Goal: Download file/media

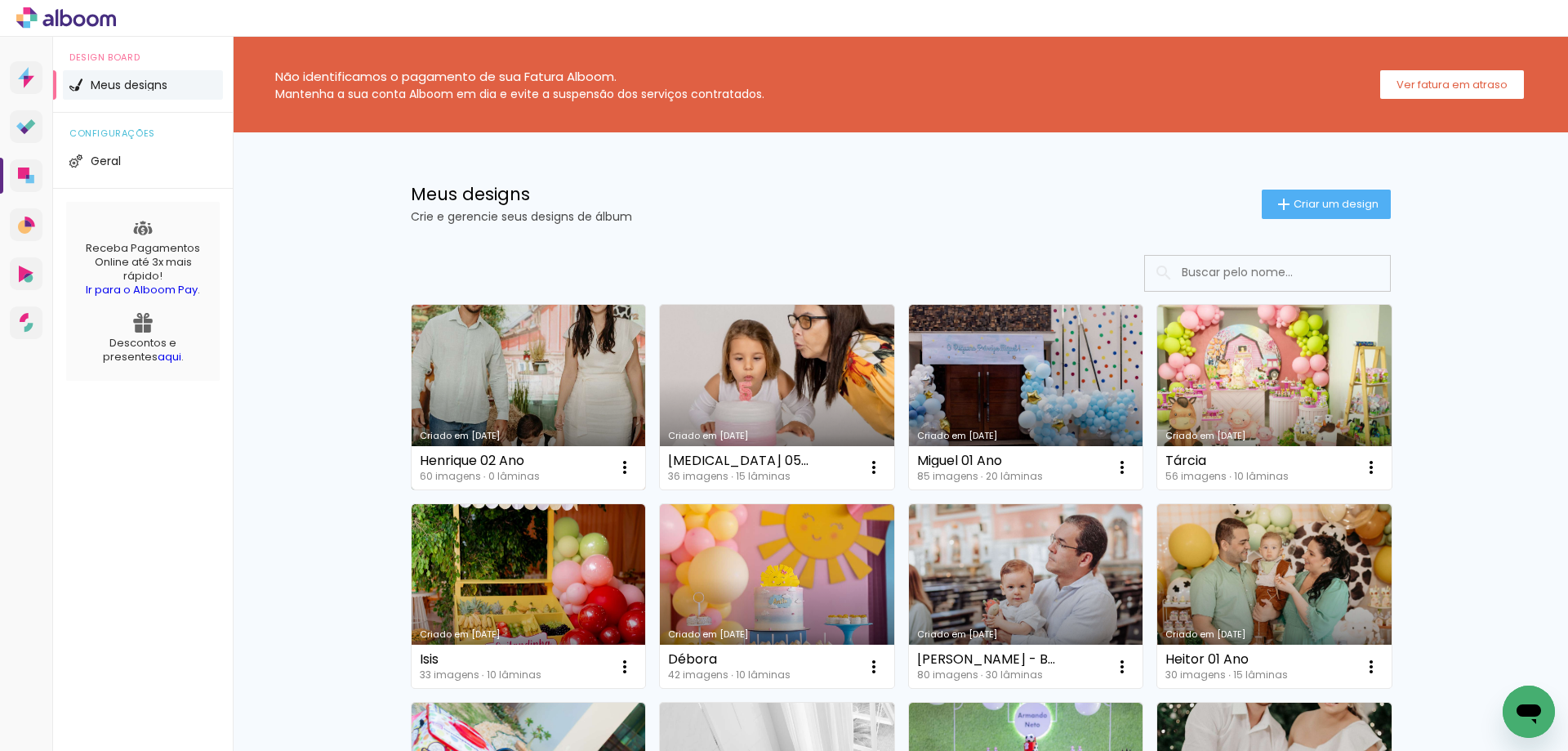
click at [528, 363] on link "Criado em [DATE]" at bounding box center [529, 397] width 235 height 185
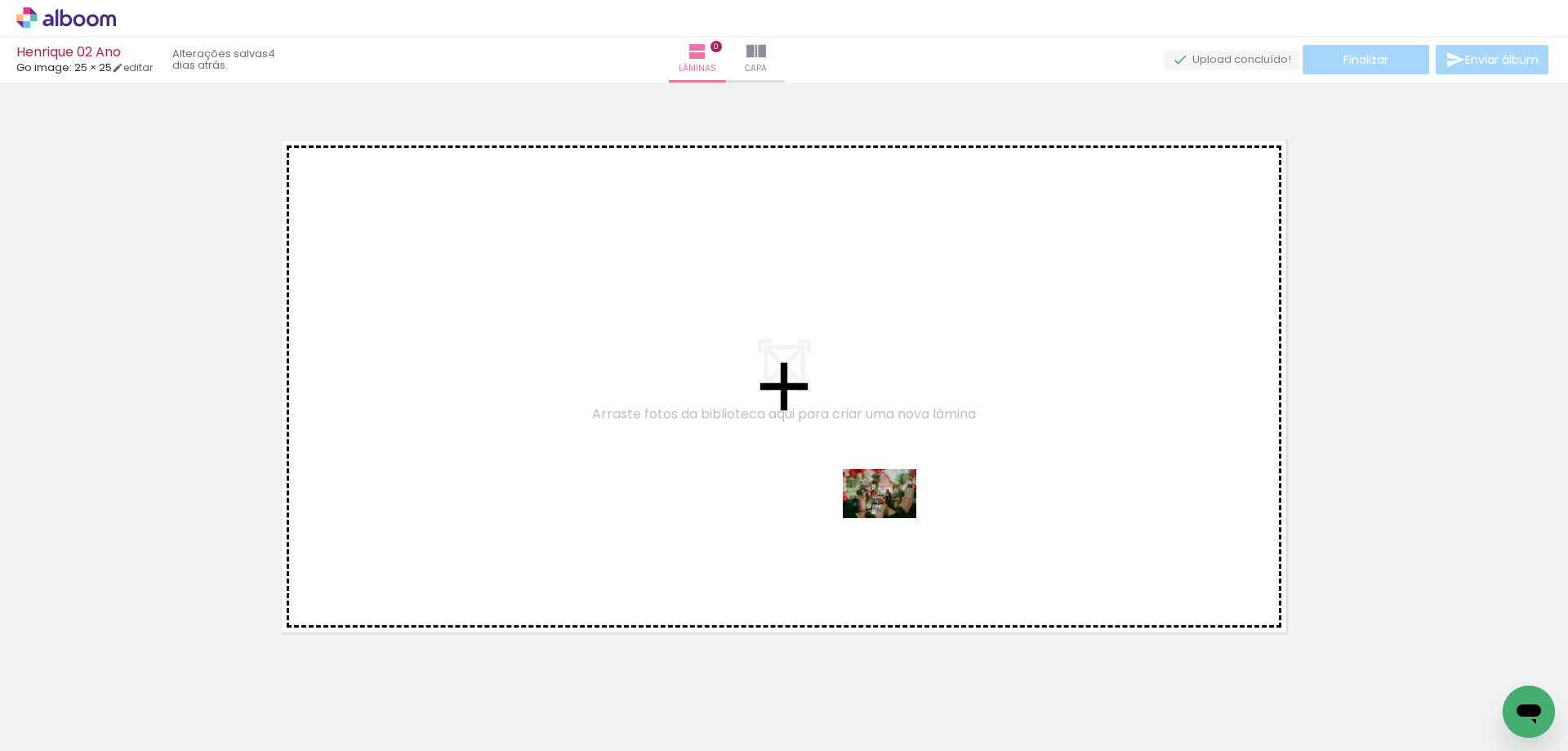
drag, startPoint x: 888, startPoint y: 705, endPoint x: 892, endPoint y: 518, distance: 187.0
click at [892, 518] on quentale-workspace at bounding box center [784, 376] width 1568 height 751
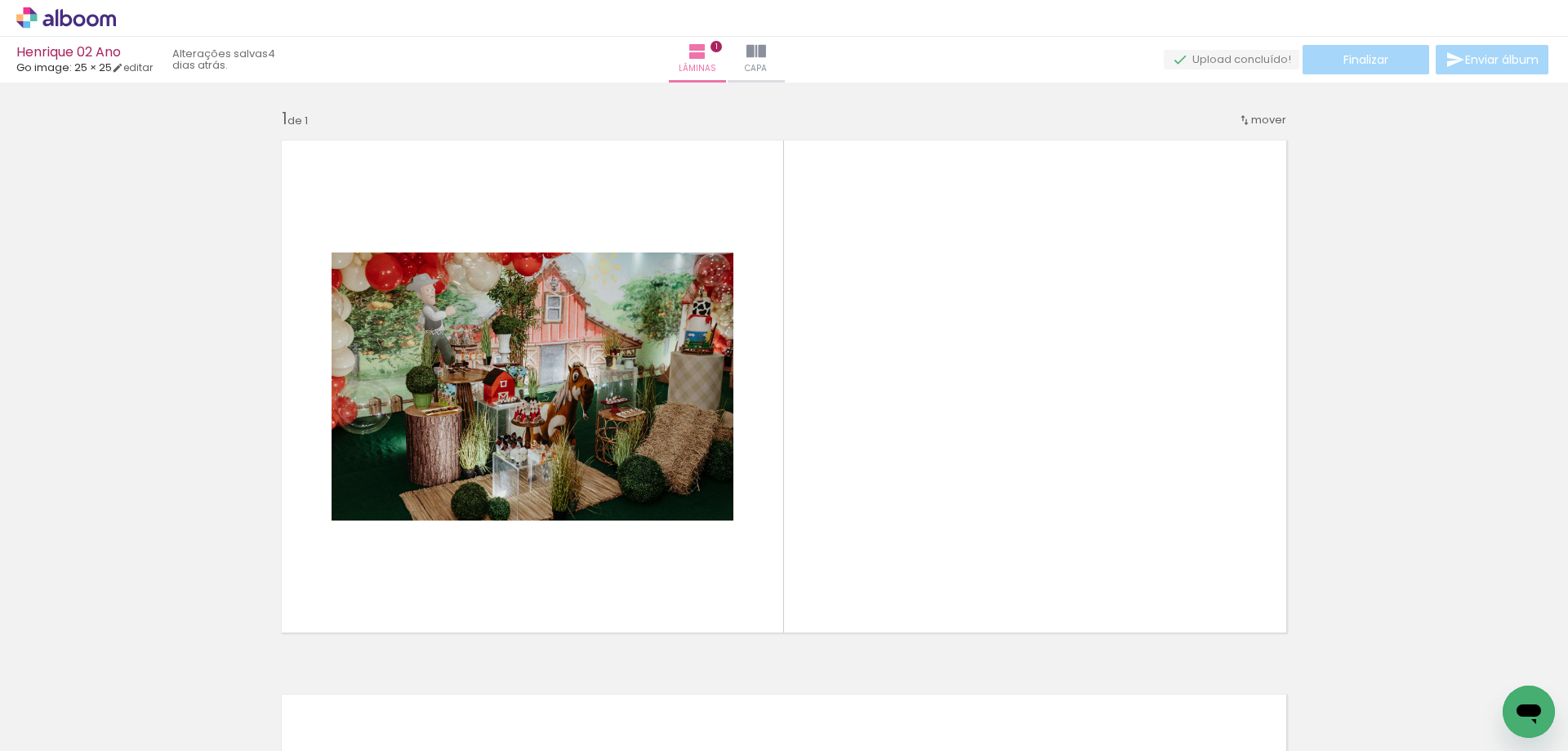
scroll to position [22, 0]
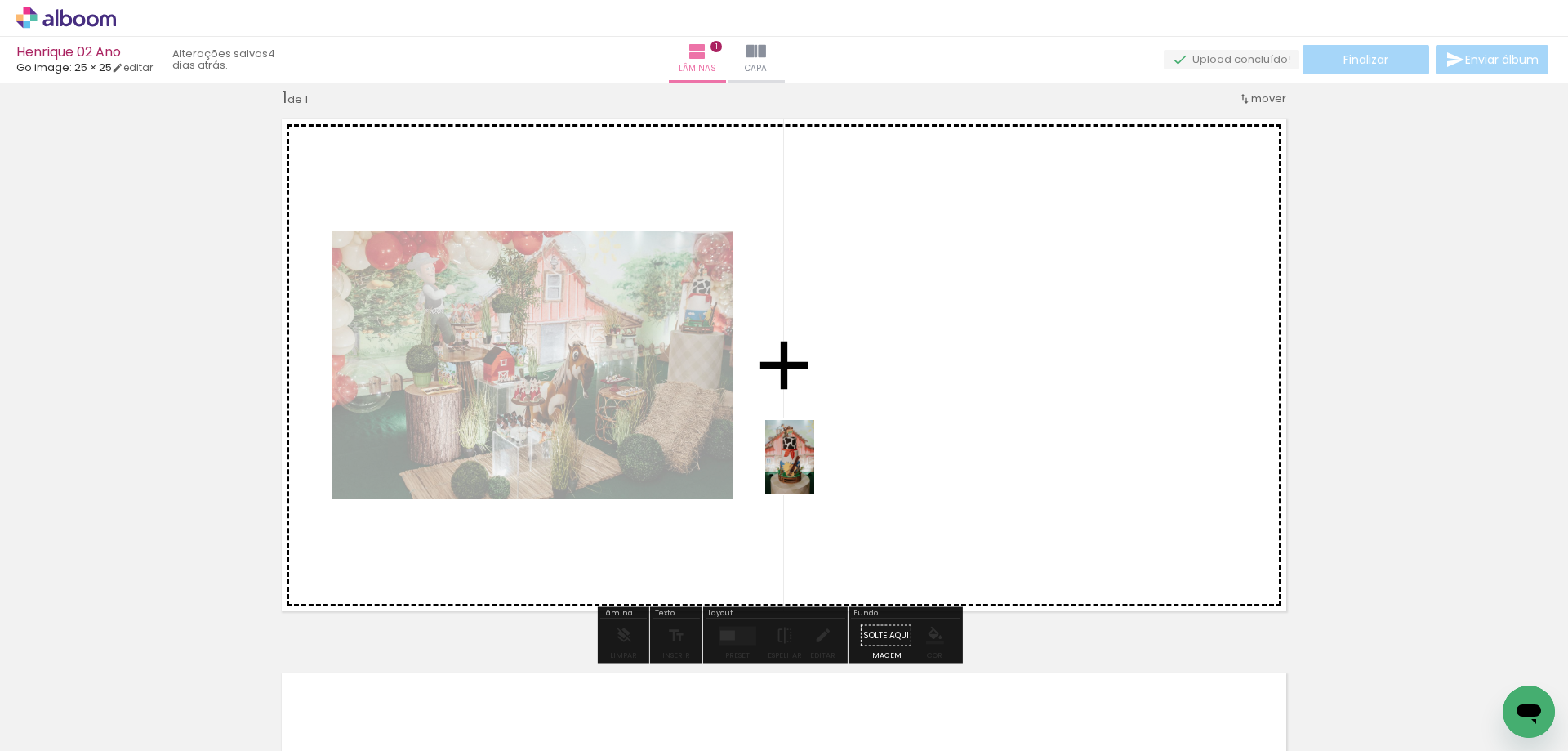
drag, startPoint x: 806, startPoint y: 652, endPoint x: 814, endPoint y: 469, distance: 183.2
click at [814, 469] on quentale-workspace at bounding box center [784, 376] width 1568 height 751
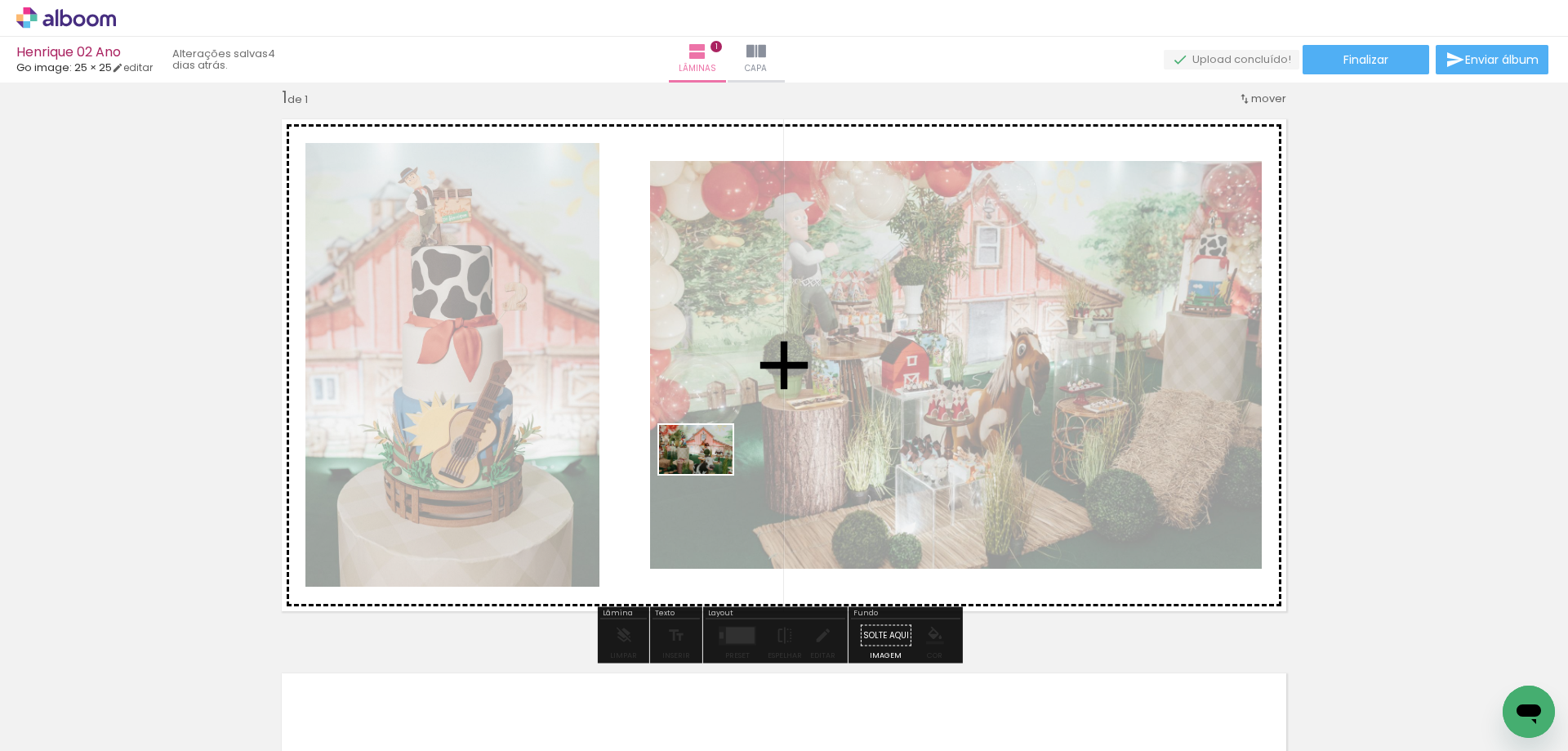
drag, startPoint x: 722, startPoint y: 696, endPoint x: 708, endPoint y: 474, distance: 222.4
click at [708, 474] on quentale-workspace at bounding box center [784, 376] width 1568 height 751
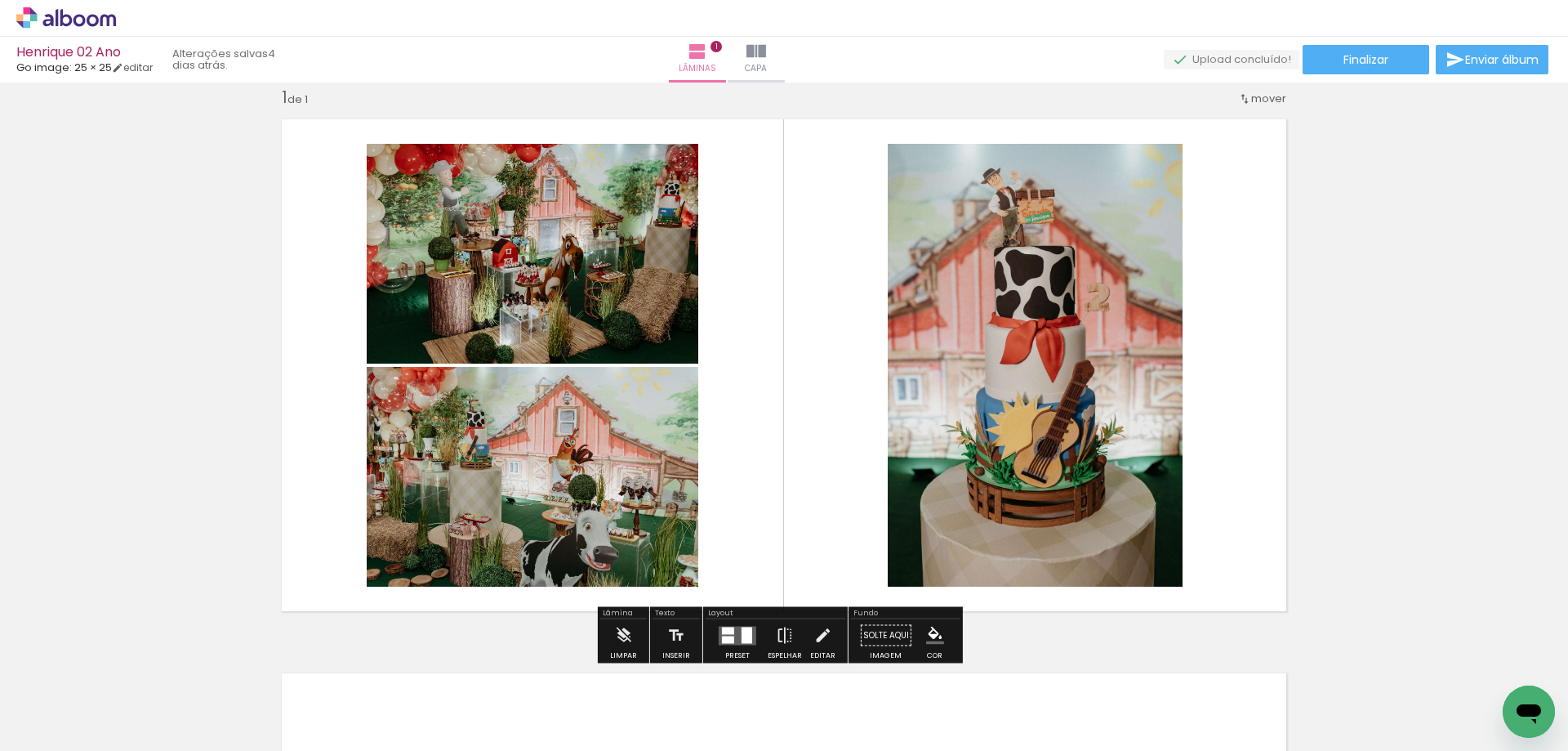
click at [742, 623] on div at bounding box center [737, 635] width 44 height 32
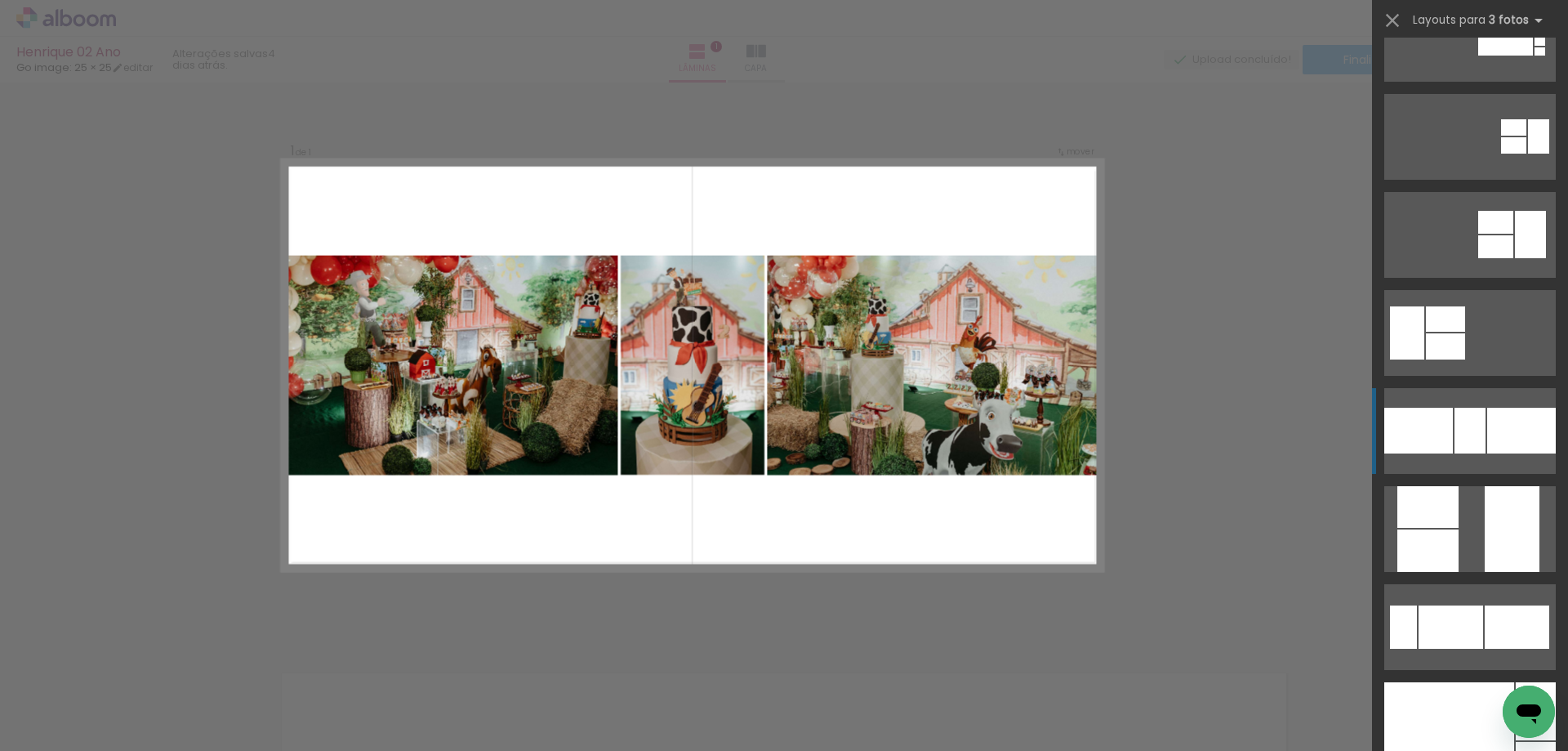
scroll to position [163, 0]
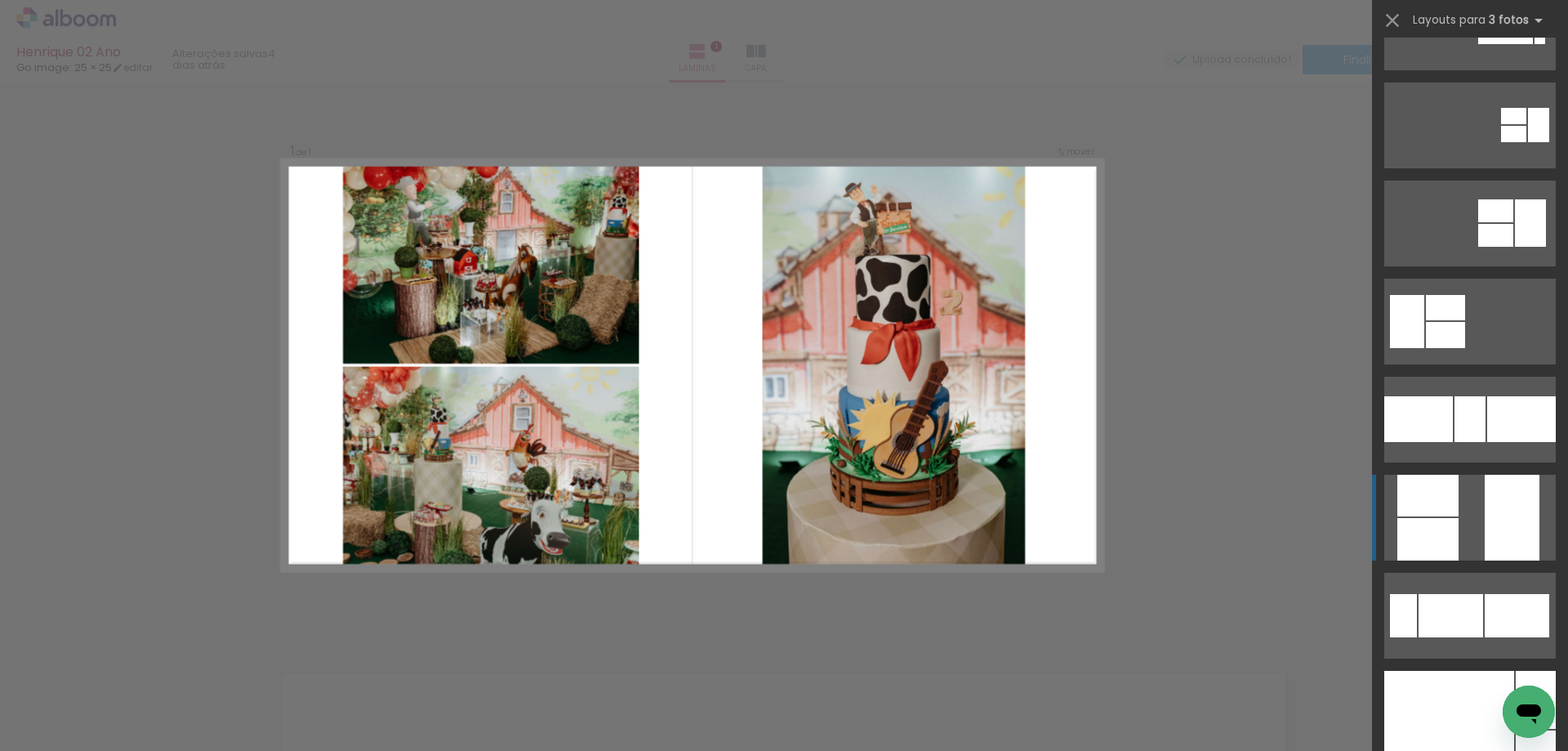
click at [1461, 521] on quentale-layouter at bounding box center [1469, 517] width 171 height 86
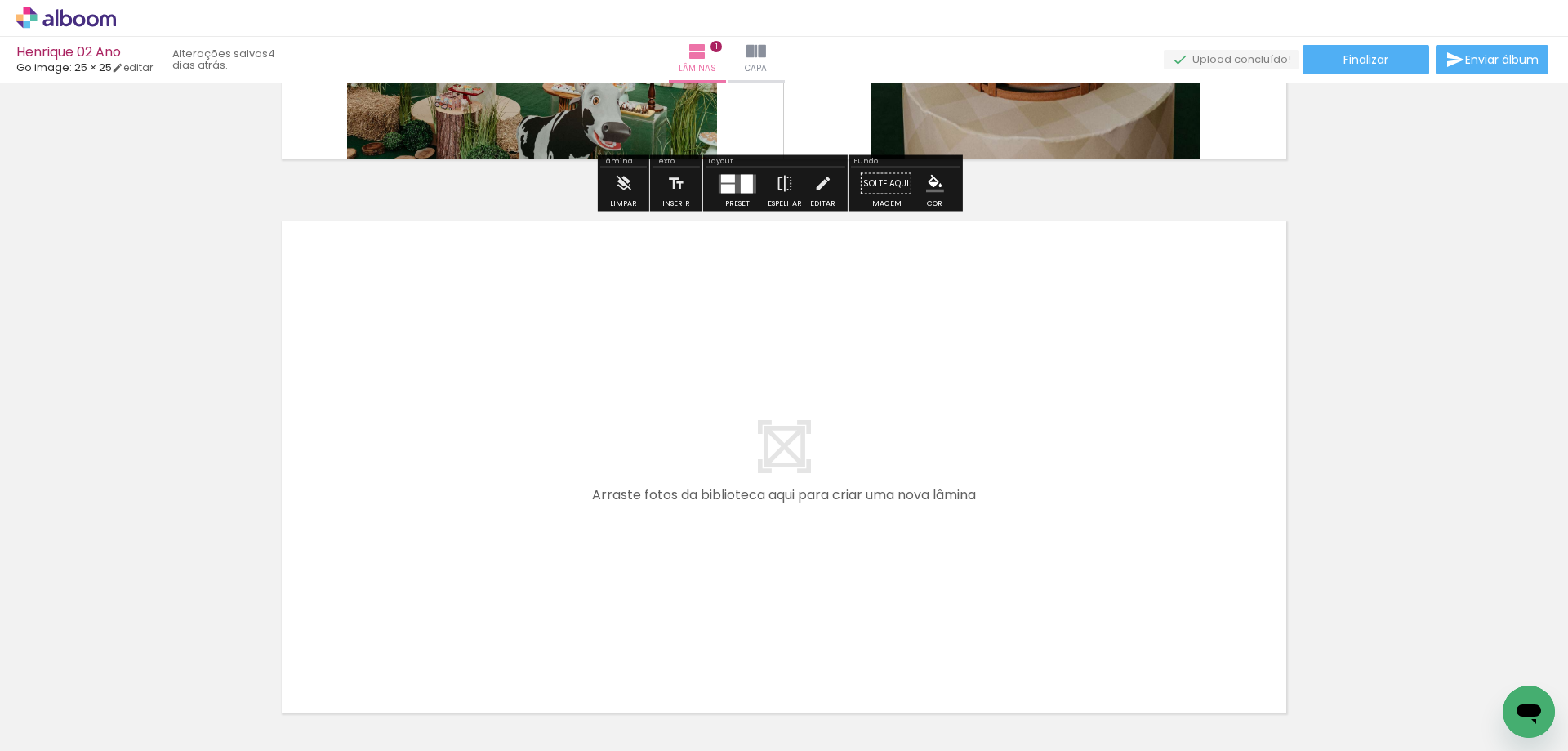
scroll to position [511, 0]
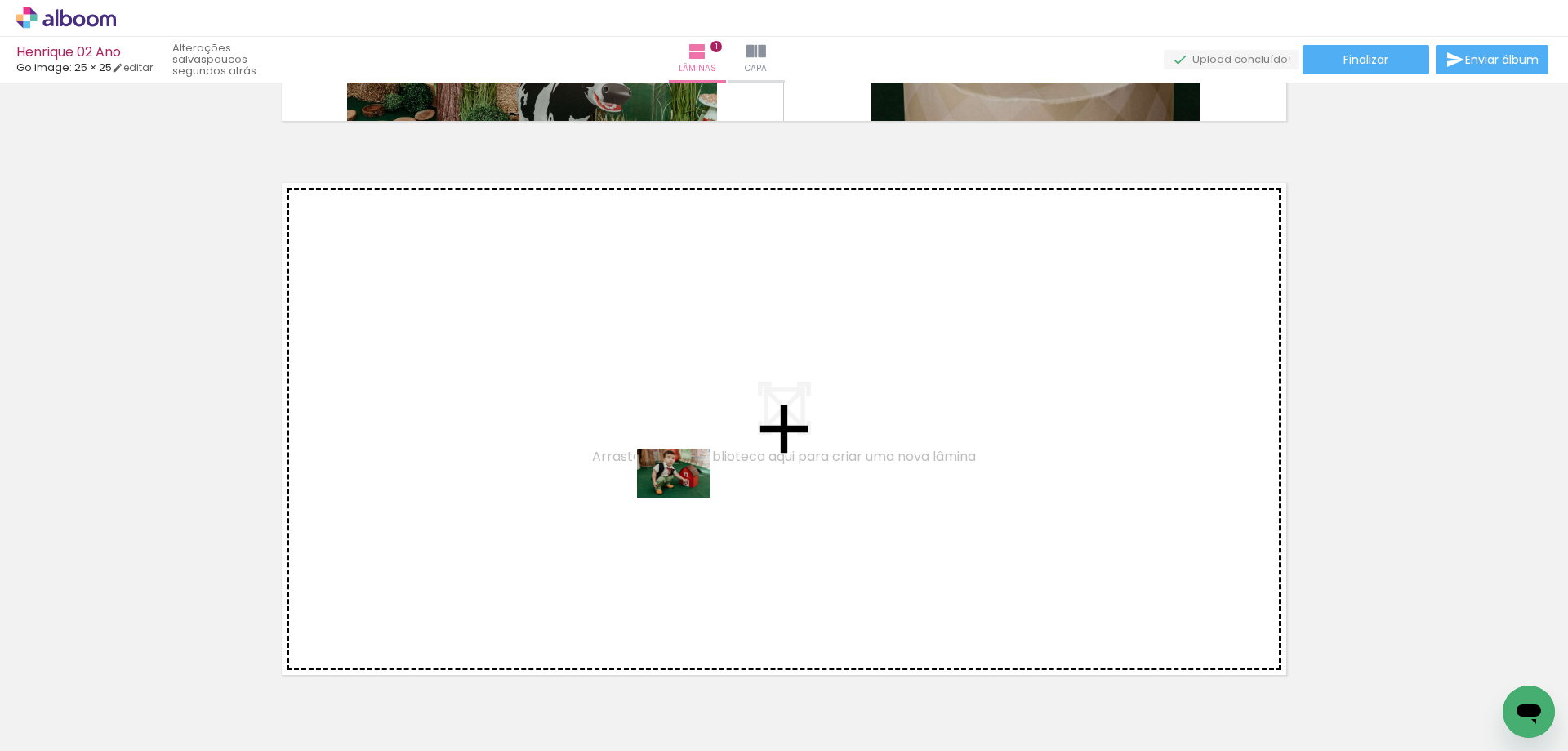
drag, startPoint x: 623, startPoint y: 696, endPoint x: 686, endPoint y: 498, distance: 207.8
click at [686, 498] on quentale-workspace at bounding box center [784, 376] width 1568 height 751
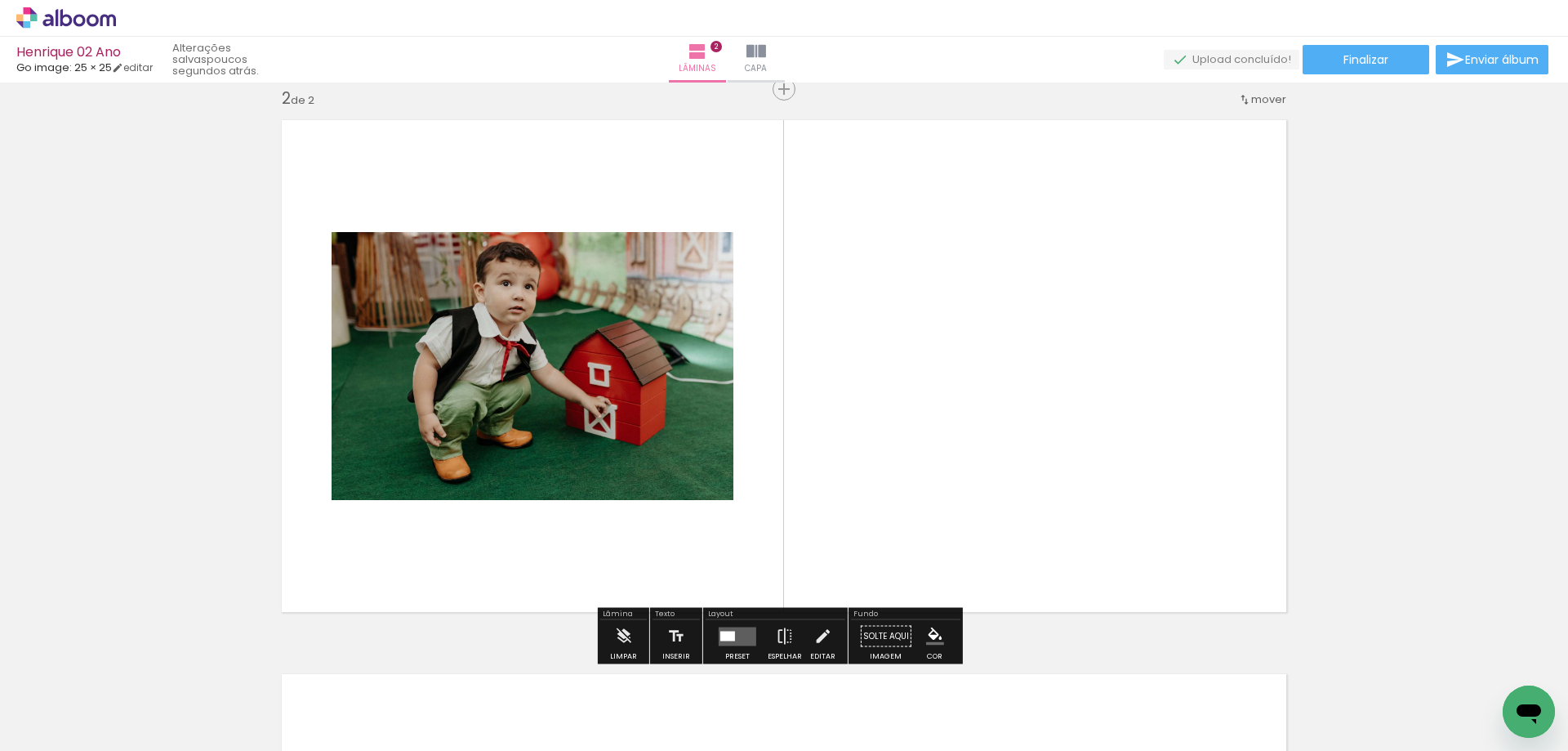
scroll to position [575, 0]
click at [720, 642] on quentale-layouter at bounding box center [737, 635] width 37 height 19
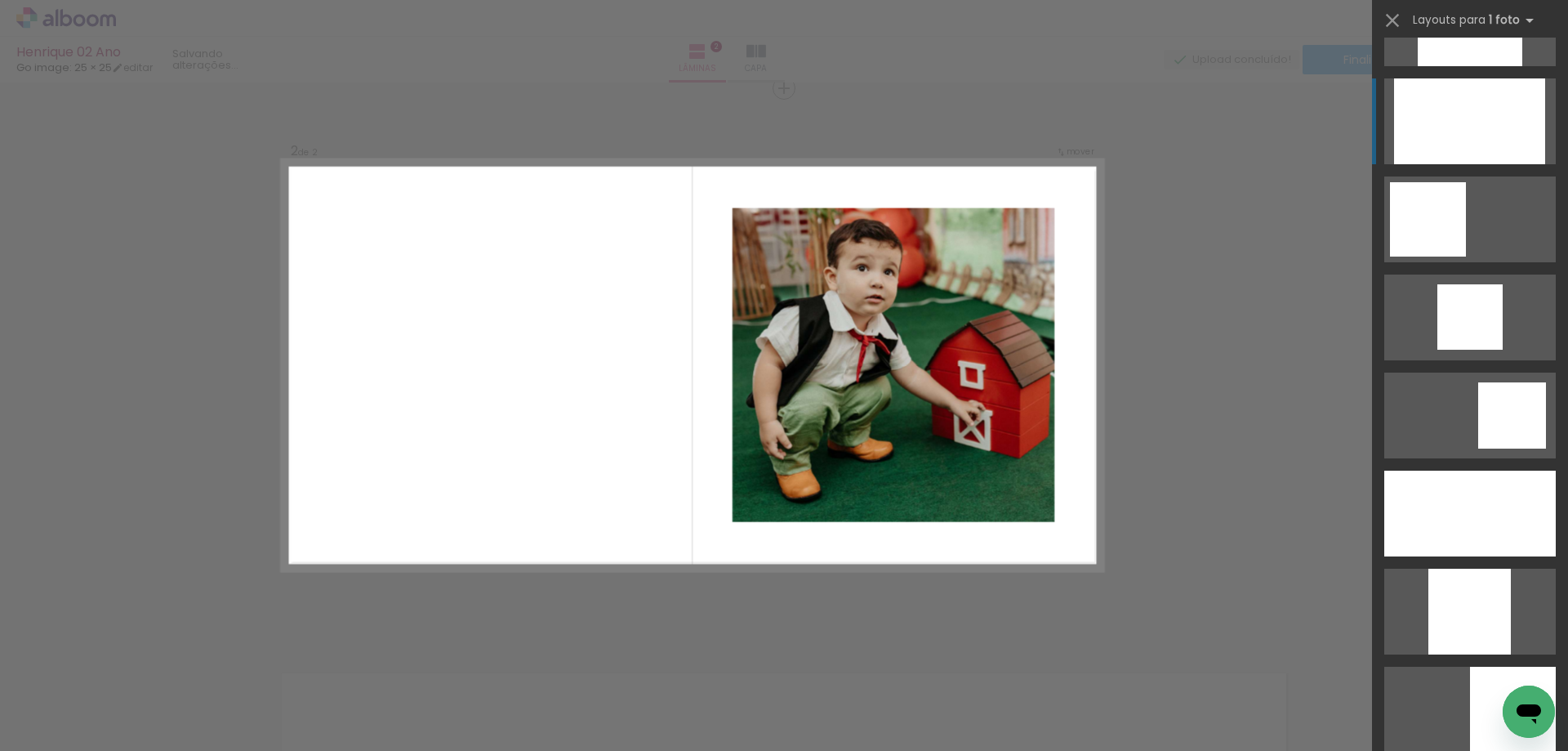
scroll to position [1062, 0]
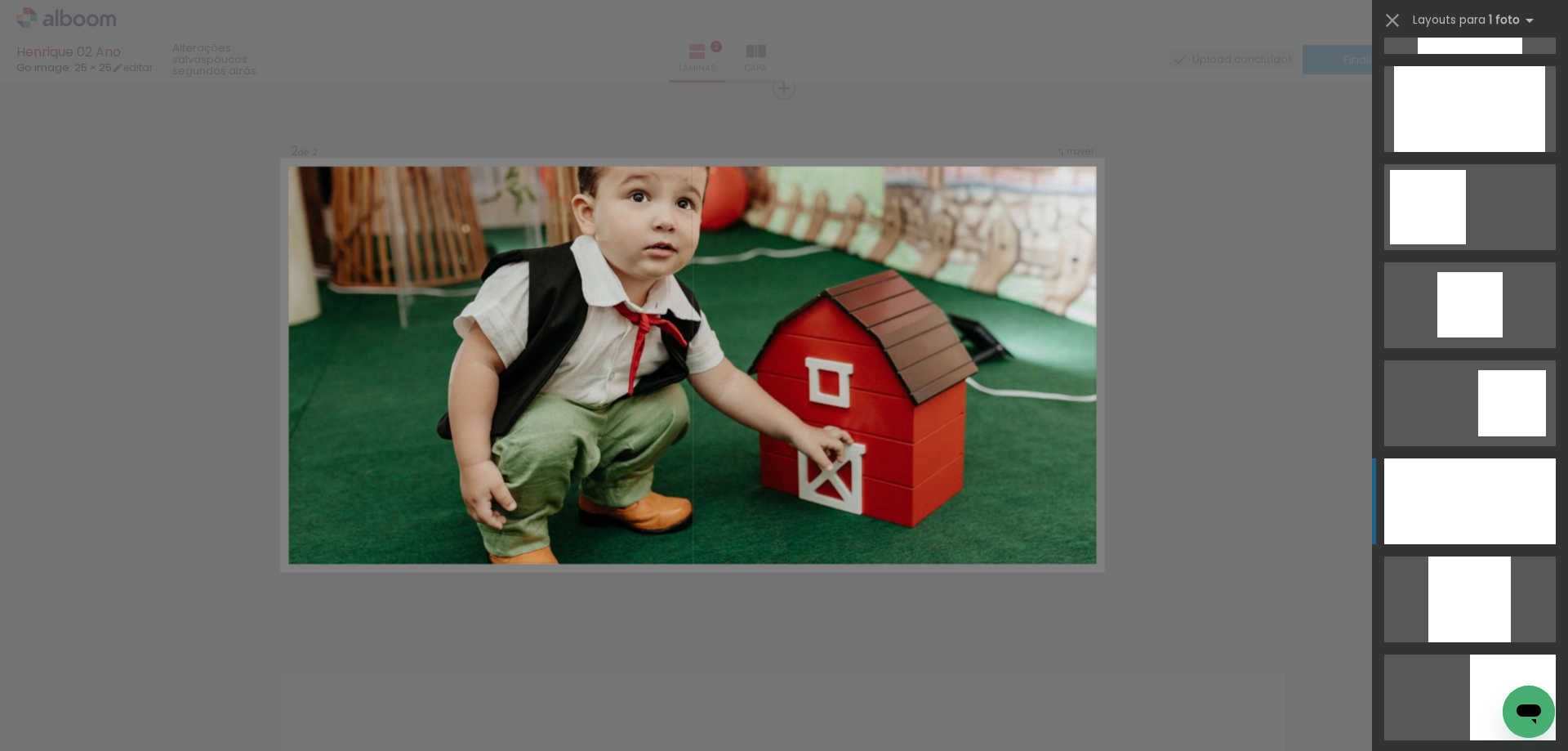
click at [1474, 477] on div at bounding box center [1469, 502] width 171 height 86
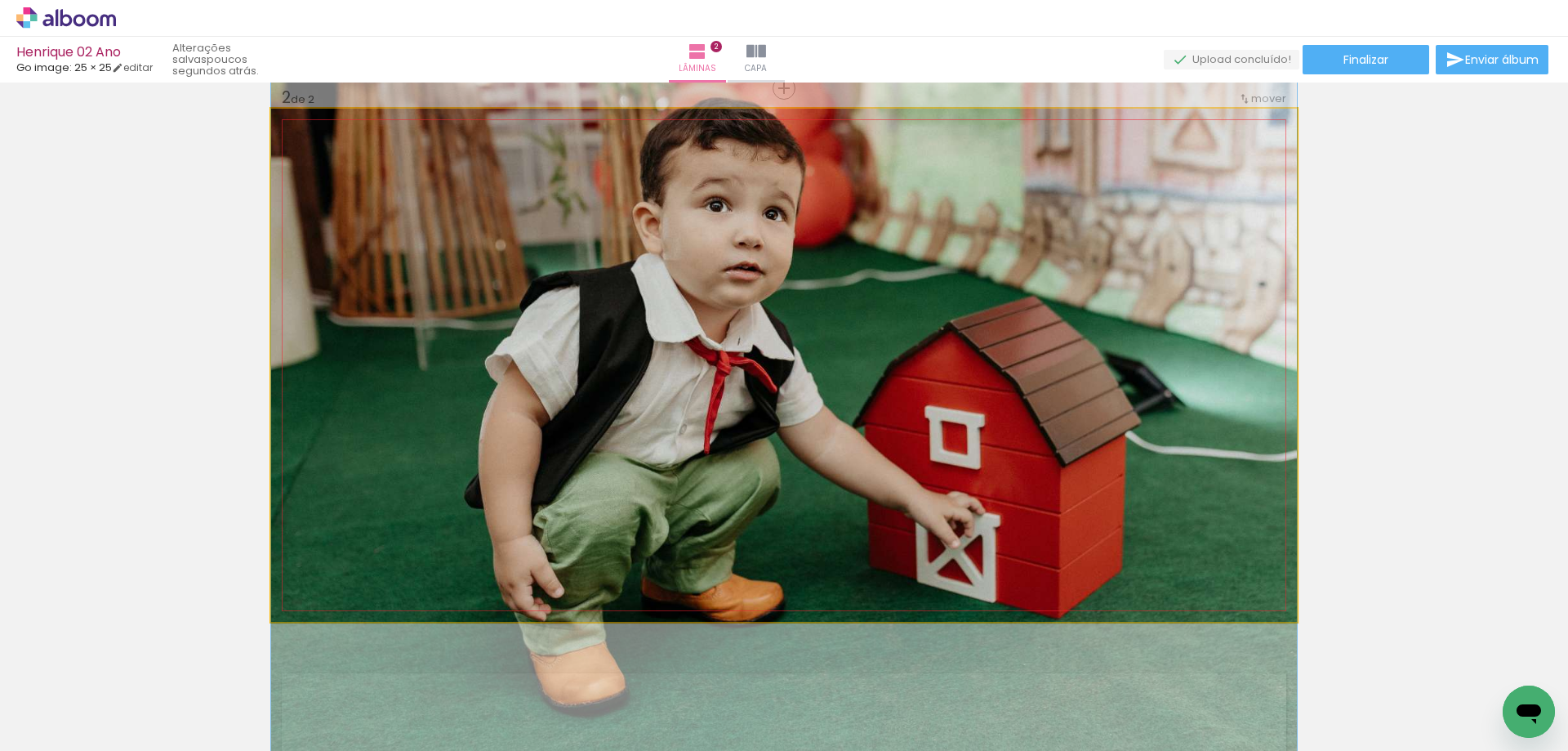
drag, startPoint x: 1077, startPoint y: 370, endPoint x: 1079, endPoint y: 420, distance: 50.0
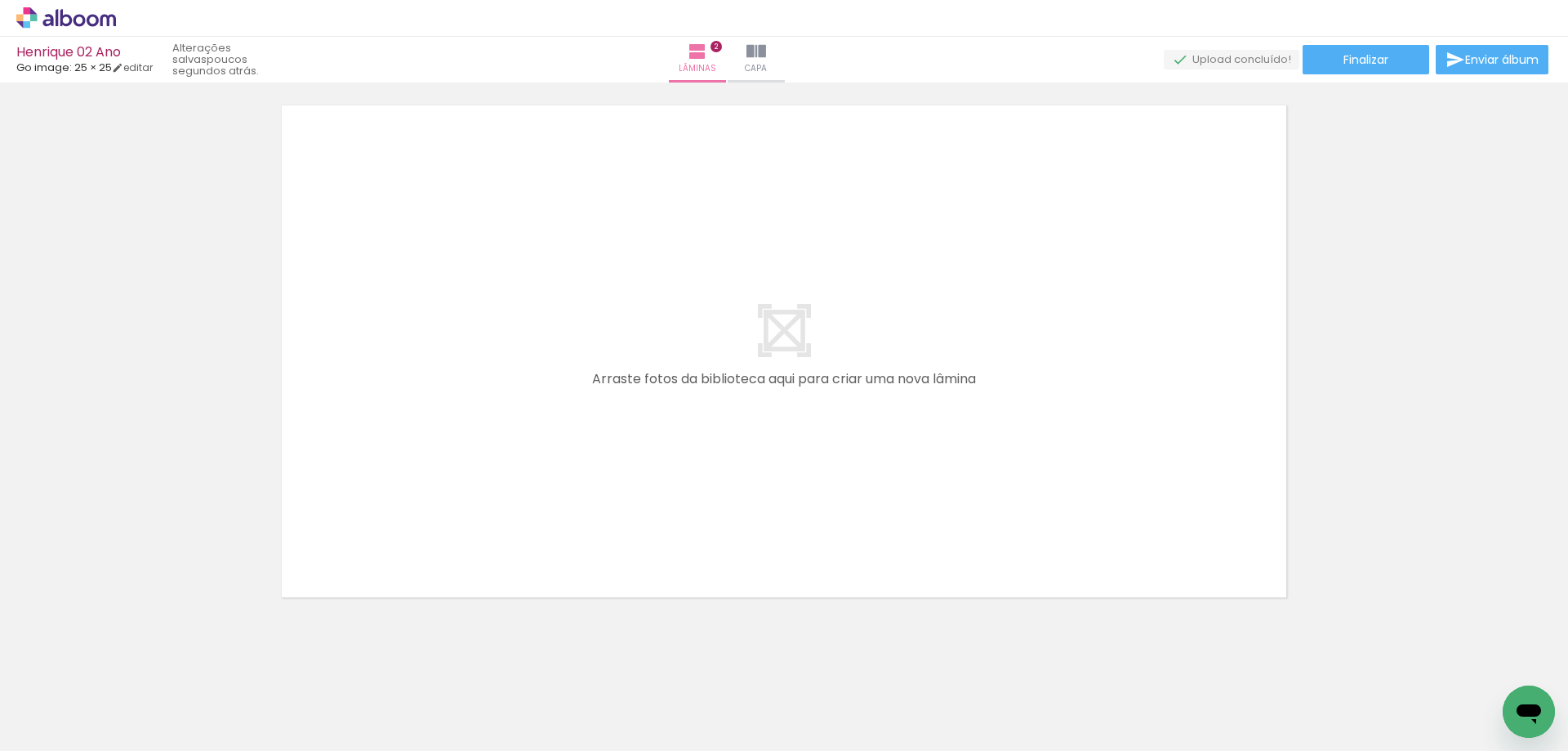
scroll to position [1147, 0]
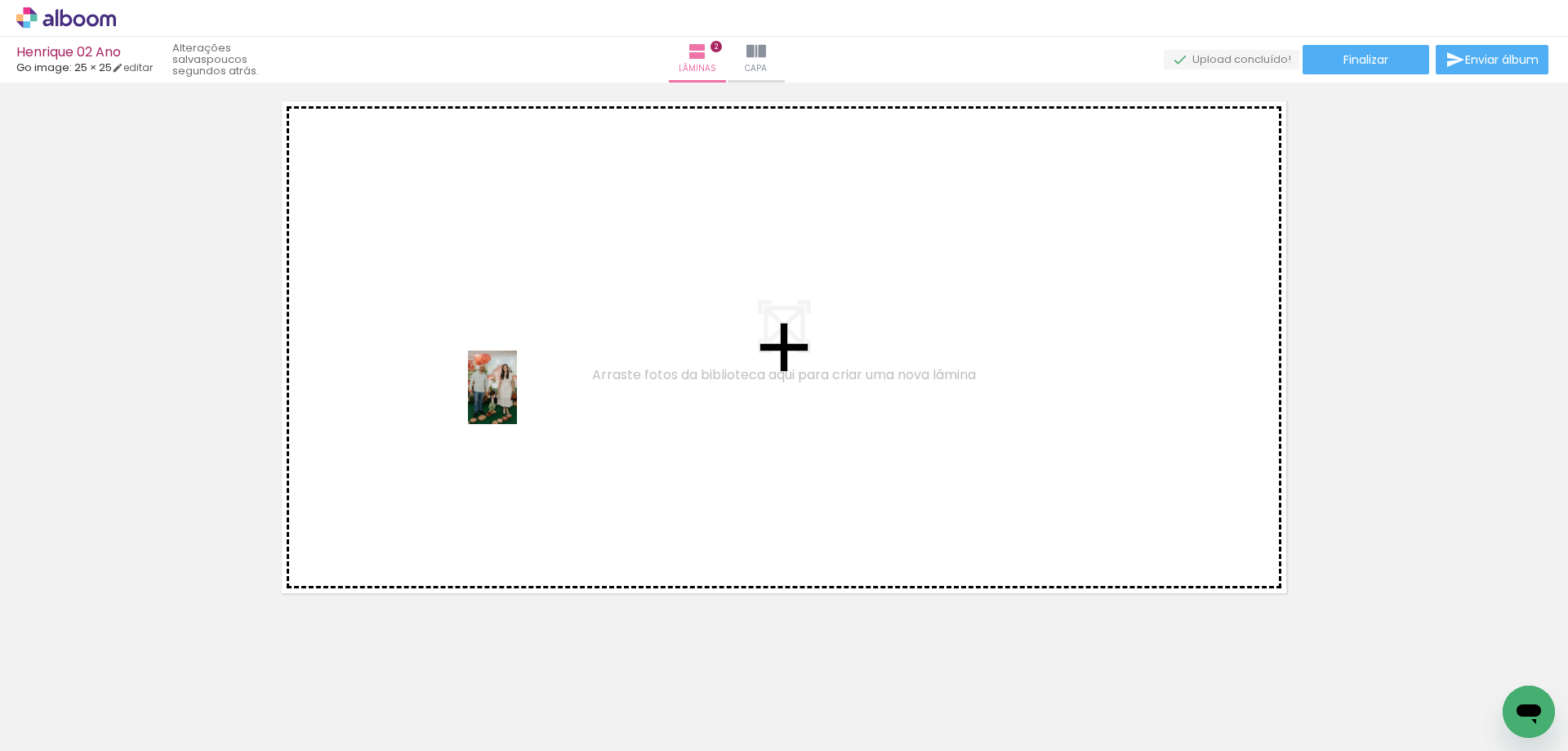
drag, startPoint x: 447, startPoint y: 507, endPoint x: 517, endPoint y: 400, distance: 127.9
click at [517, 400] on quentale-workspace at bounding box center [784, 376] width 1568 height 751
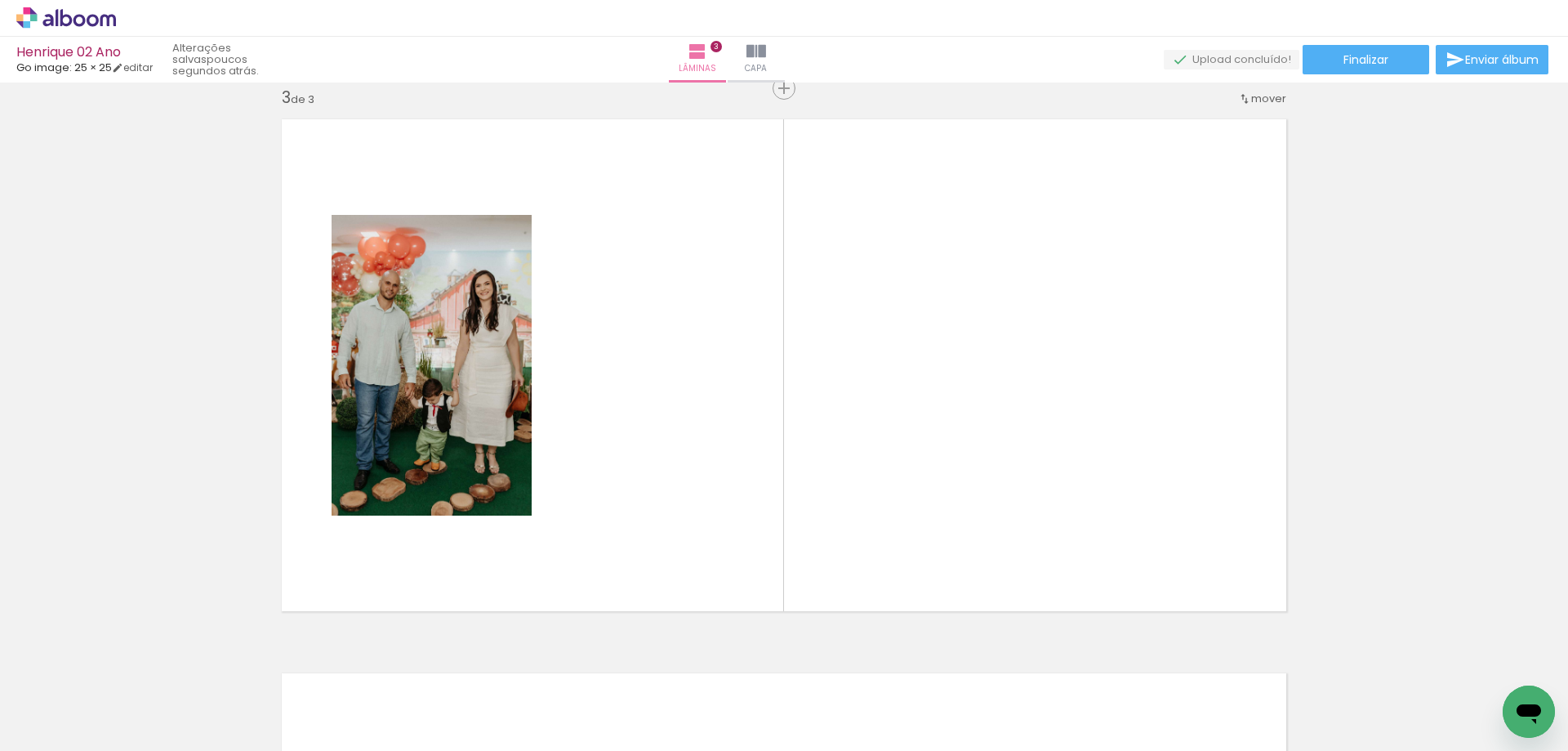
scroll to position [0, 4059]
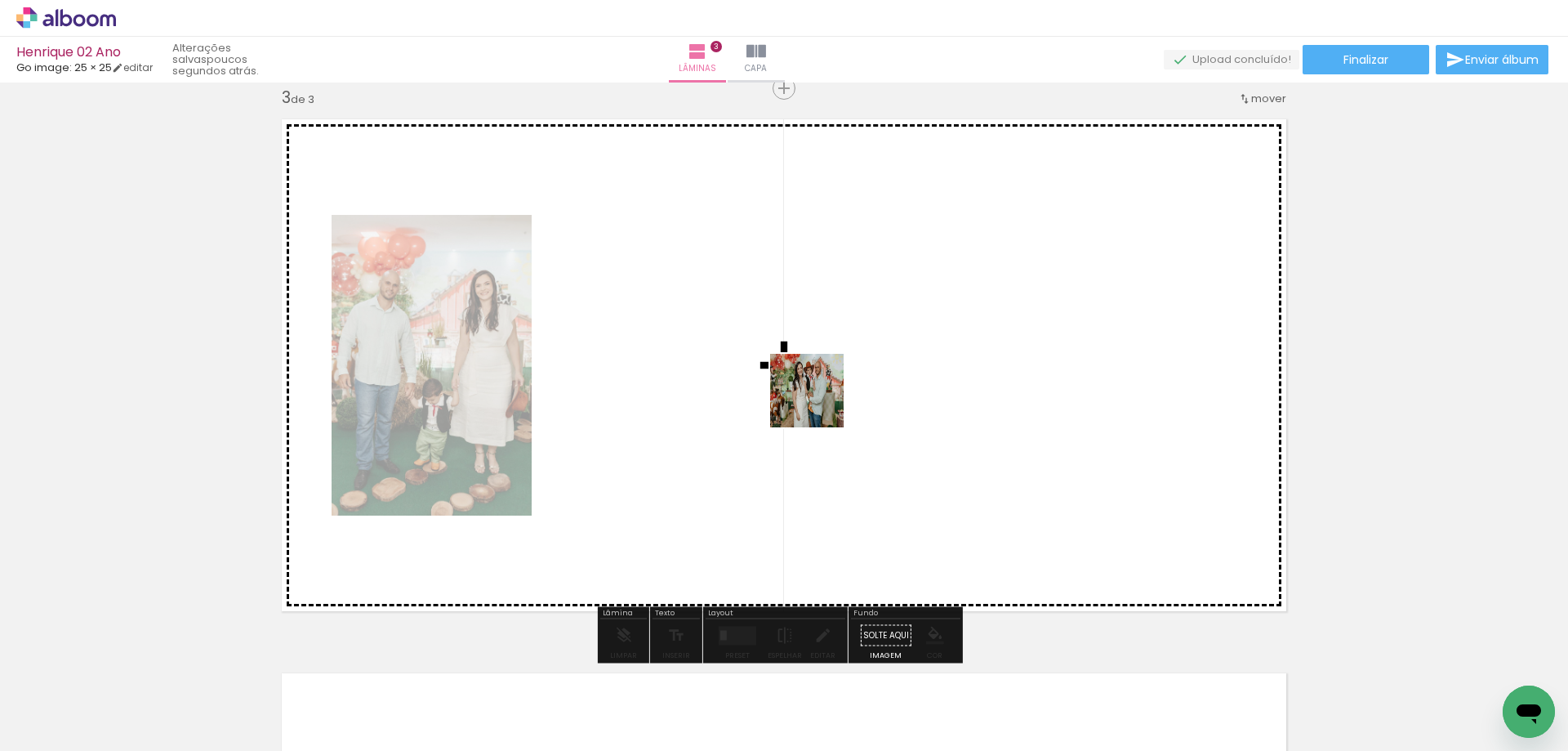
drag, startPoint x: 945, startPoint y: 705, endPoint x: 819, endPoint y: 402, distance: 328.2
click at [819, 402] on quentale-workspace at bounding box center [784, 376] width 1568 height 751
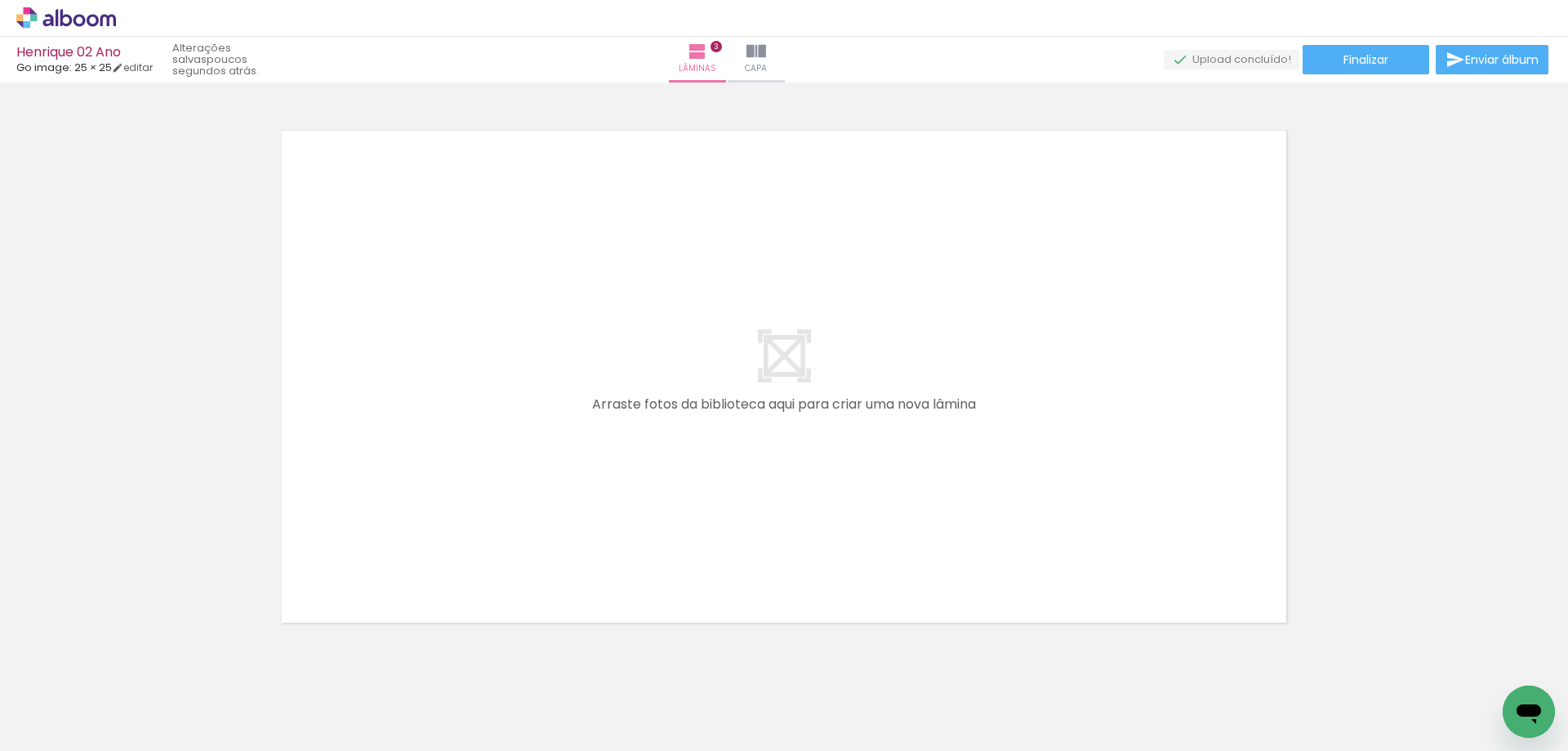
scroll to position [1701, 0]
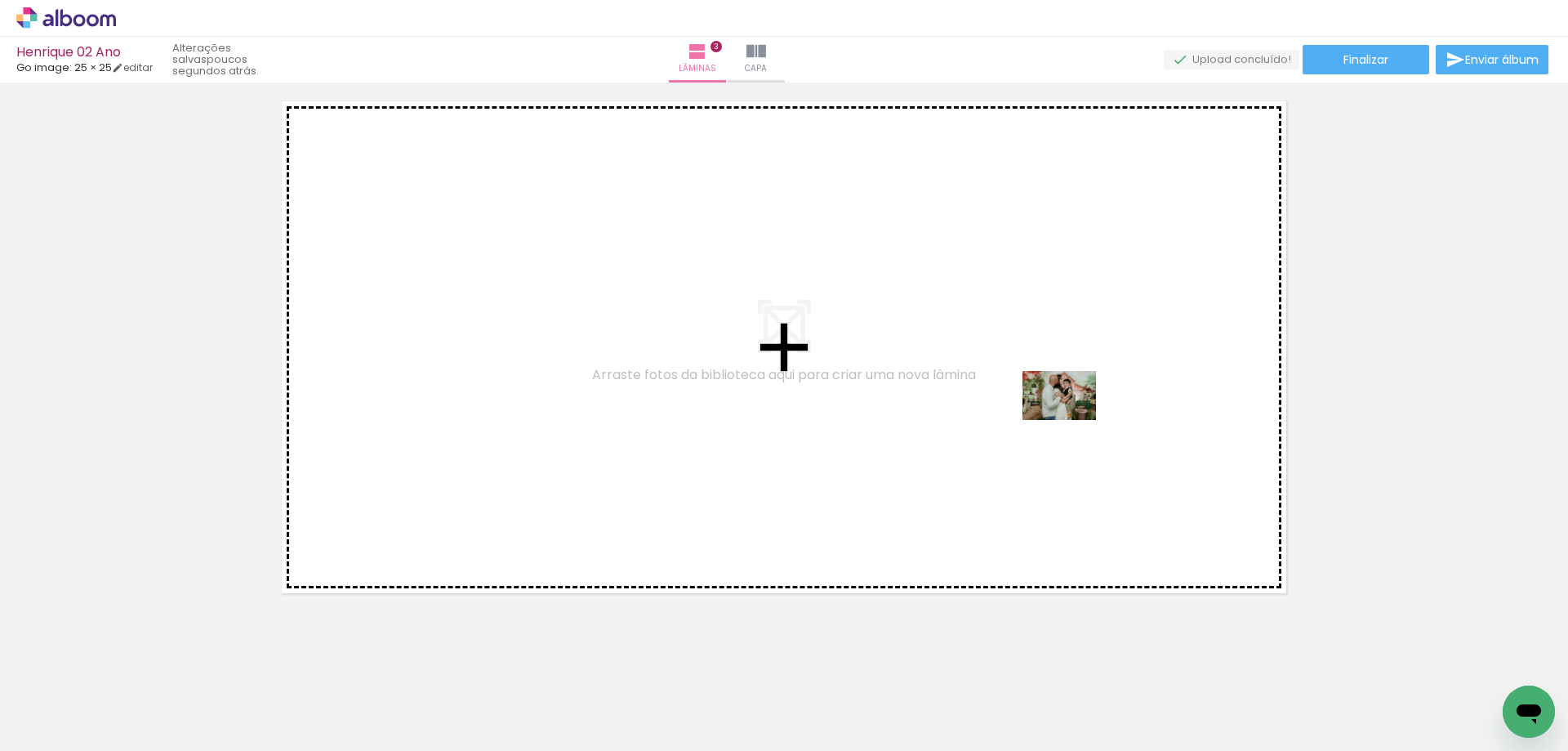
drag, startPoint x: 1488, startPoint y: 694, endPoint x: 1071, endPoint y: 420, distance: 499.0
click at [1071, 420] on quentale-workspace at bounding box center [784, 376] width 1568 height 751
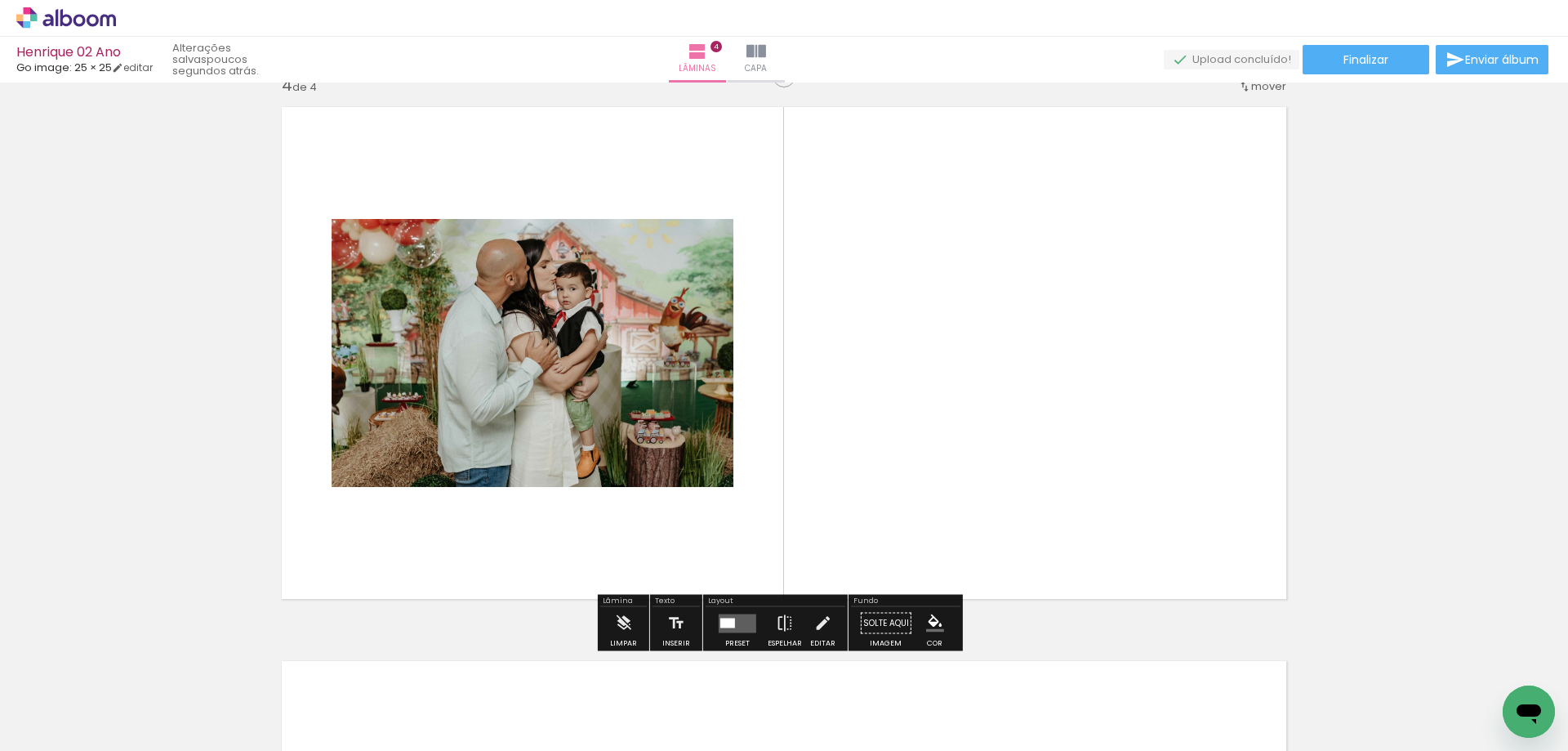
scroll to position [1683, 0]
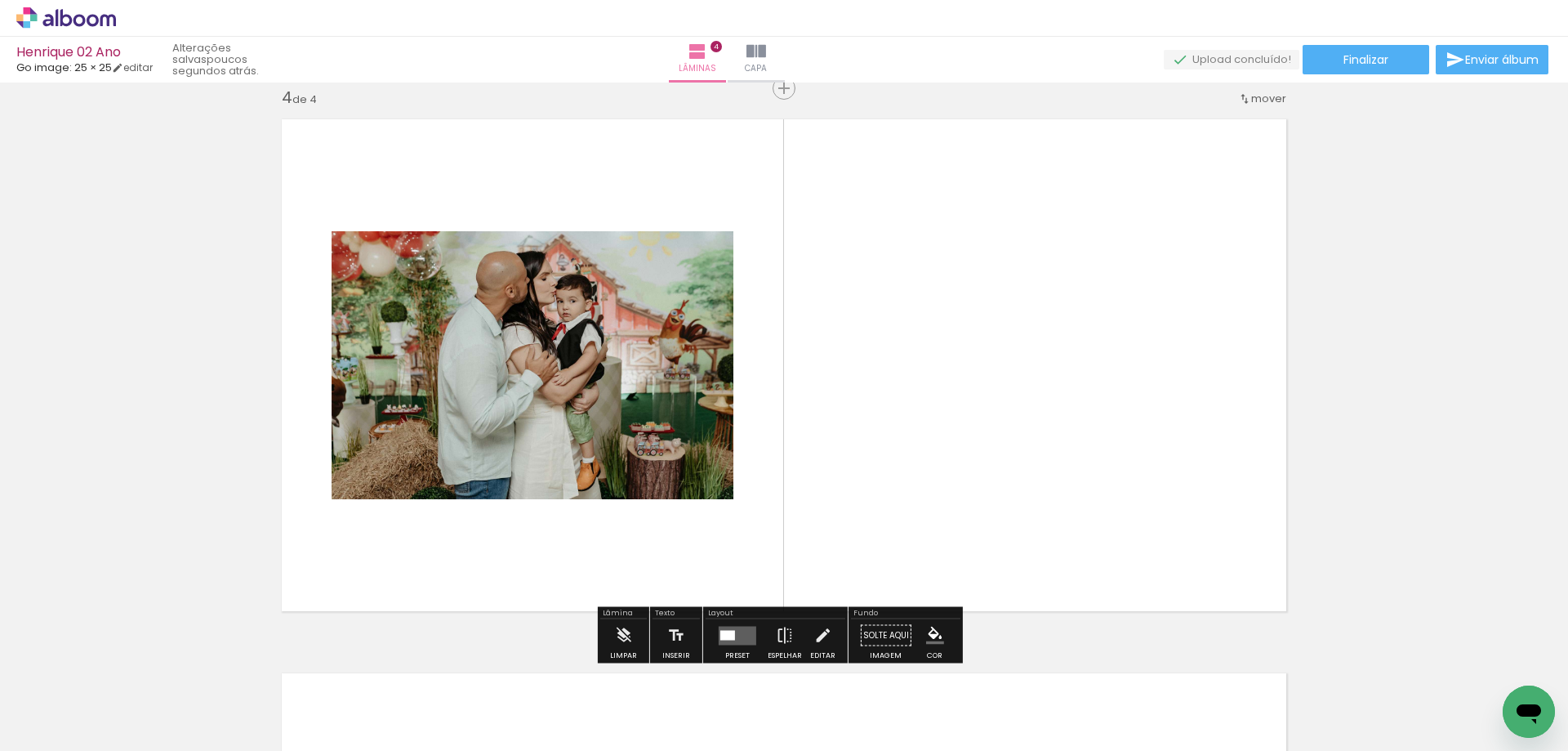
click at [724, 630] on div at bounding box center [727, 635] width 15 height 10
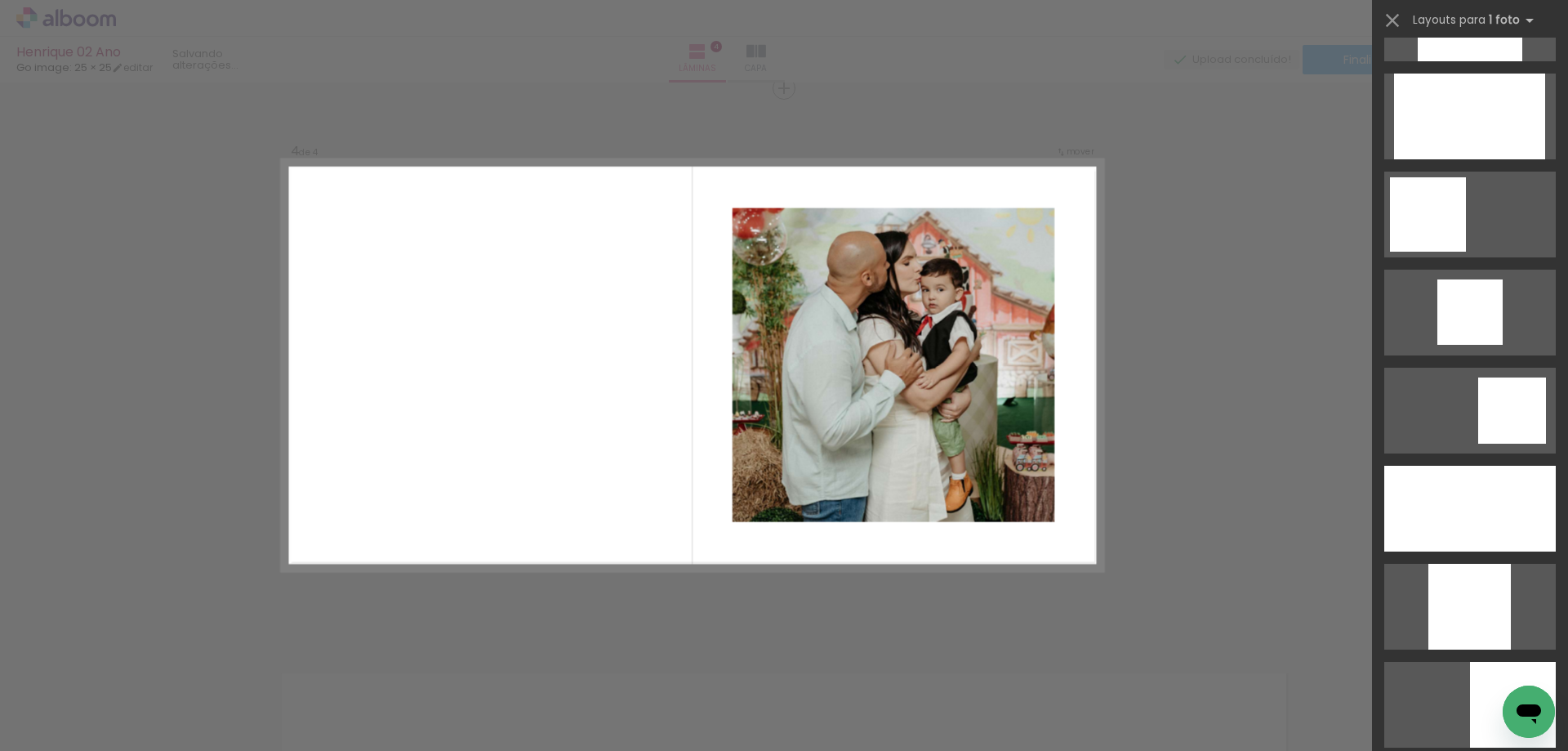
scroll to position [1062, 0]
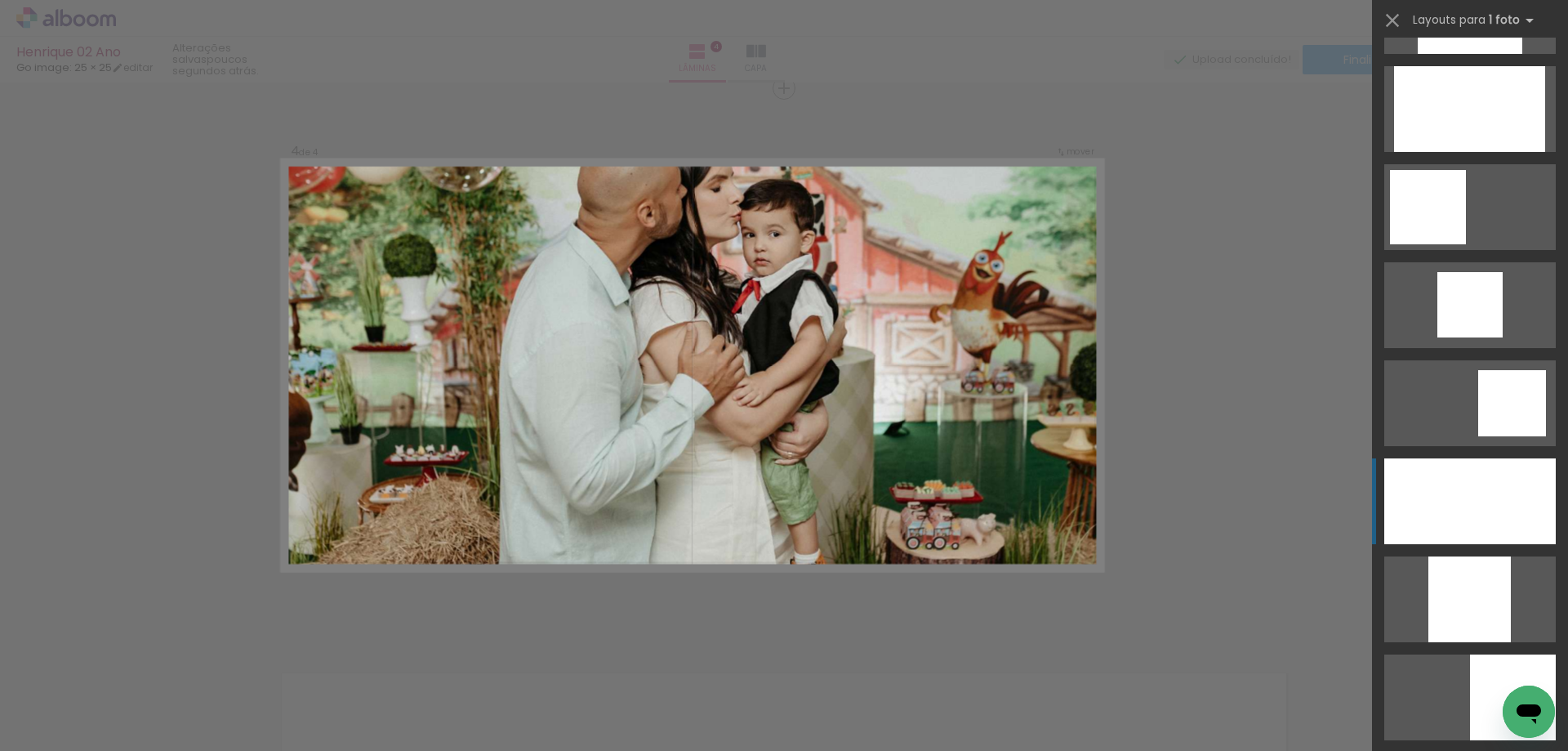
click at [1488, 477] on div at bounding box center [1469, 502] width 171 height 86
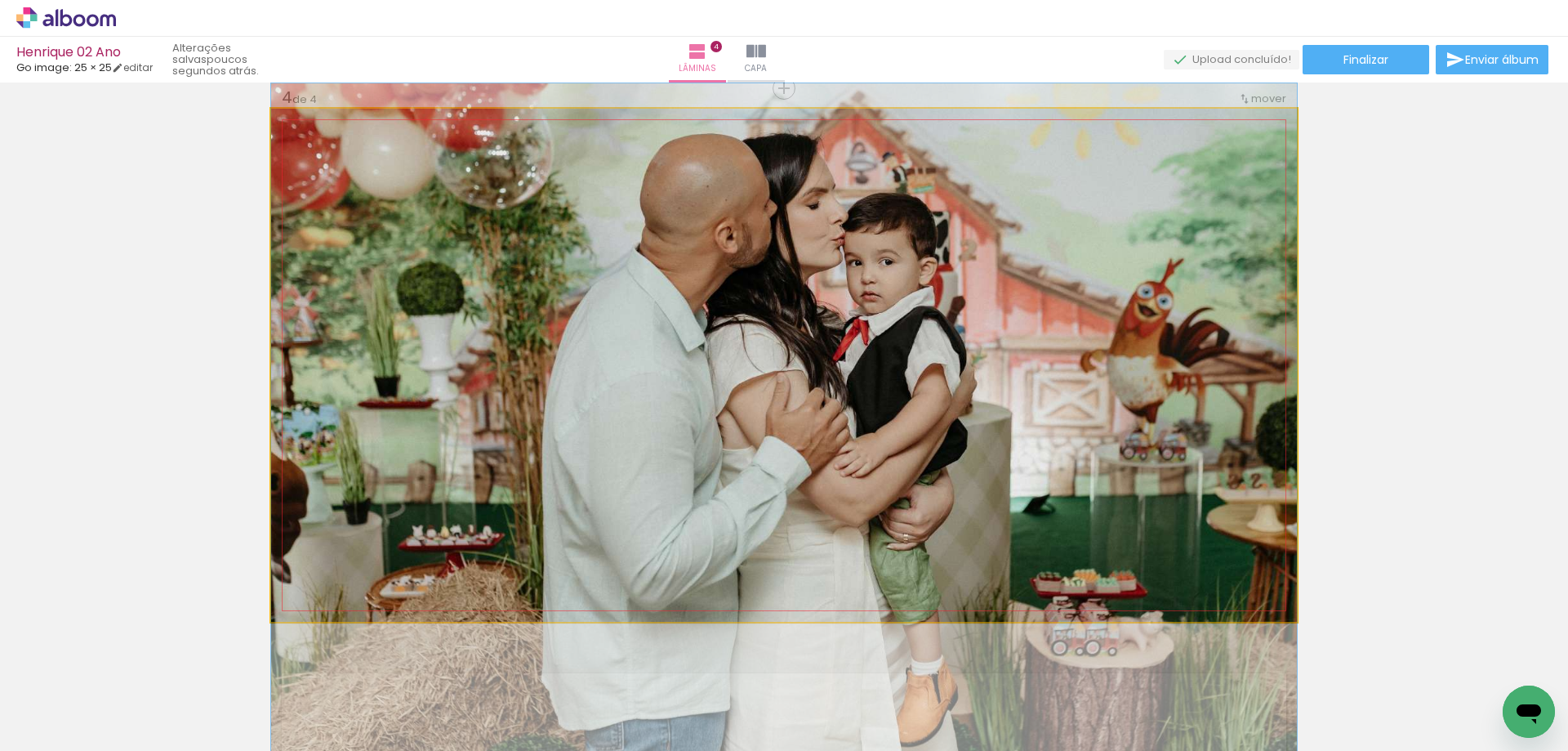
drag, startPoint x: 932, startPoint y: 287, endPoint x: 931, endPoint y: 347, distance: 60.0
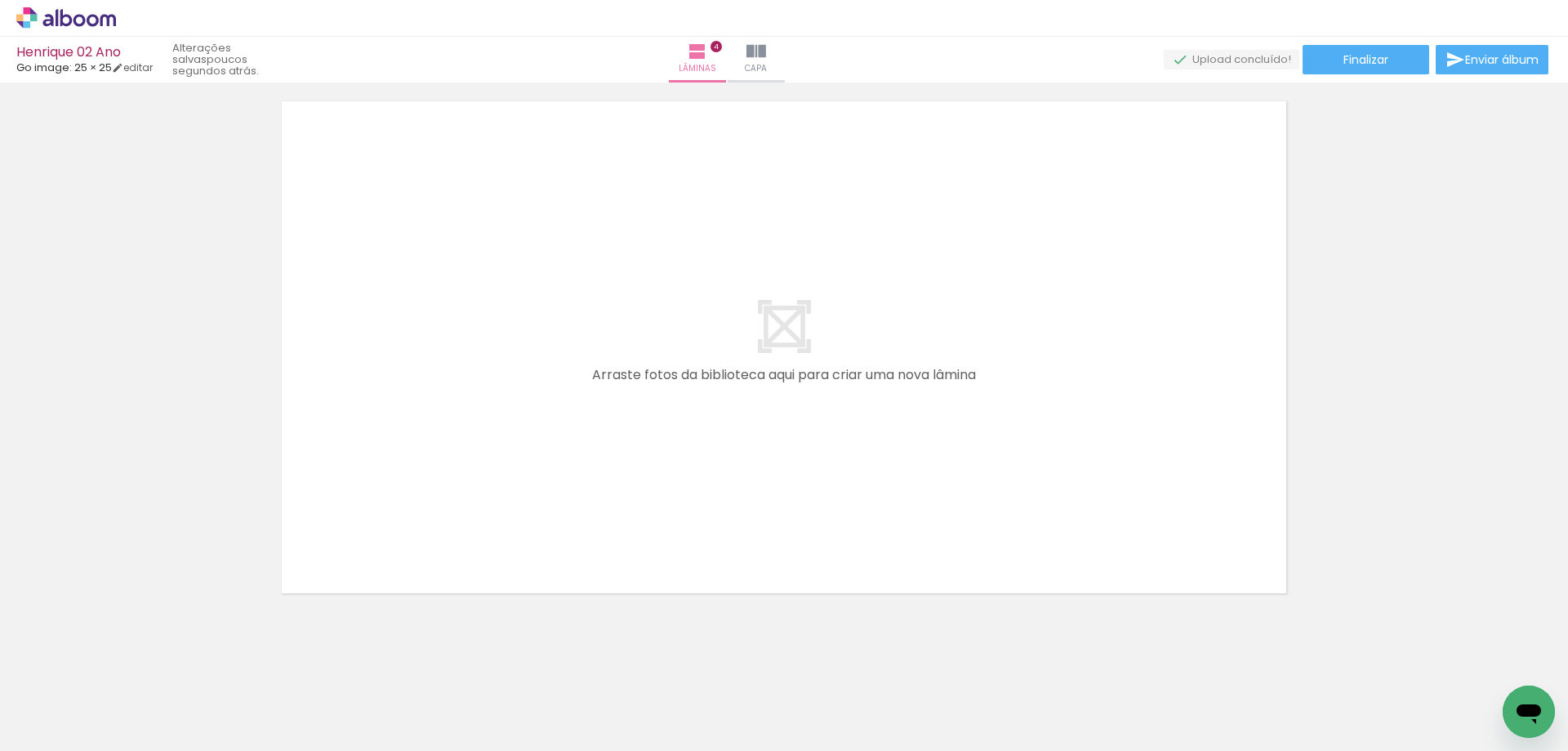
scroll to position [0, 4059]
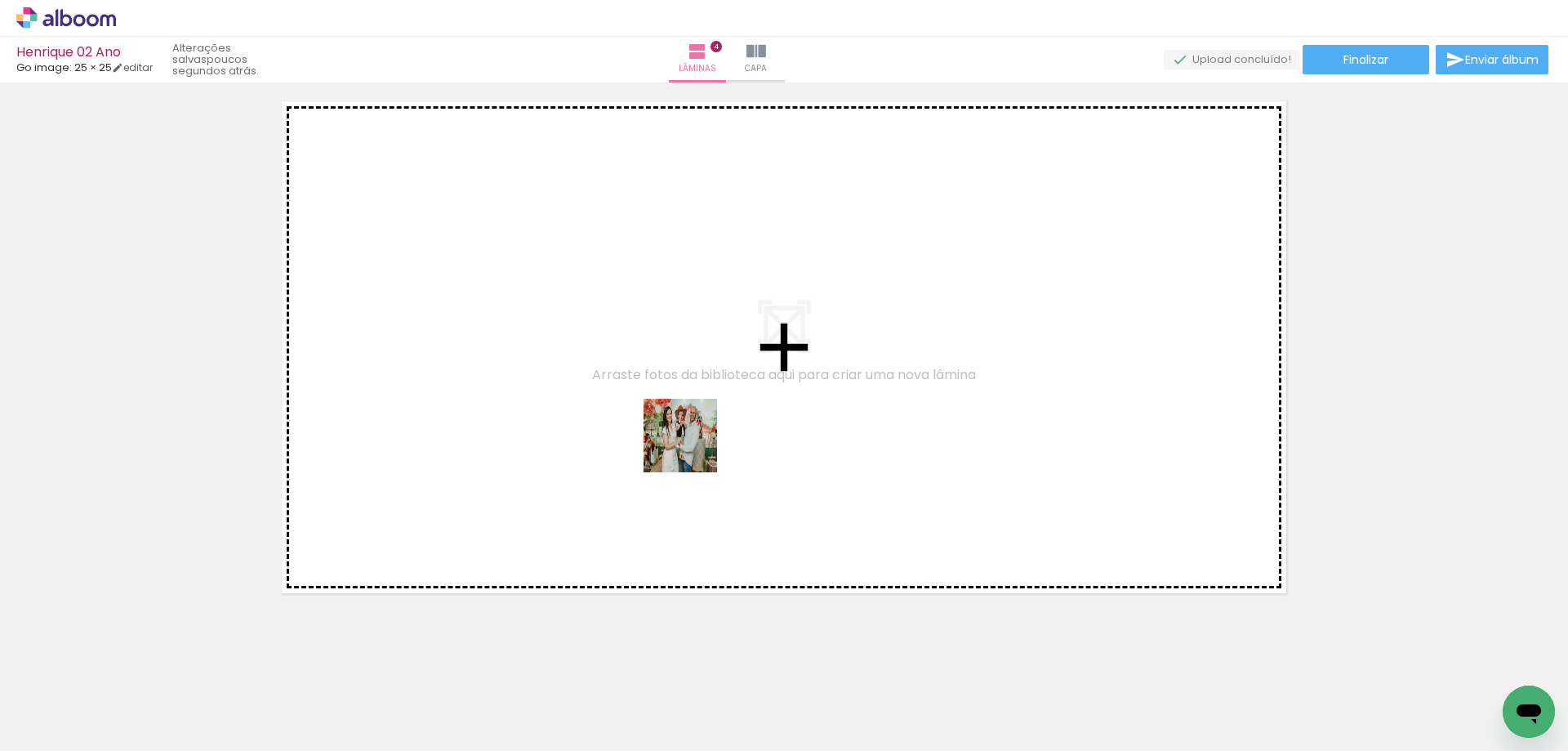
drag, startPoint x: 1063, startPoint y: 702, endPoint x: 687, endPoint y: 444, distance: 456.0
click at [687, 444] on quentale-workspace at bounding box center [784, 376] width 1568 height 751
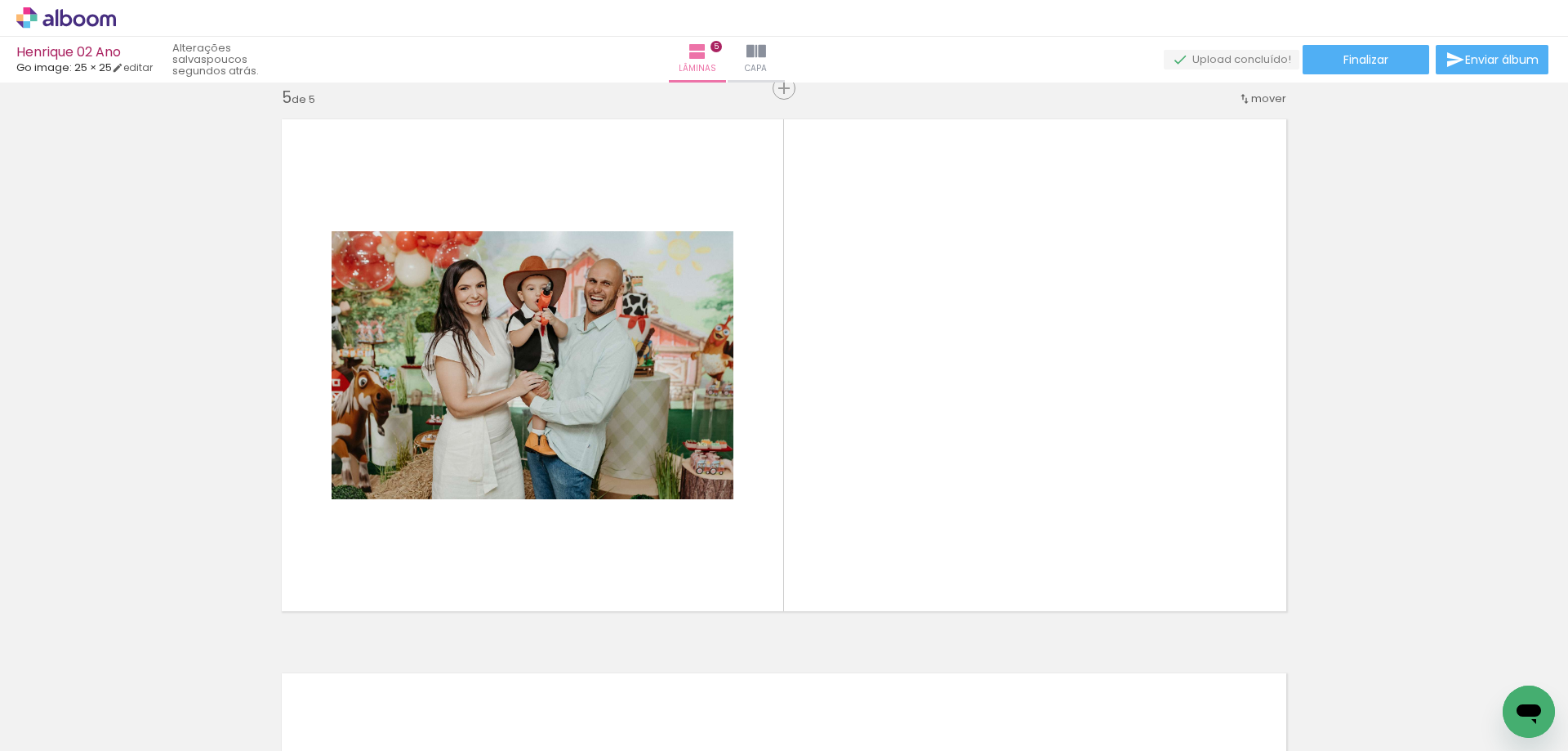
scroll to position [0, 0]
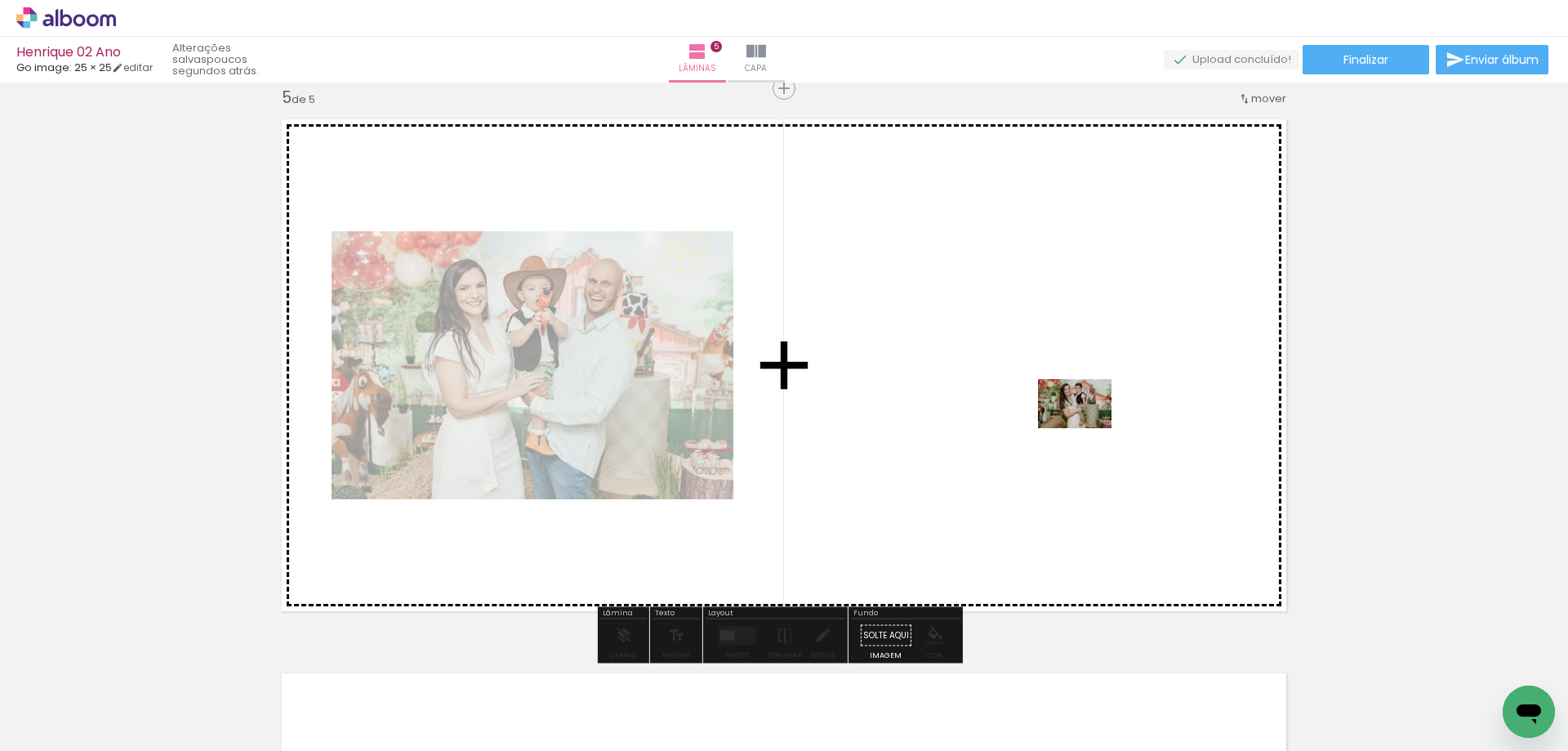
drag, startPoint x: 369, startPoint y: 692, endPoint x: 1087, endPoint y: 428, distance: 765.0
click at [1087, 428] on quentale-workspace at bounding box center [784, 376] width 1568 height 751
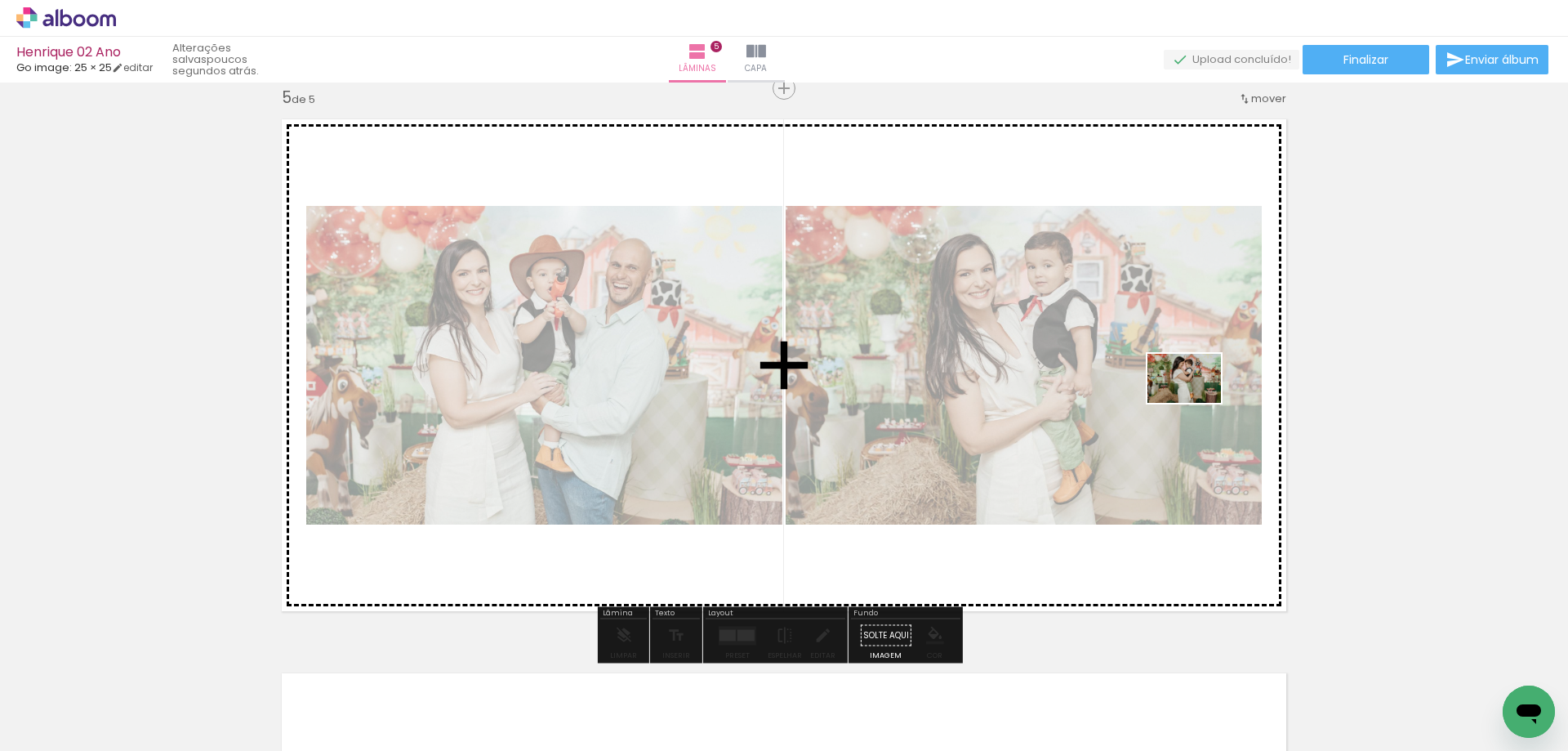
drag, startPoint x: 465, startPoint y: 685, endPoint x: 1197, endPoint y: 403, distance: 784.4
click at [1197, 403] on quentale-workspace at bounding box center [784, 376] width 1568 height 751
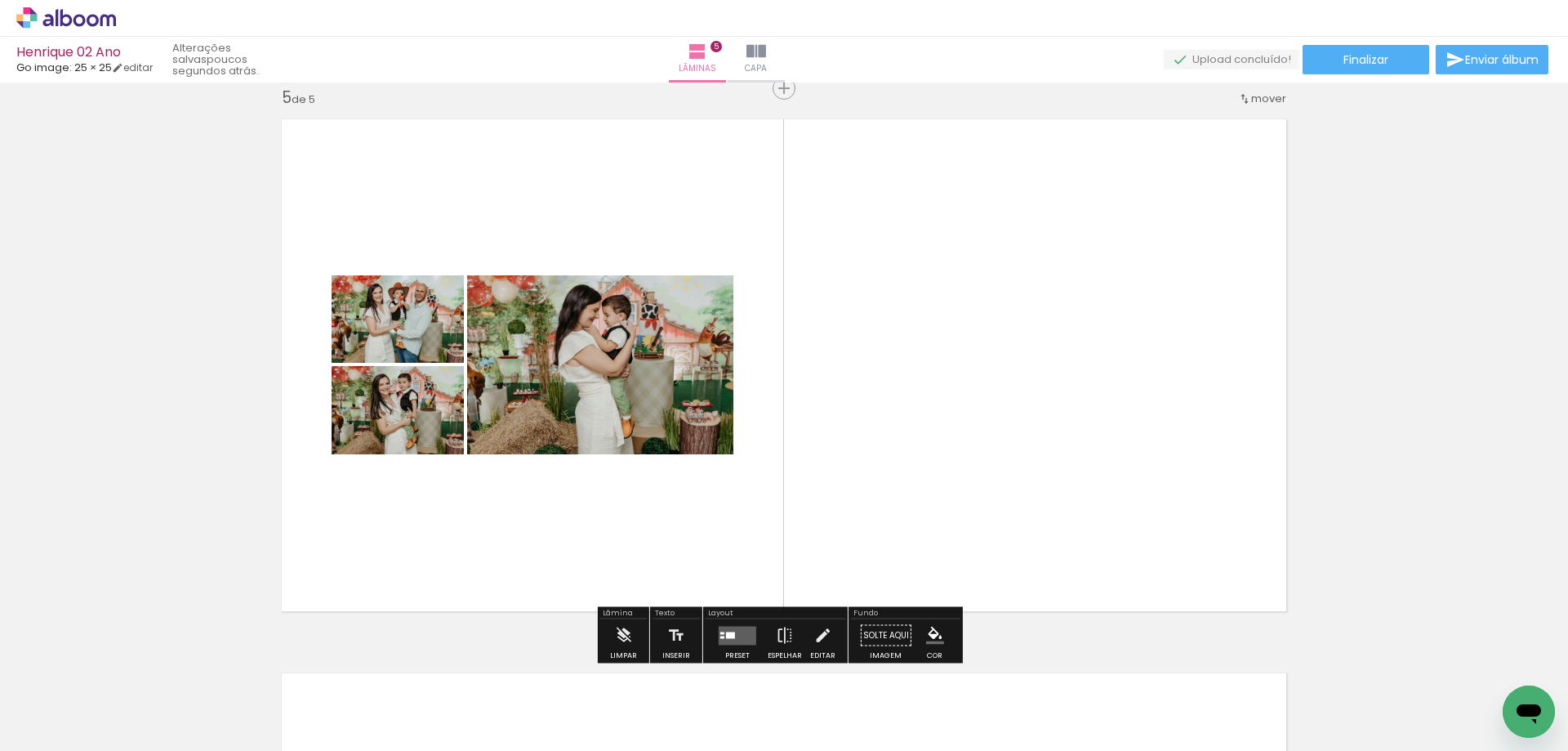
click at [720, 627] on quentale-layouter at bounding box center [737, 635] width 37 height 19
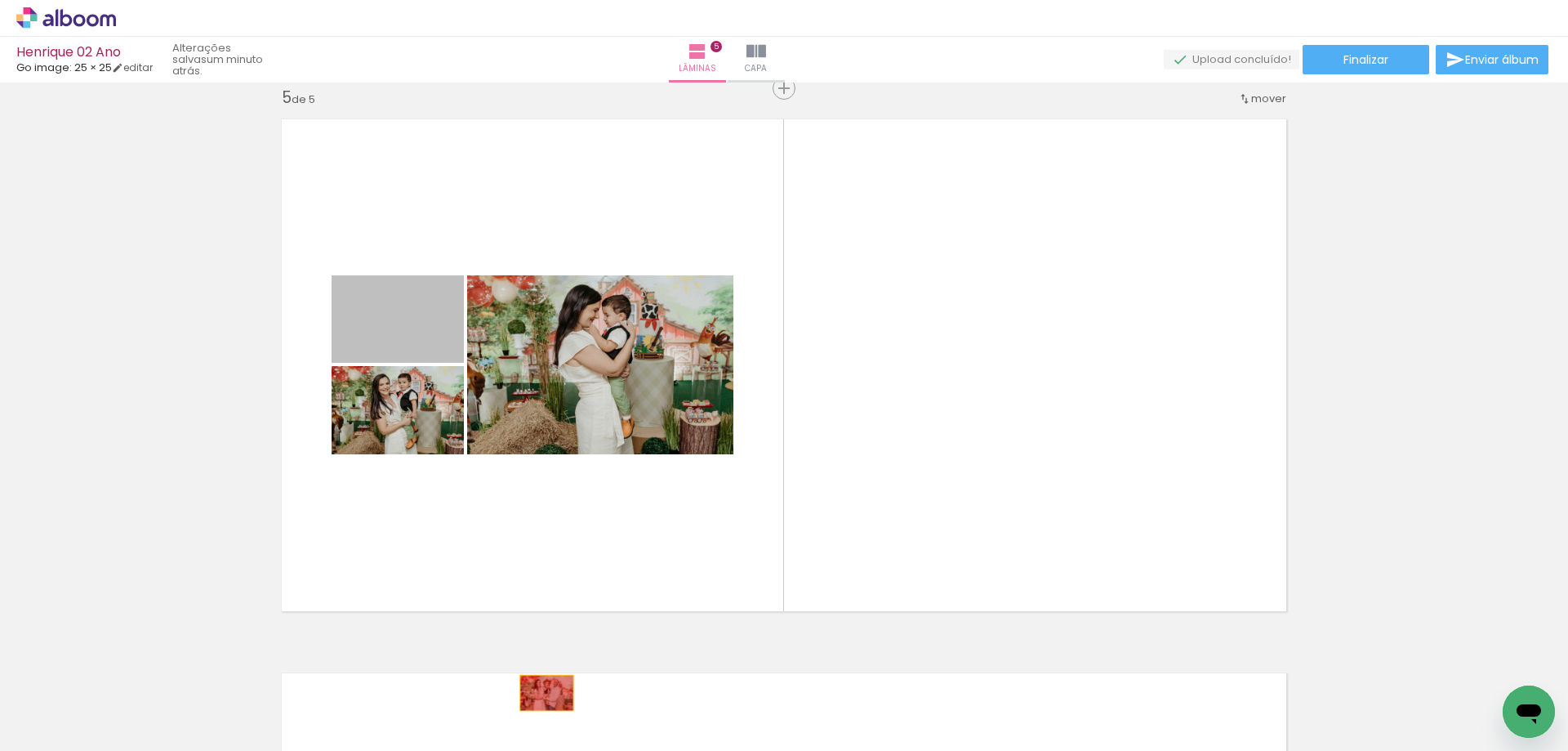
drag, startPoint x: 423, startPoint y: 338, endPoint x: 541, endPoint y: 692, distance: 373.1
click at [541, 692] on quentale-workspace at bounding box center [784, 376] width 1568 height 751
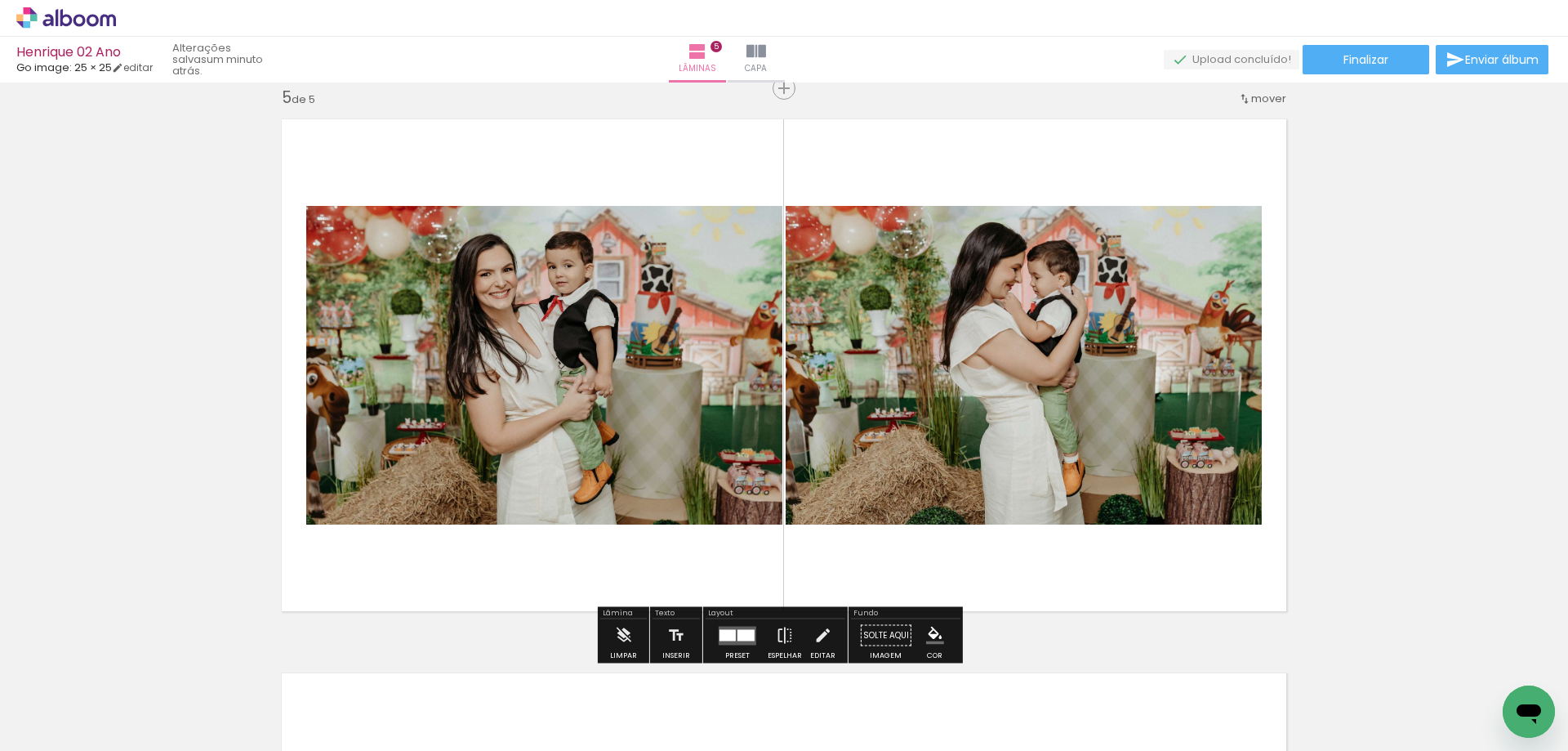
drag, startPoint x: 719, startPoint y: 629, endPoint x: 726, endPoint y: 626, distance: 7.6
click at [719, 629] on div at bounding box center [727, 635] width 17 height 12
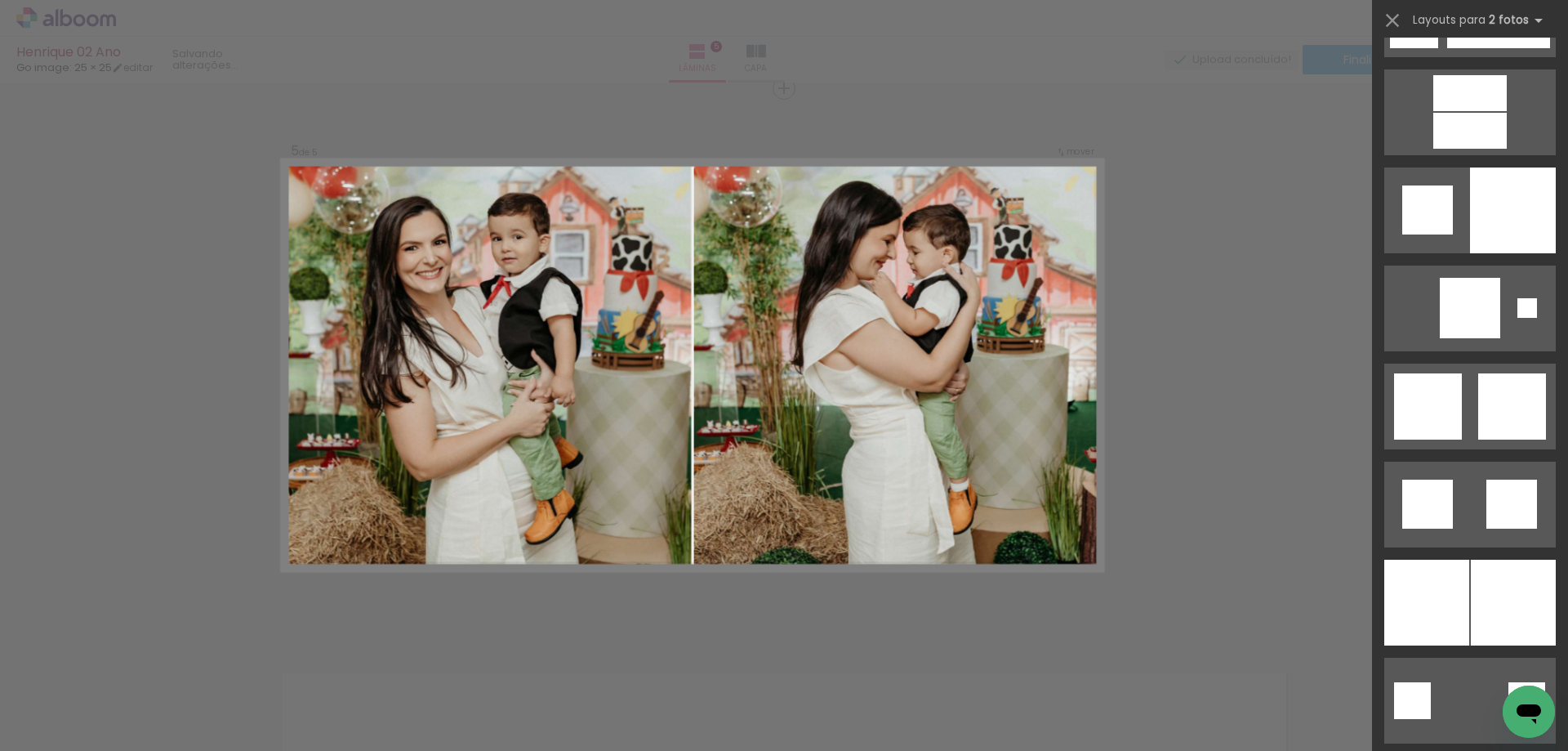
scroll to position [4085, 0]
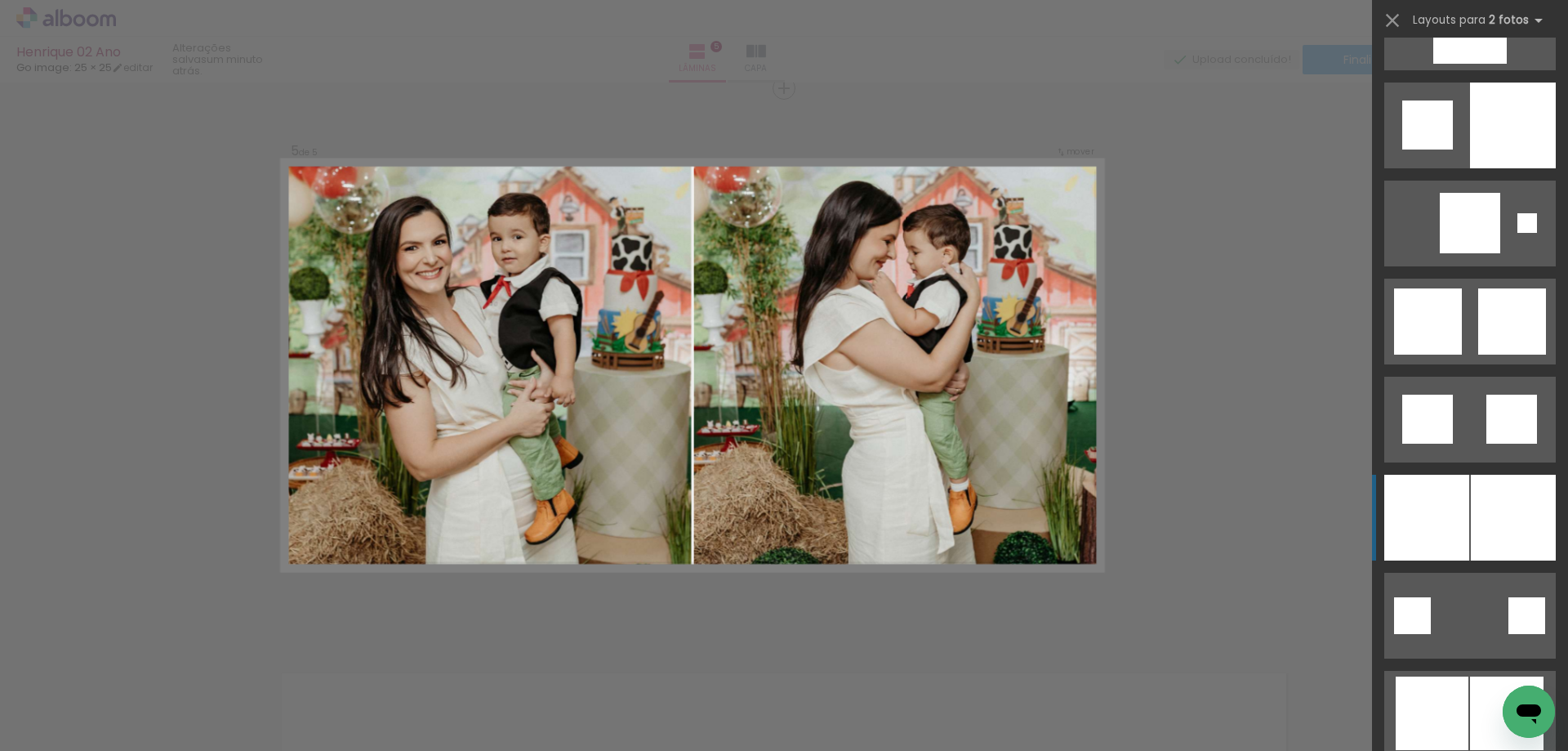
click at [1518, 507] on div at bounding box center [1513, 517] width 85 height 86
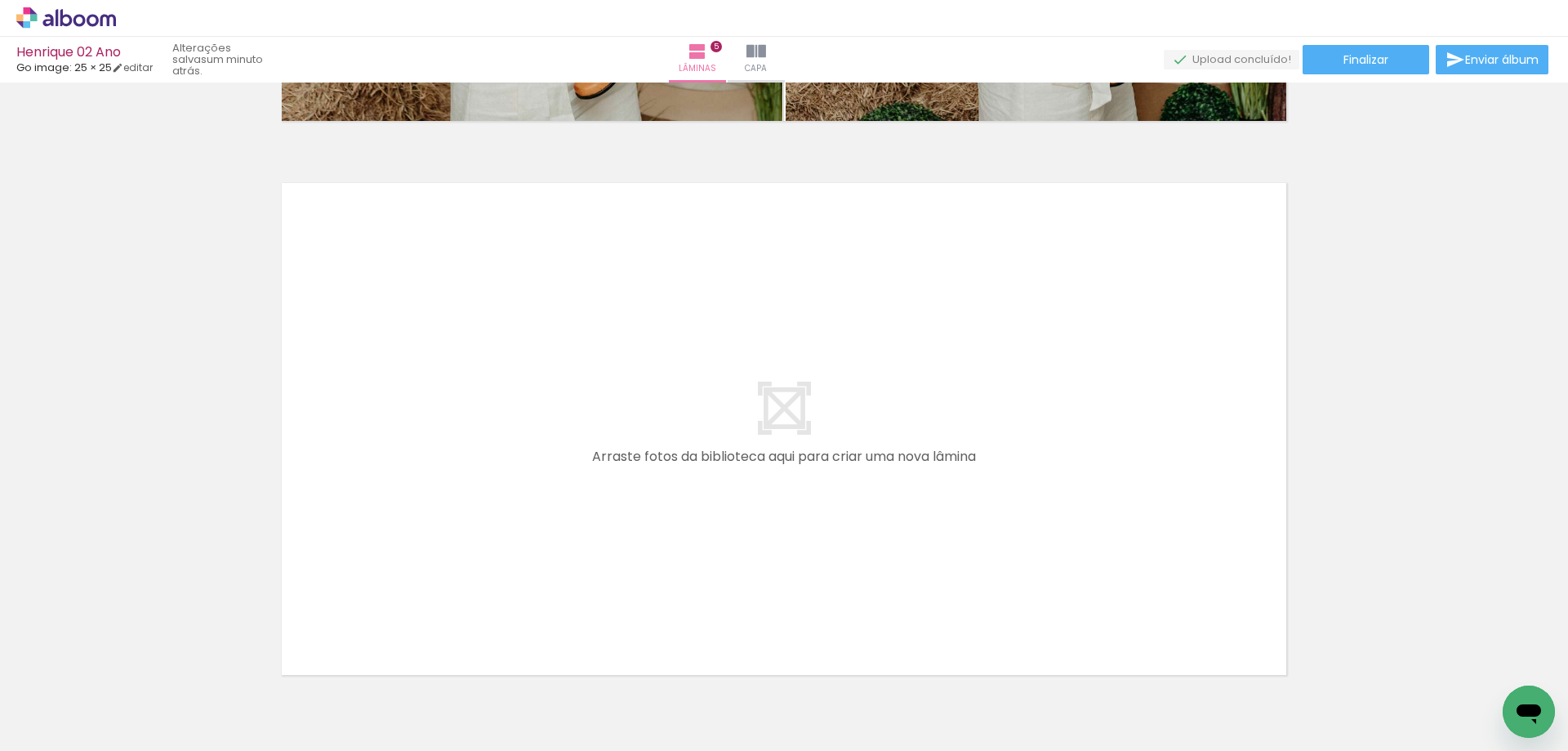
scroll to position [0, 4059]
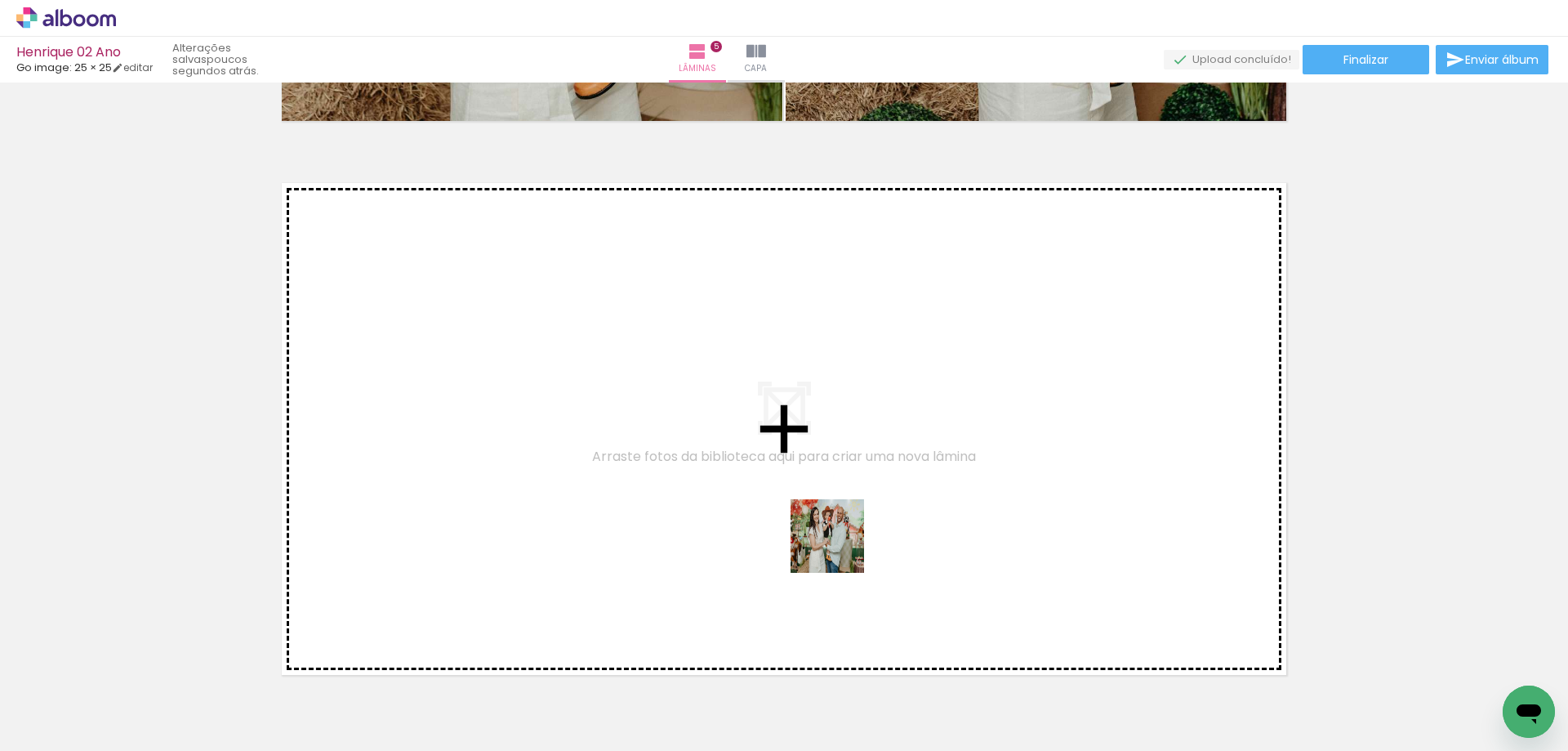
drag, startPoint x: 1029, startPoint y: 681, endPoint x: 1326, endPoint y: 686, distance: 297.0
click at [831, 544] on quentale-workspace at bounding box center [784, 376] width 1568 height 751
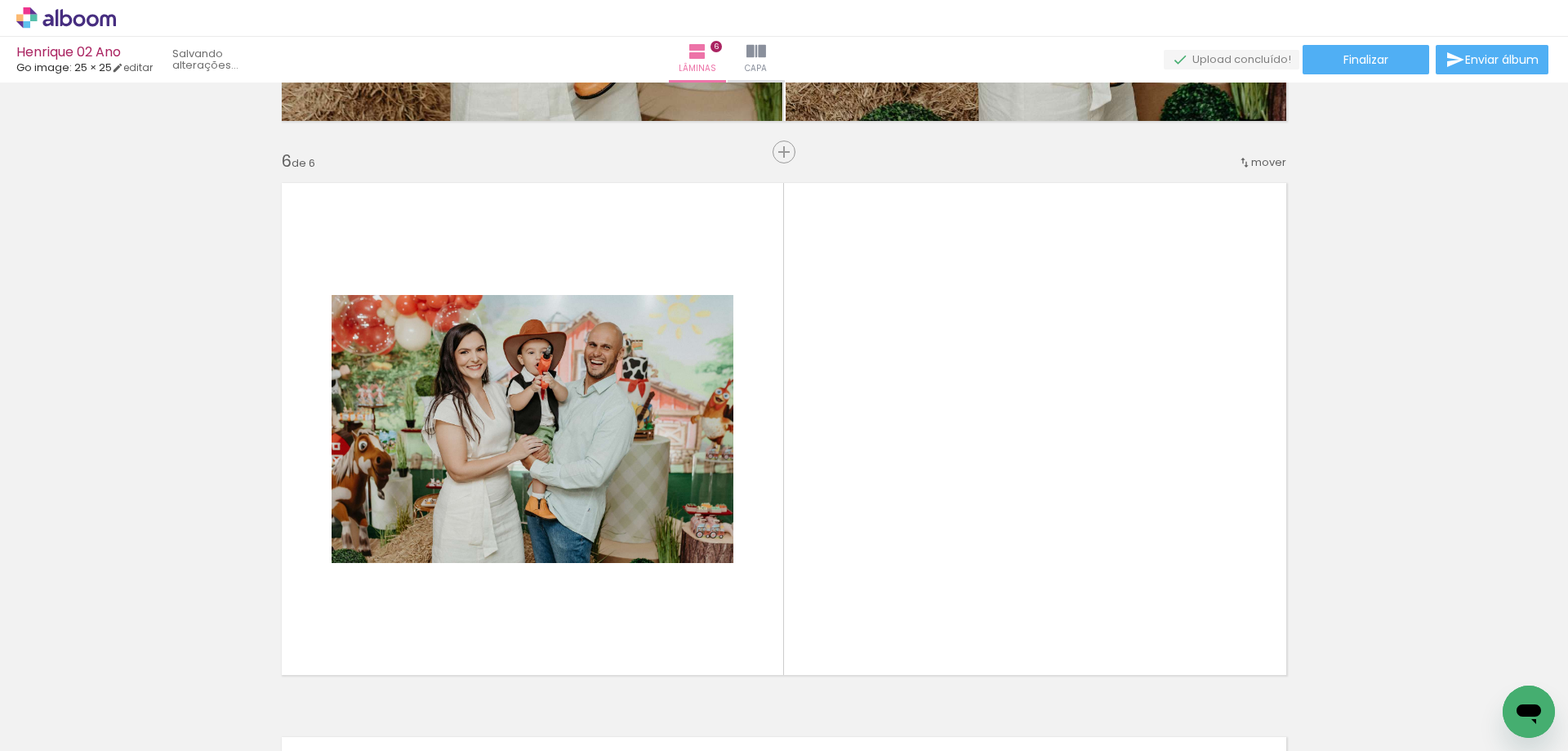
scroll to position [2791, 0]
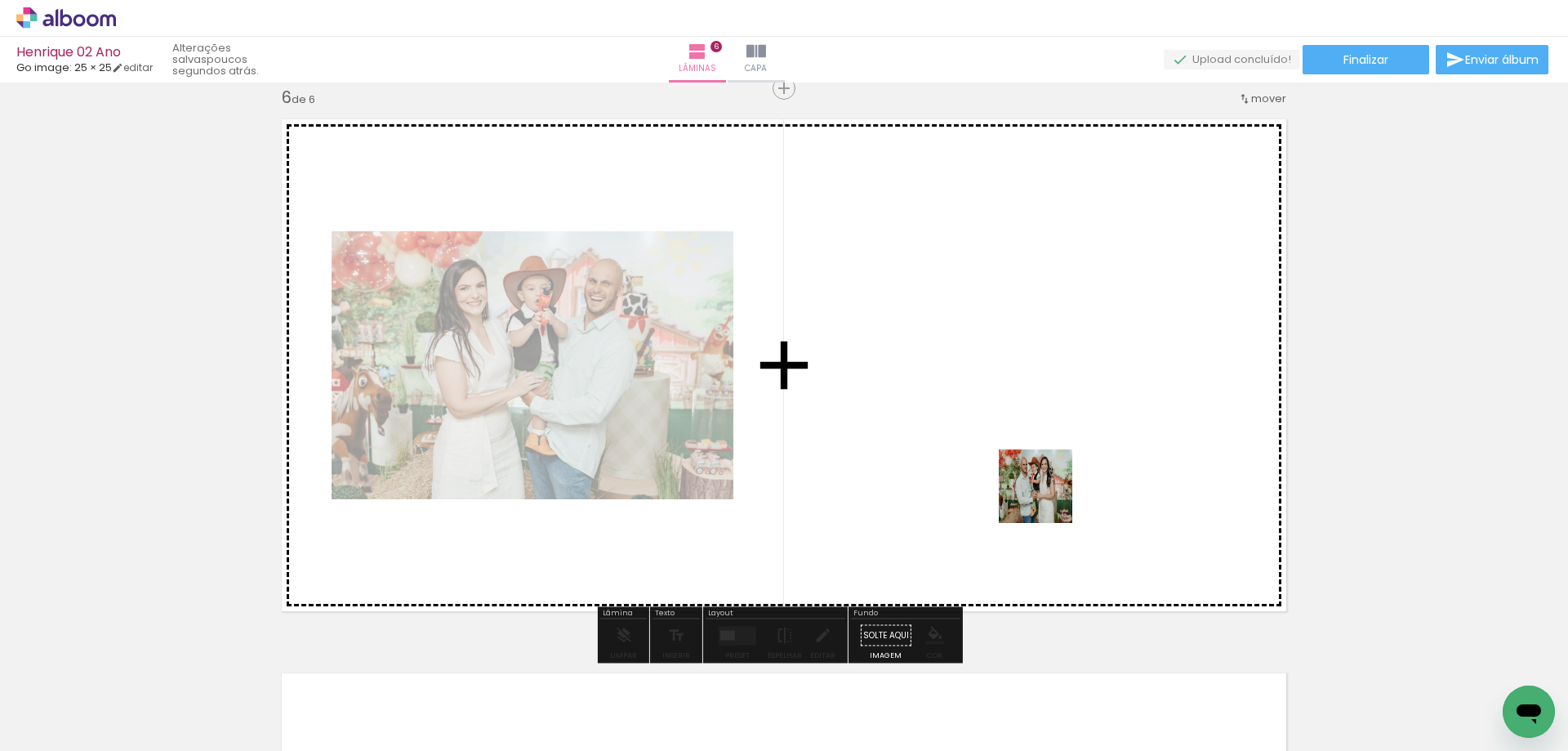
drag, startPoint x: 1322, startPoint y: 700, endPoint x: 1048, endPoint y: 499, distance: 339.8
click at [1048, 499] on quentale-workspace at bounding box center [784, 376] width 1568 height 751
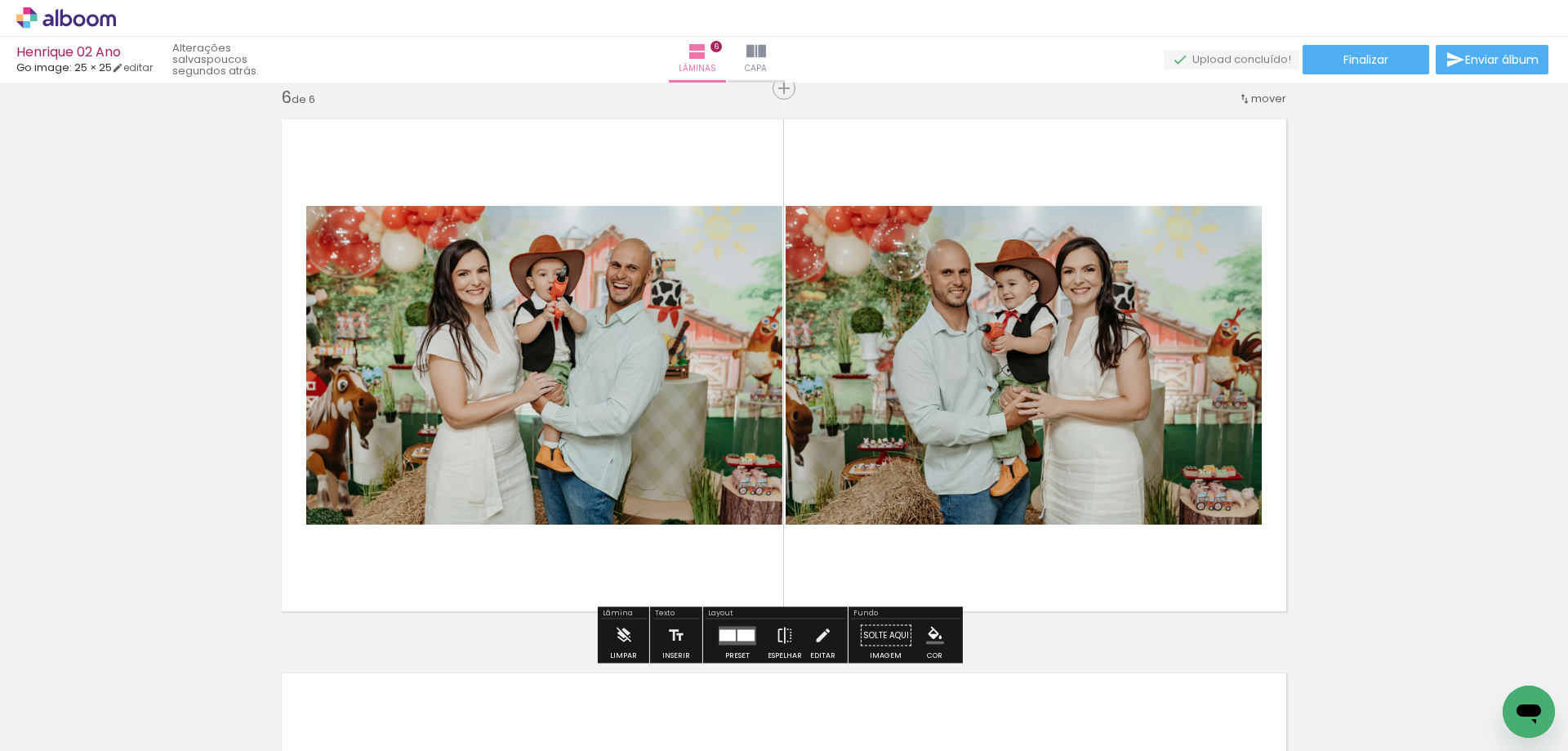
click at [737, 638] on div at bounding box center [746, 635] width 18 height 12
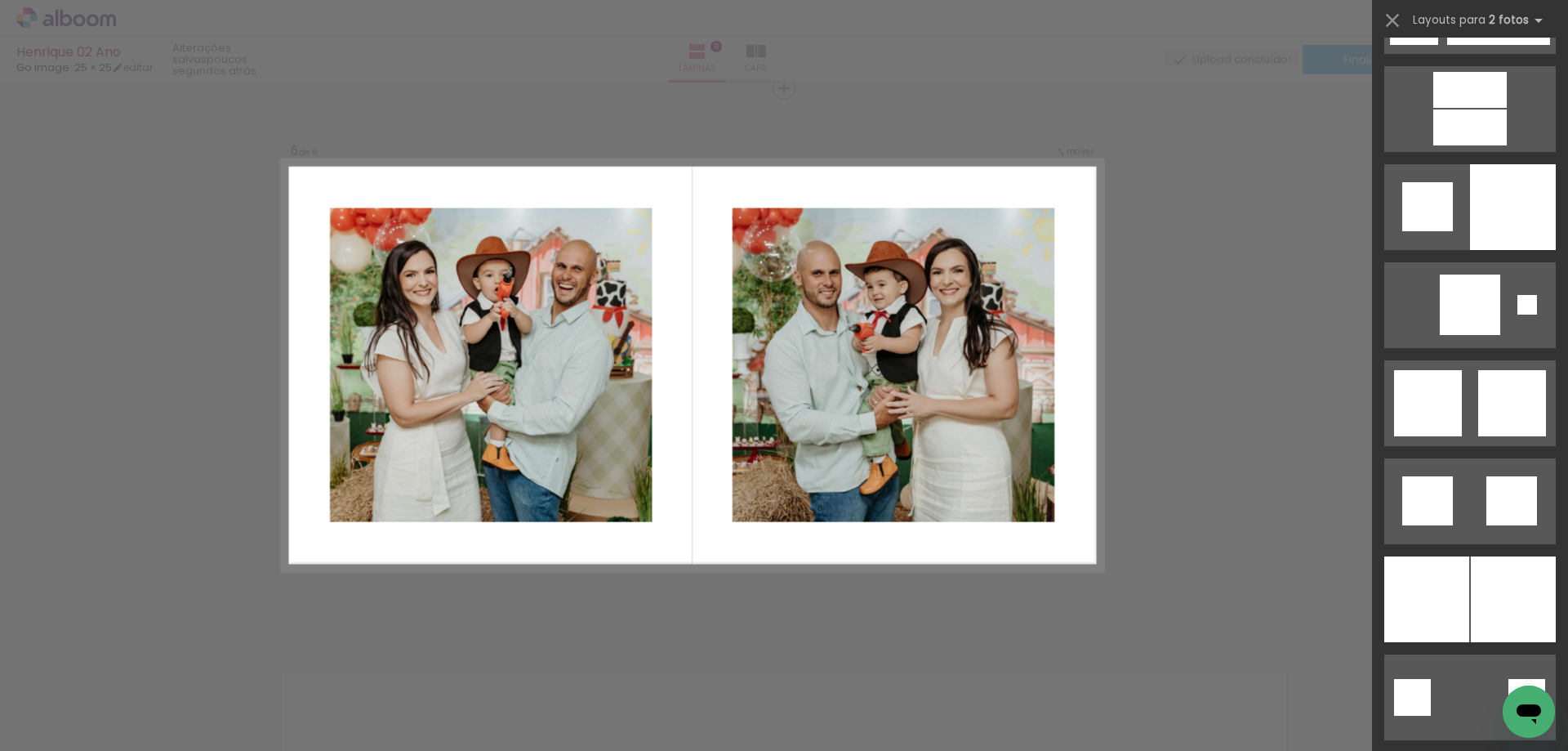
scroll to position [4085, 0]
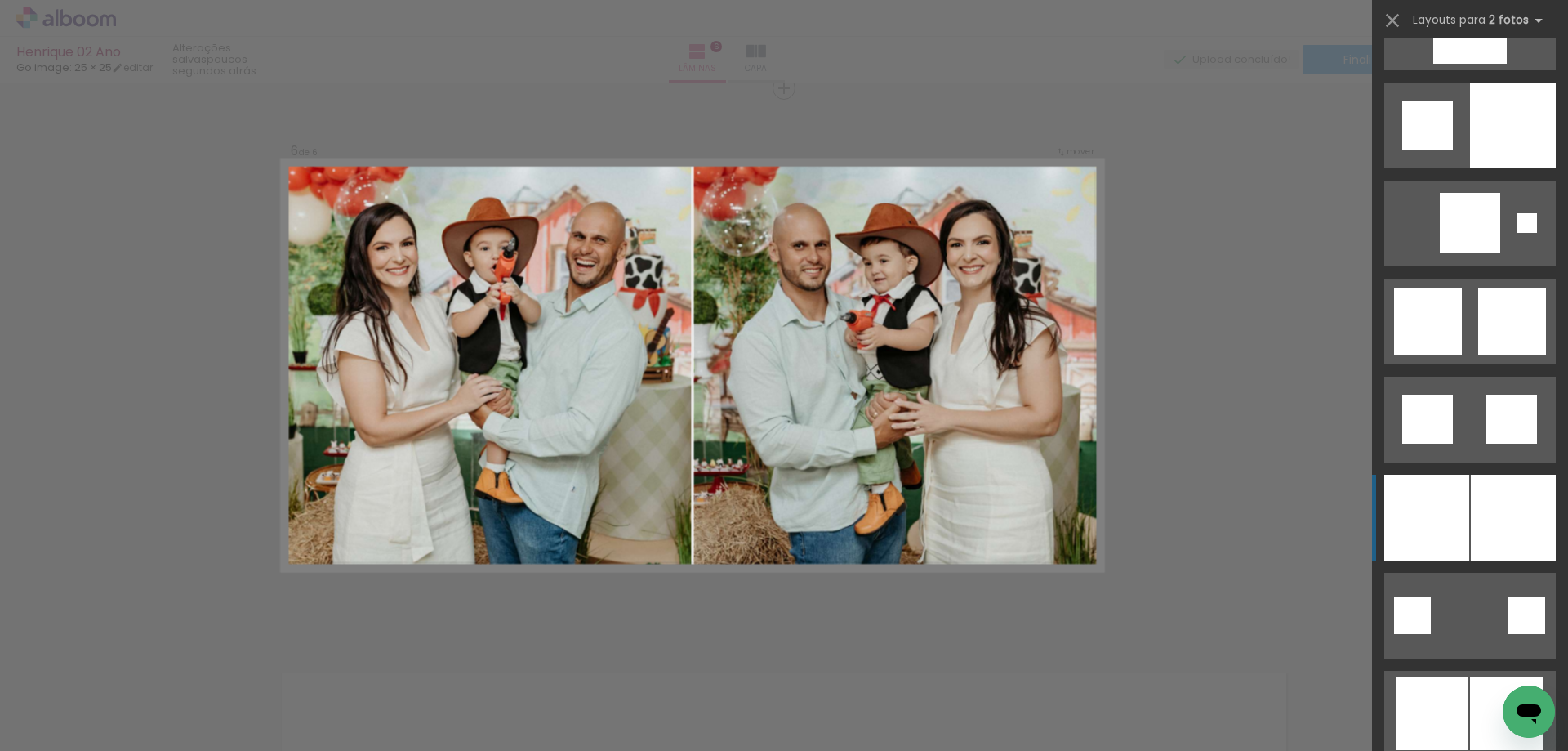
click at [1474, 514] on div at bounding box center [1513, 517] width 85 height 86
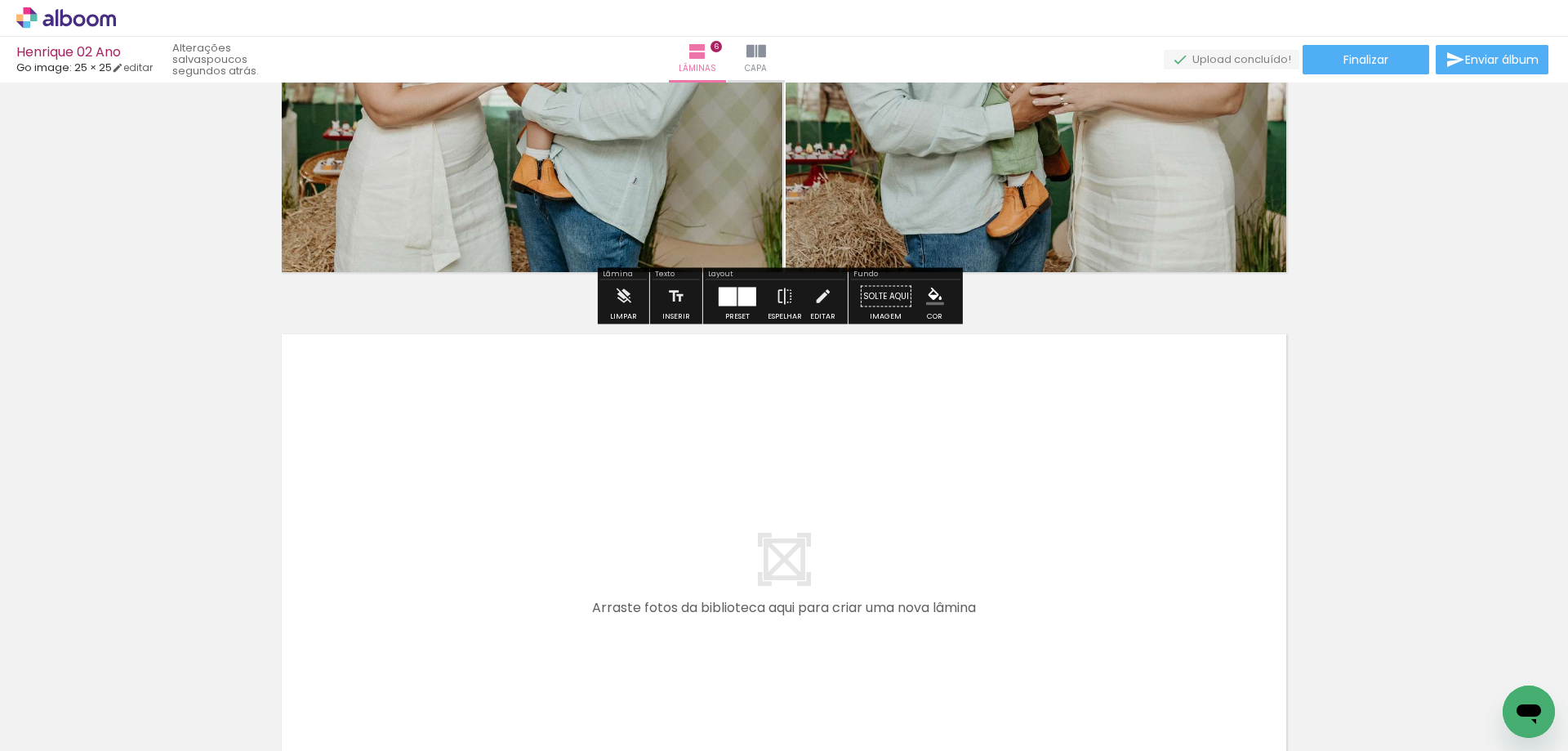
scroll to position [3199, 0]
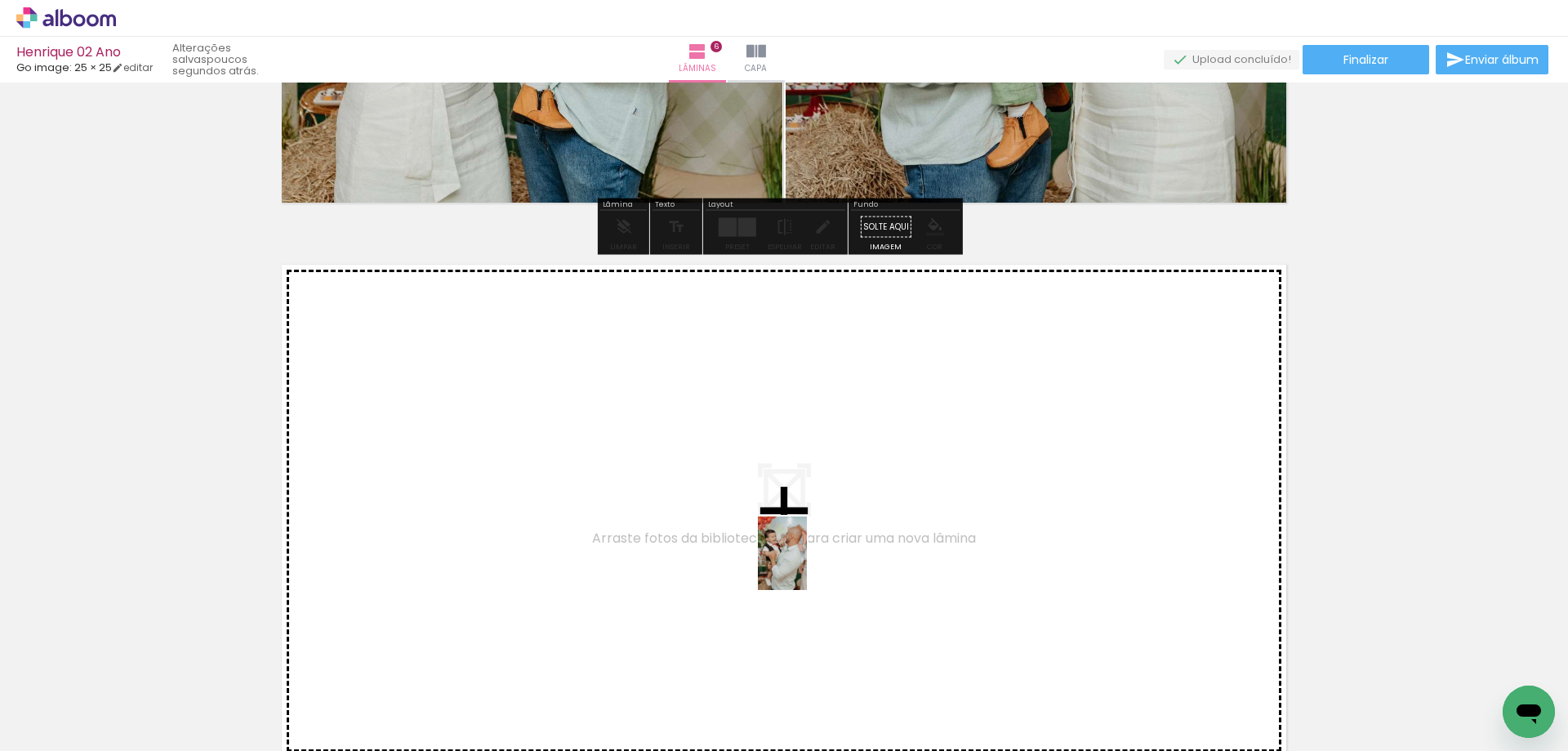
drag, startPoint x: 858, startPoint y: 683, endPoint x: 806, endPoint y: 565, distance: 128.9
click at [806, 565] on quentale-workspace at bounding box center [784, 376] width 1568 height 751
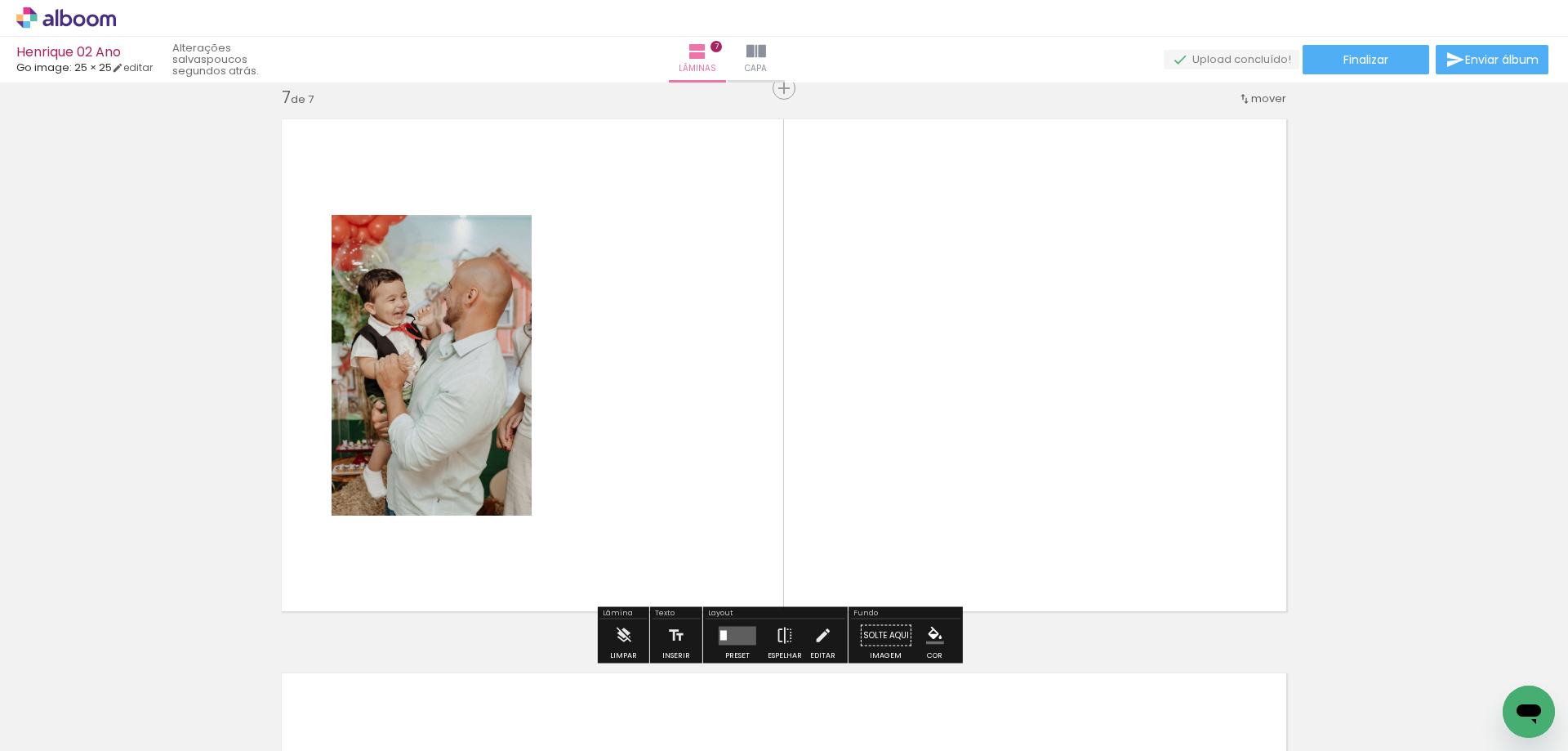
scroll to position [3344, 0]
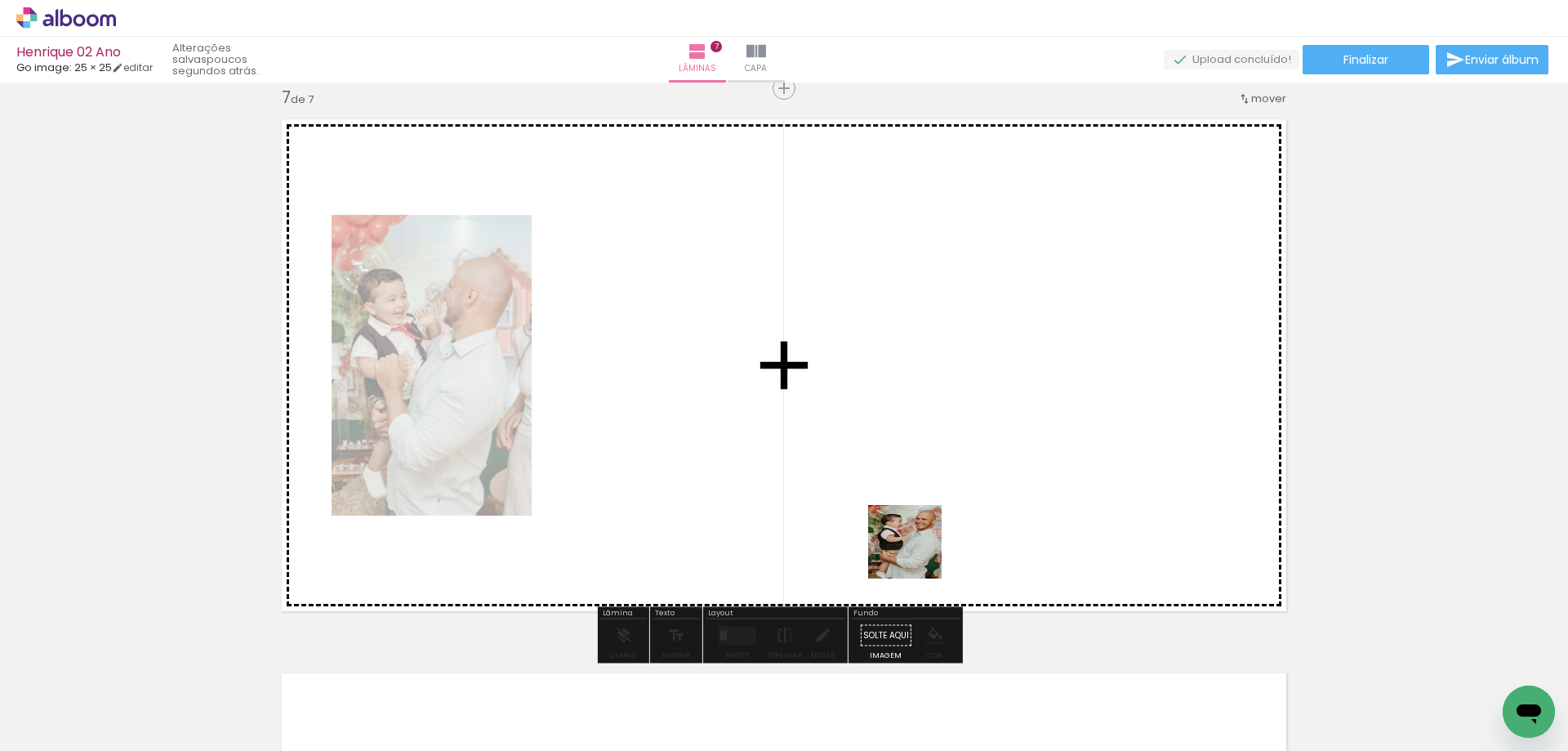
drag, startPoint x: 929, startPoint y: 667, endPoint x: 915, endPoint y: 541, distance: 126.8
click at [915, 541] on quentale-workspace at bounding box center [784, 376] width 1568 height 751
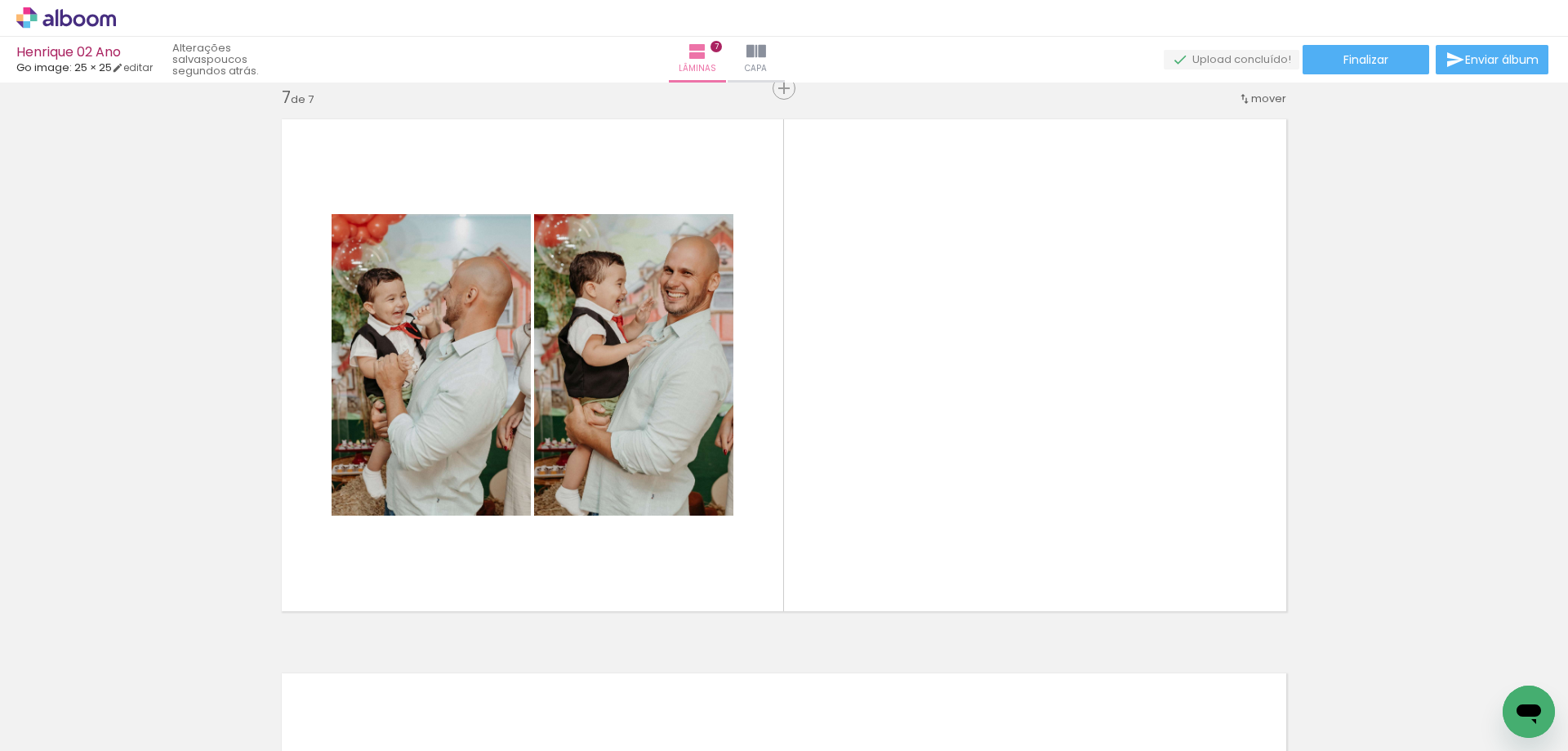
scroll to position [0, 0]
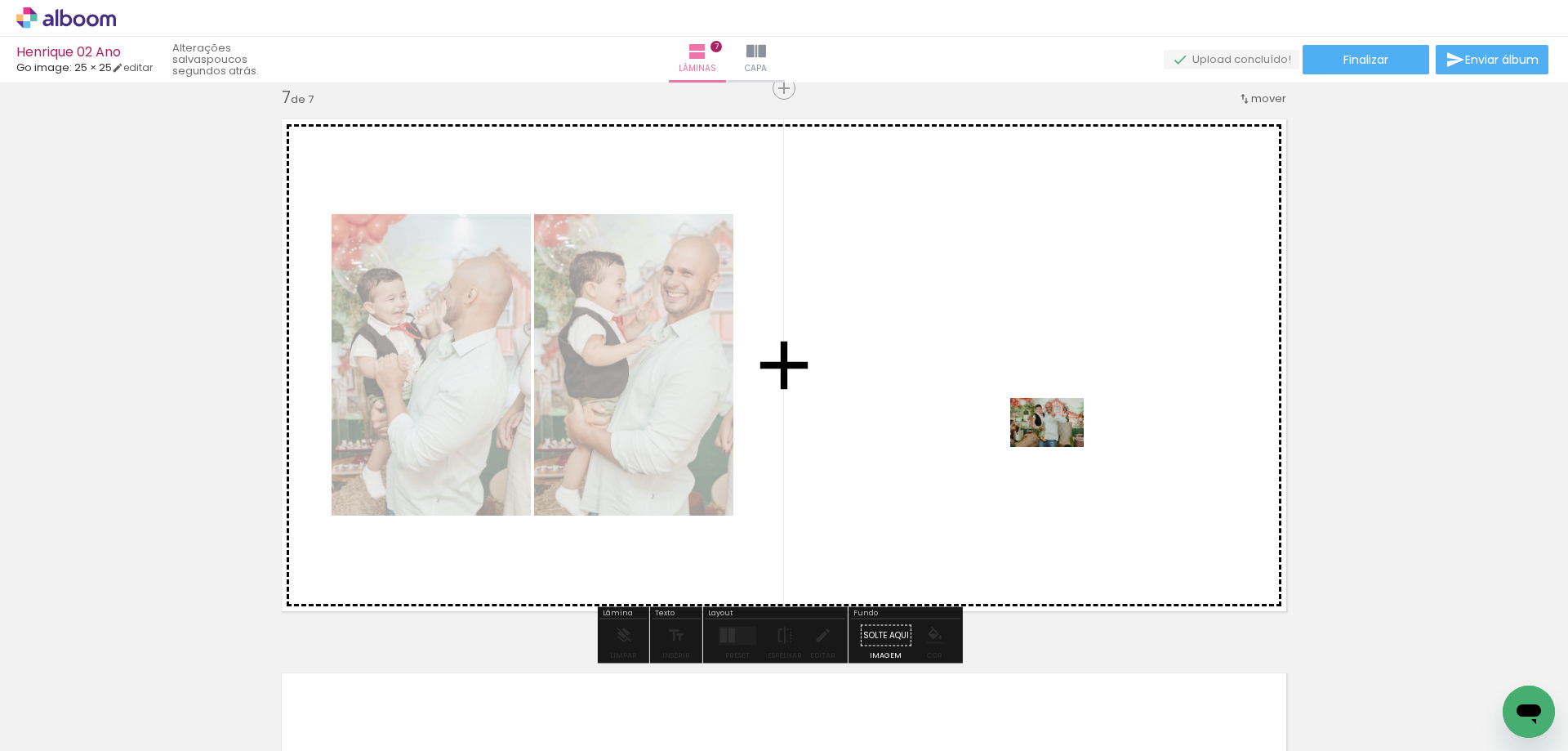
drag, startPoint x: 255, startPoint y: 697, endPoint x: 1328, endPoint y: 523, distance: 1087.0
click at [1059, 446] on quentale-workspace at bounding box center [784, 376] width 1568 height 751
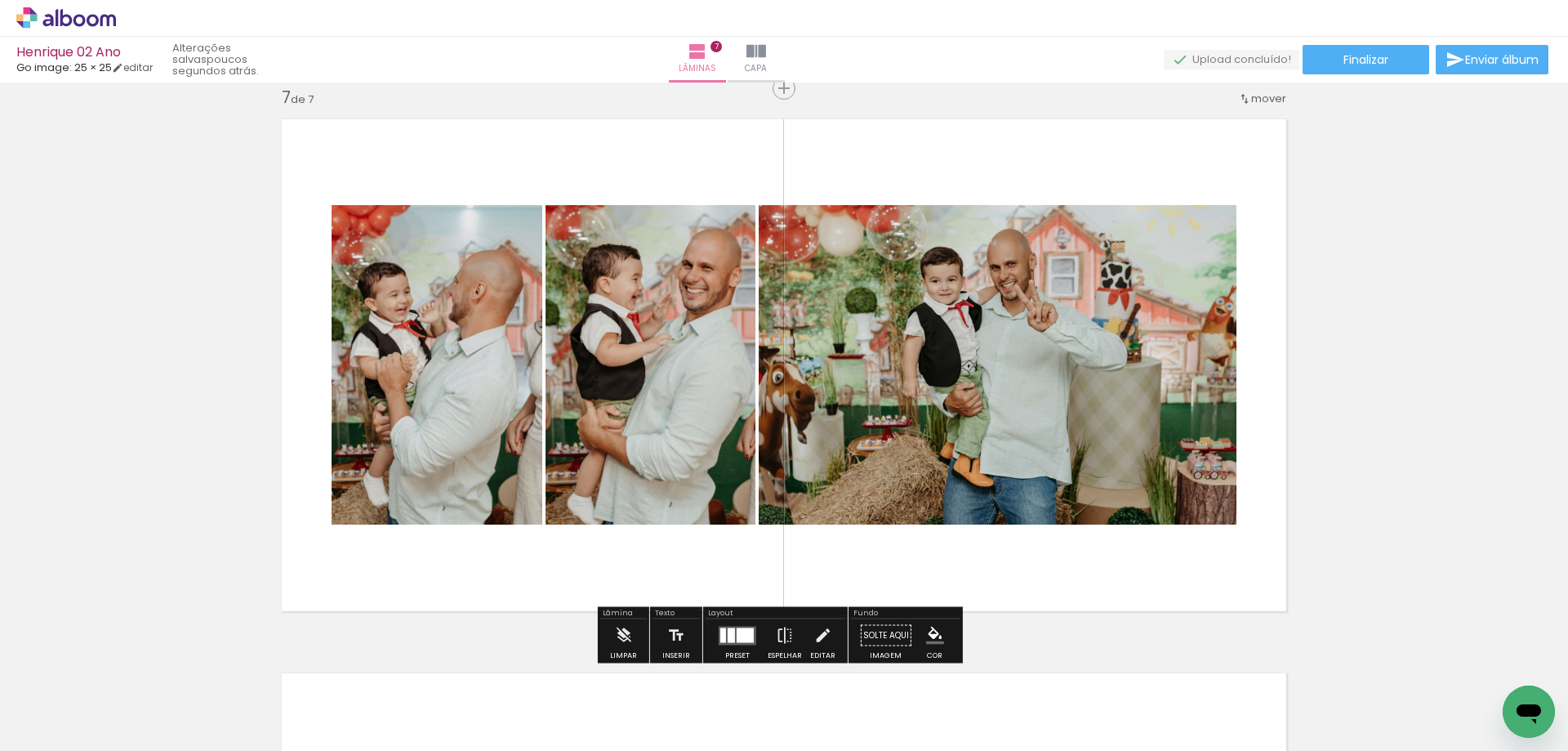
click at [737, 622] on div at bounding box center [737, 635] width 44 height 32
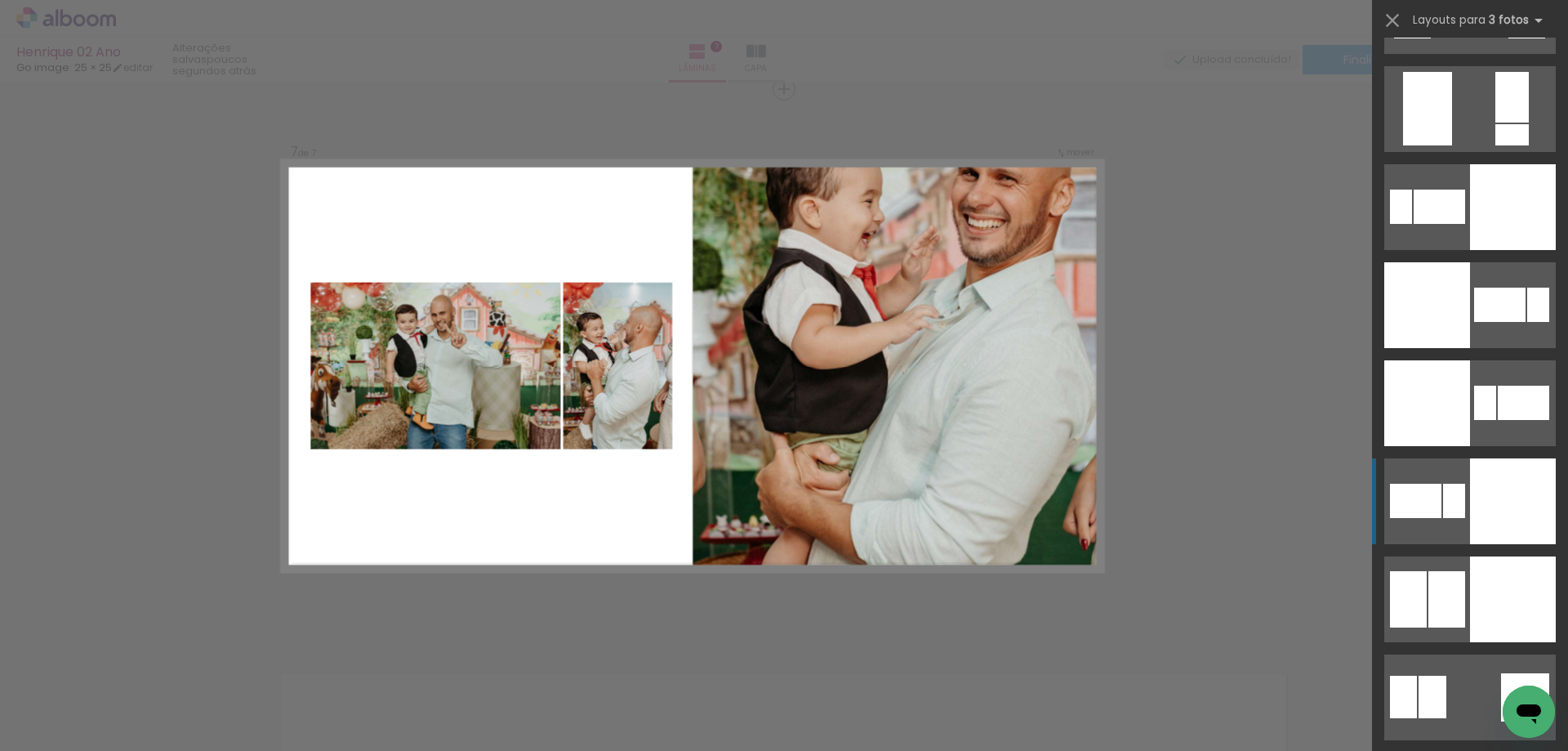
scroll to position [3595, 0]
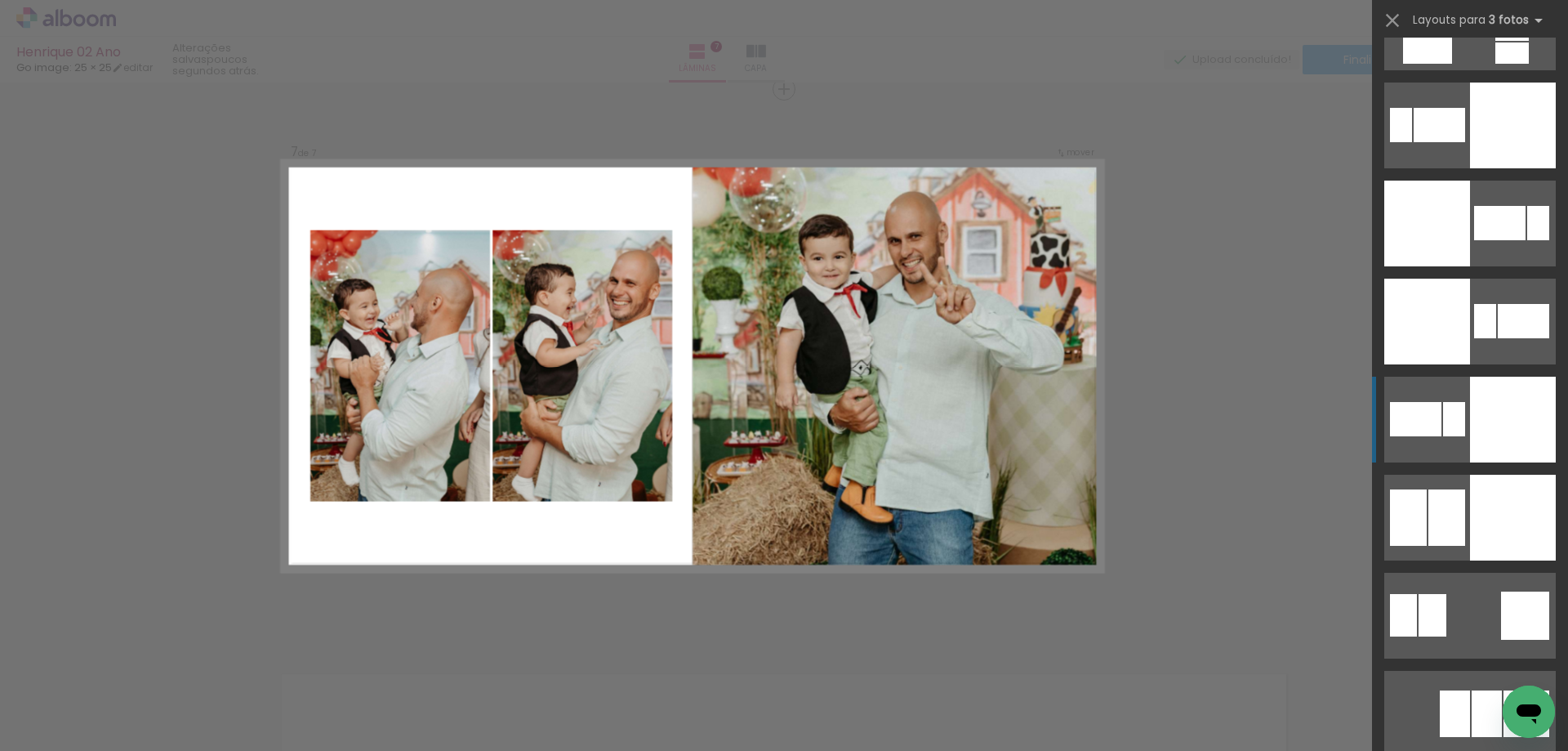
click at [1513, 486] on div at bounding box center [1513, 517] width 86 height 86
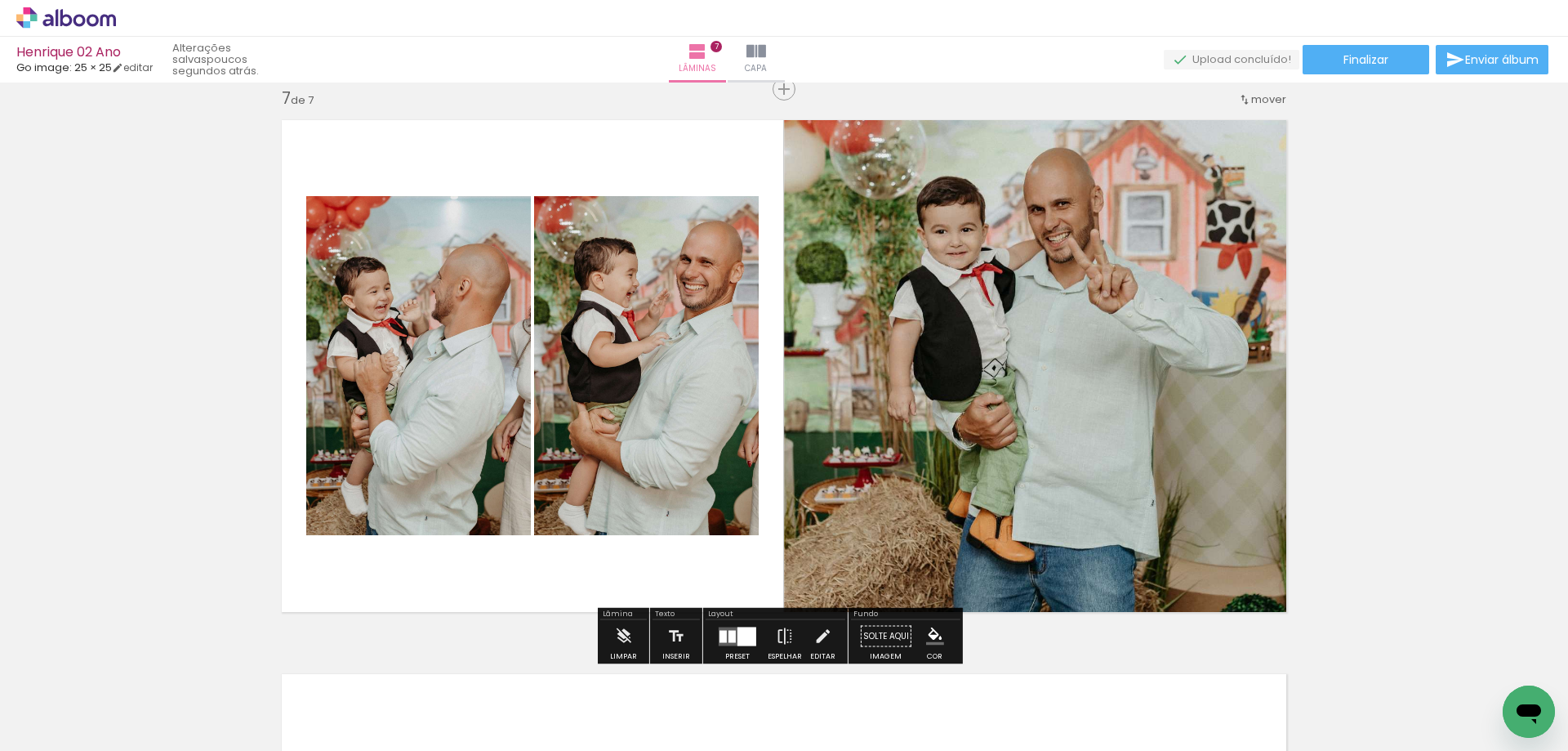
click at [745, 638] on div at bounding box center [746, 636] width 19 height 19
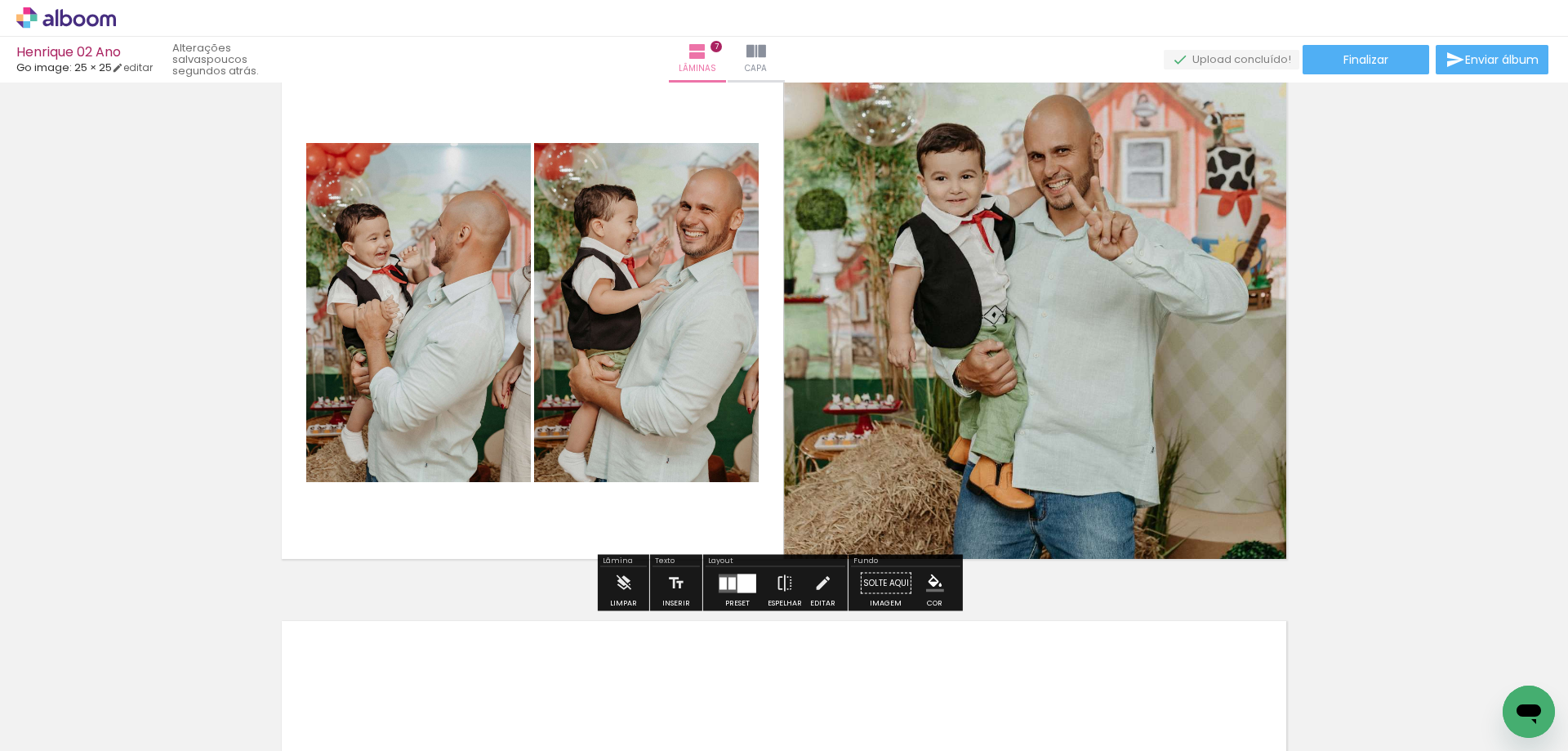
scroll to position [3425, 0]
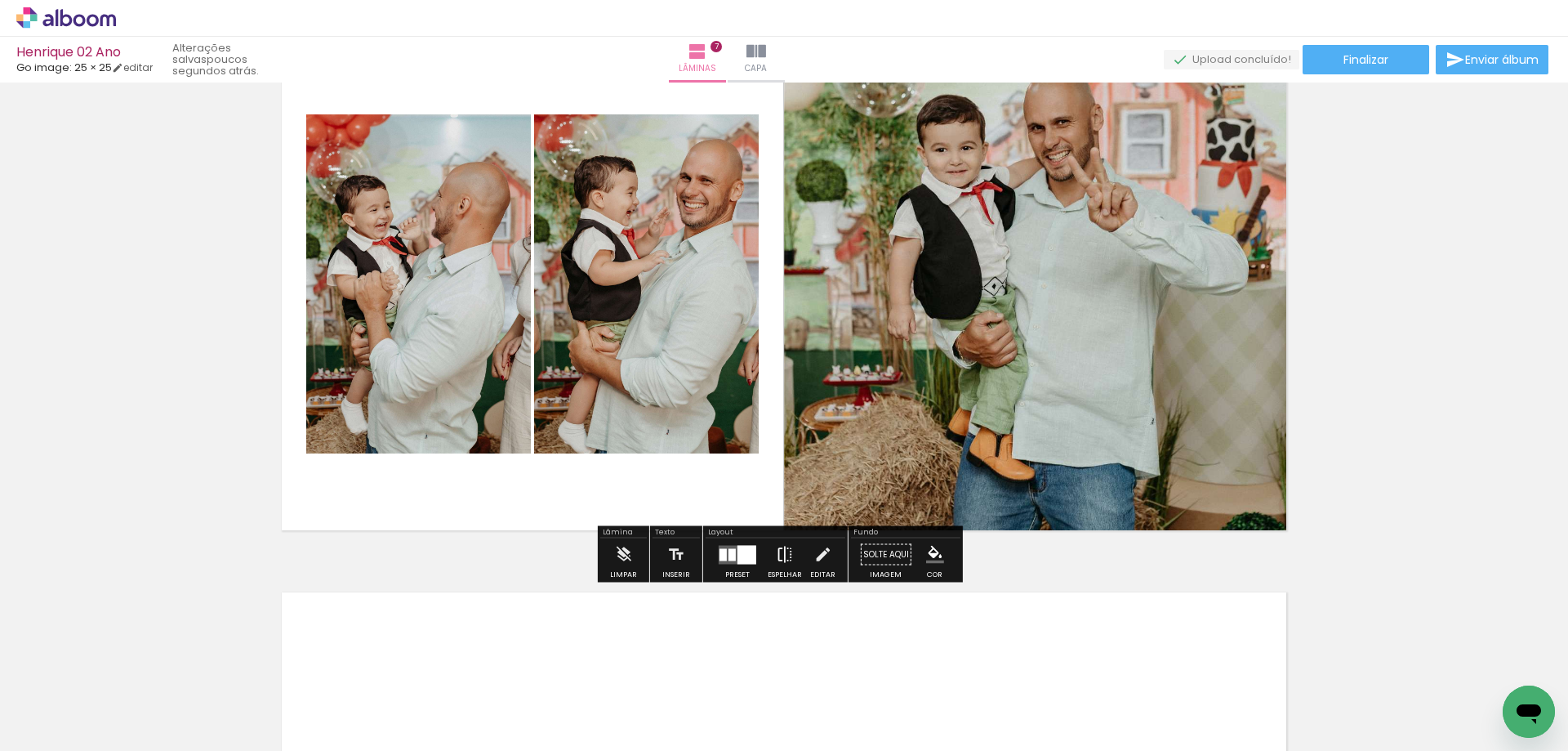
click at [788, 557] on iron-icon at bounding box center [785, 554] width 18 height 32
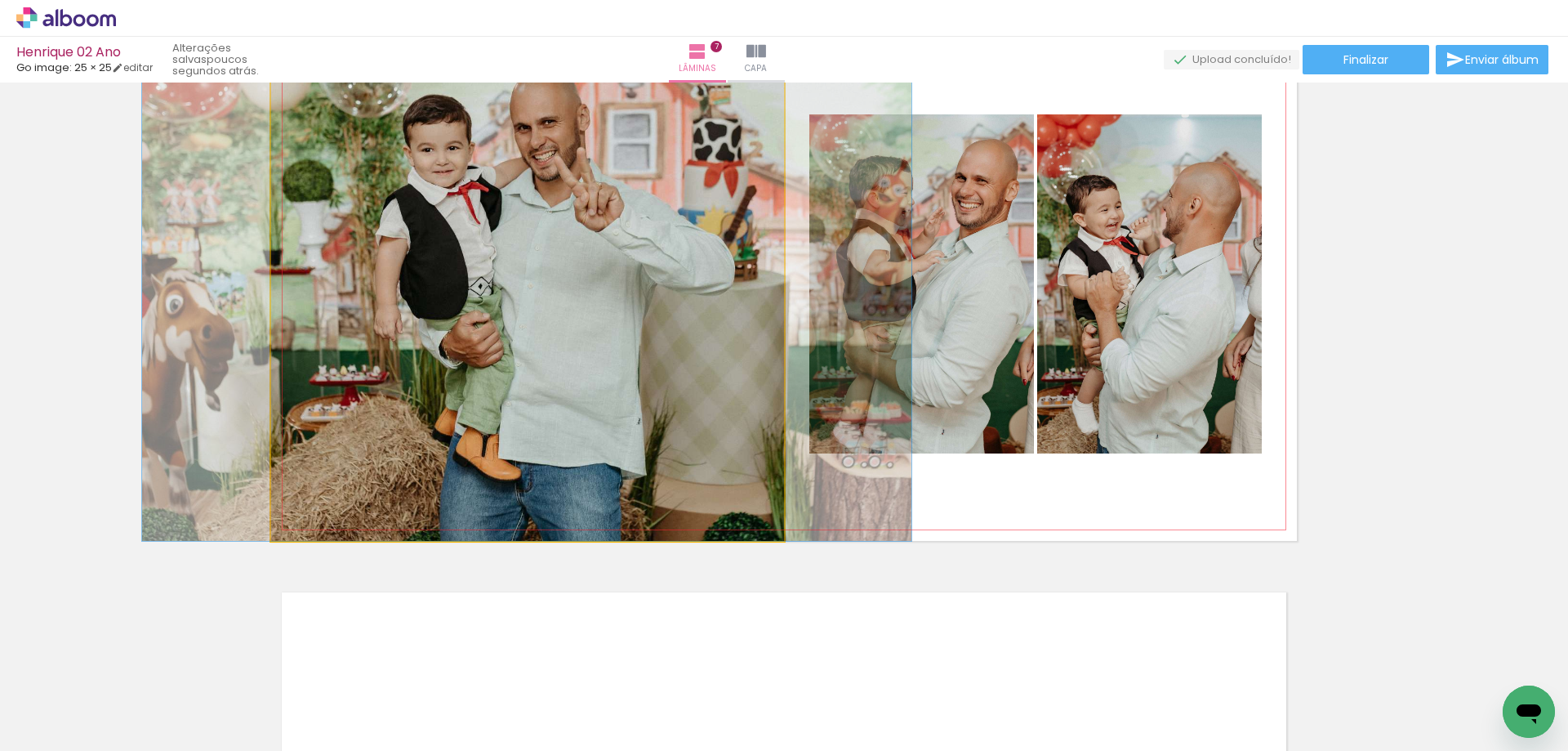
drag, startPoint x: 622, startPoint y: 236, endPoint x: 621, endPoint y: 274, distance: 38.0
drag, startPoint x: 606, startPoint y: 213, endPoint x: 608, endPoint y: 261, distance: 48.0
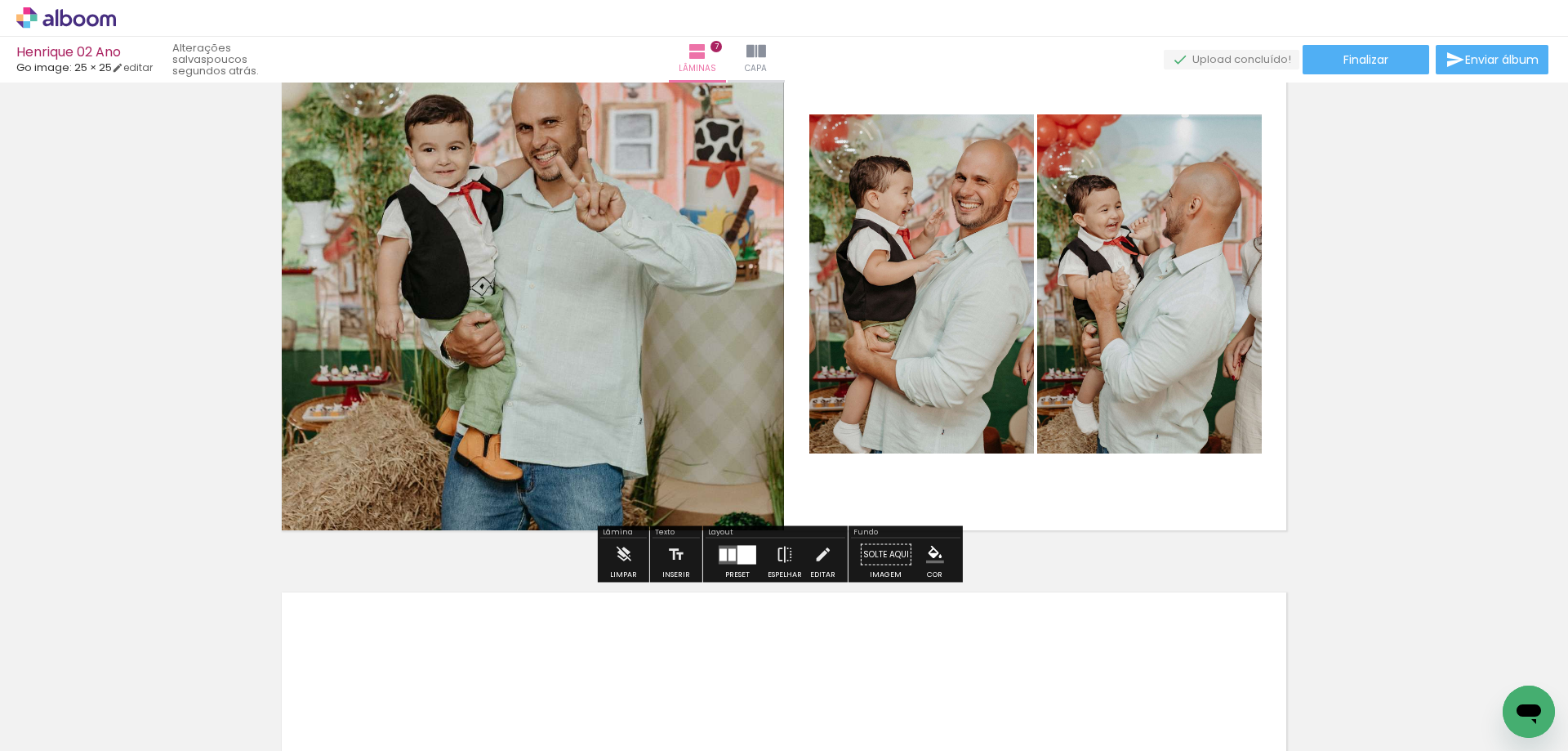
click at [679, 200] on quentale-photo at bounding box center [527, 284] width 513 height 513
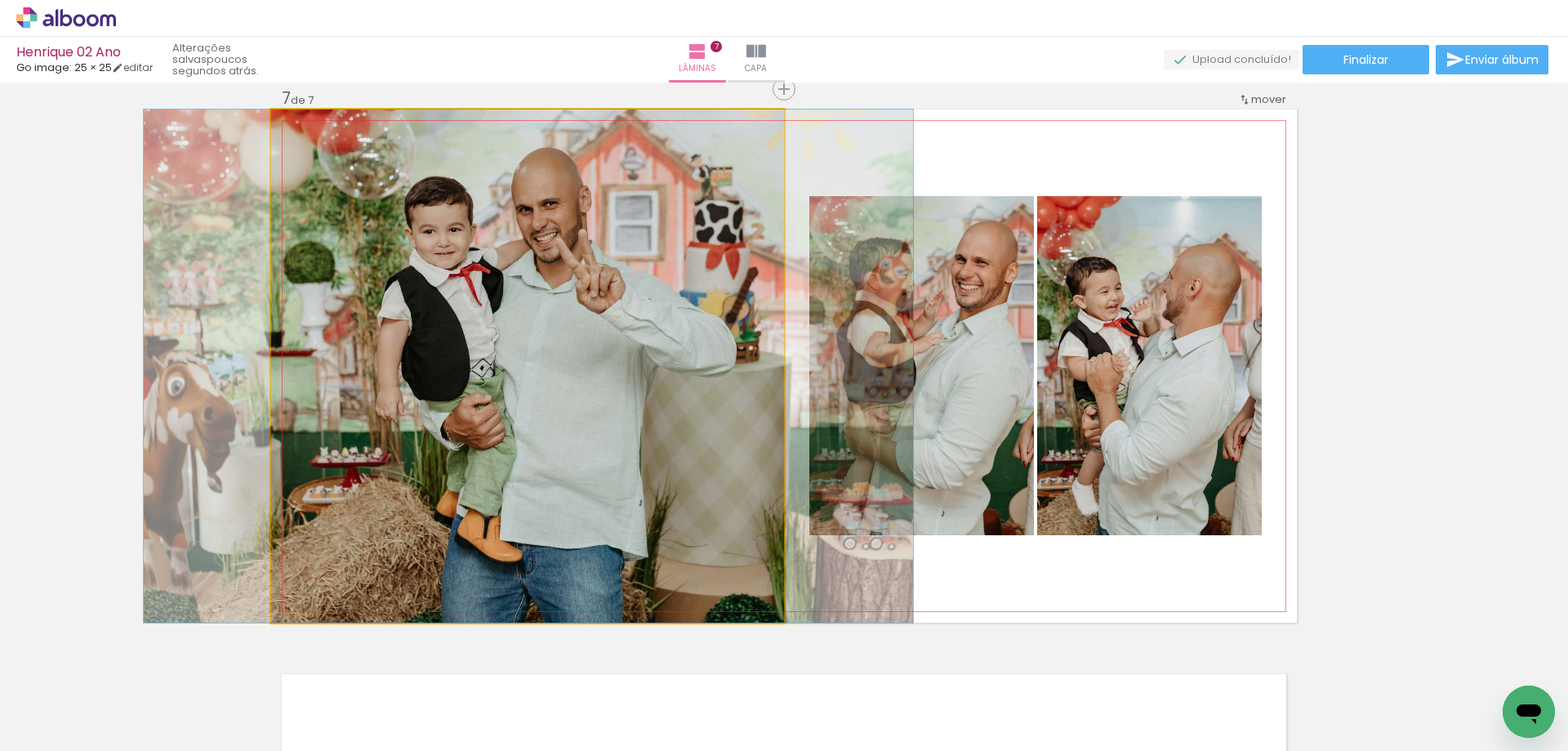
drag, startPoint x: 300, startPoint y: 129, endPoint x: 260, endPoint y: 133, distance: 40.2
type paper-slider "100"
click at [271, 133] on quentale-photo at bounding box center [527, 366] width 513 height 513
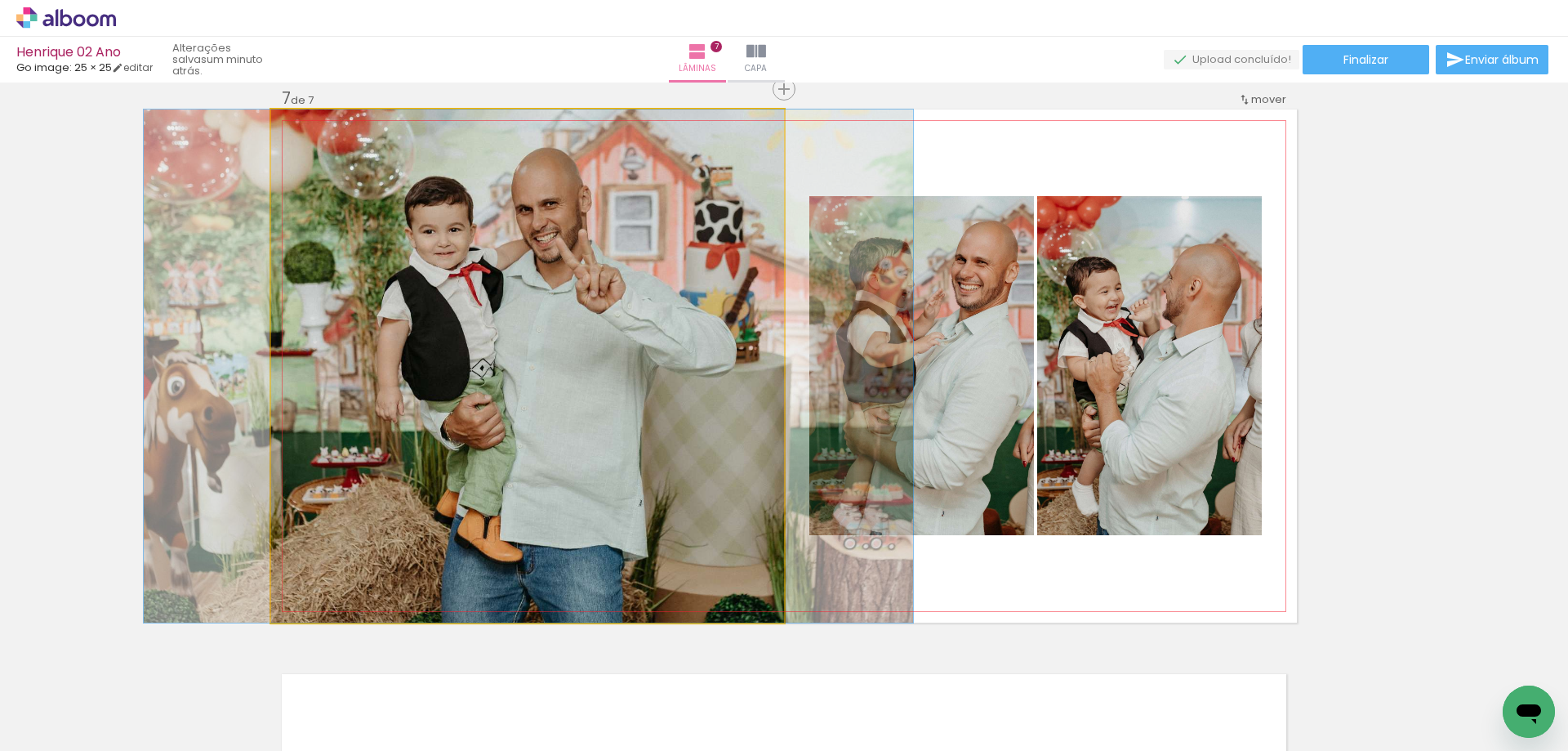
drag, startPoint x: 305, startPoint y: 127, endPoint x: 93, endPoint y: 155, distance: 213.8
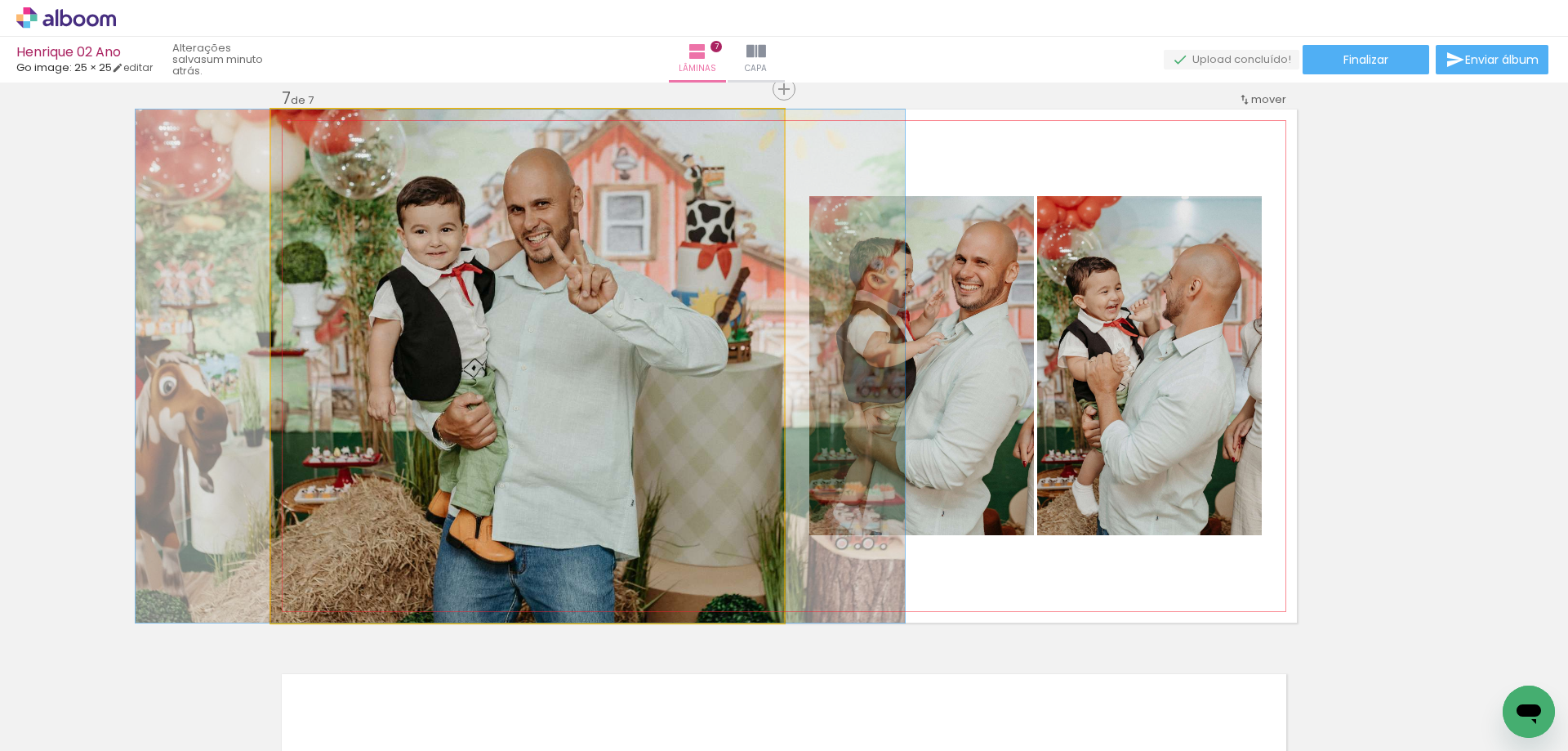
drag, startPoint x: 570, startPoint y: 279, endPoint x: 562, endPoint y: 333, distance: 54.6
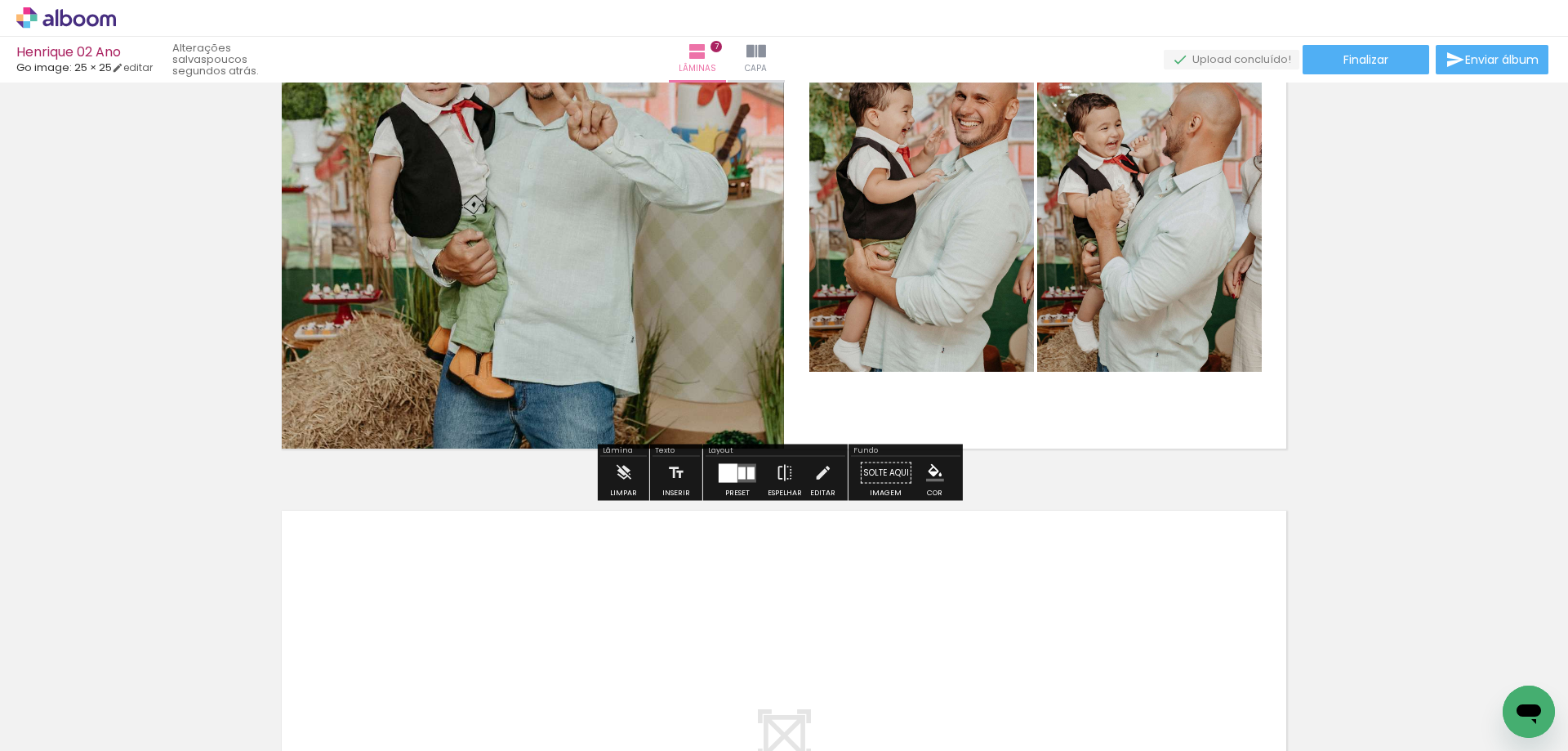
scroll to position [0, 13]
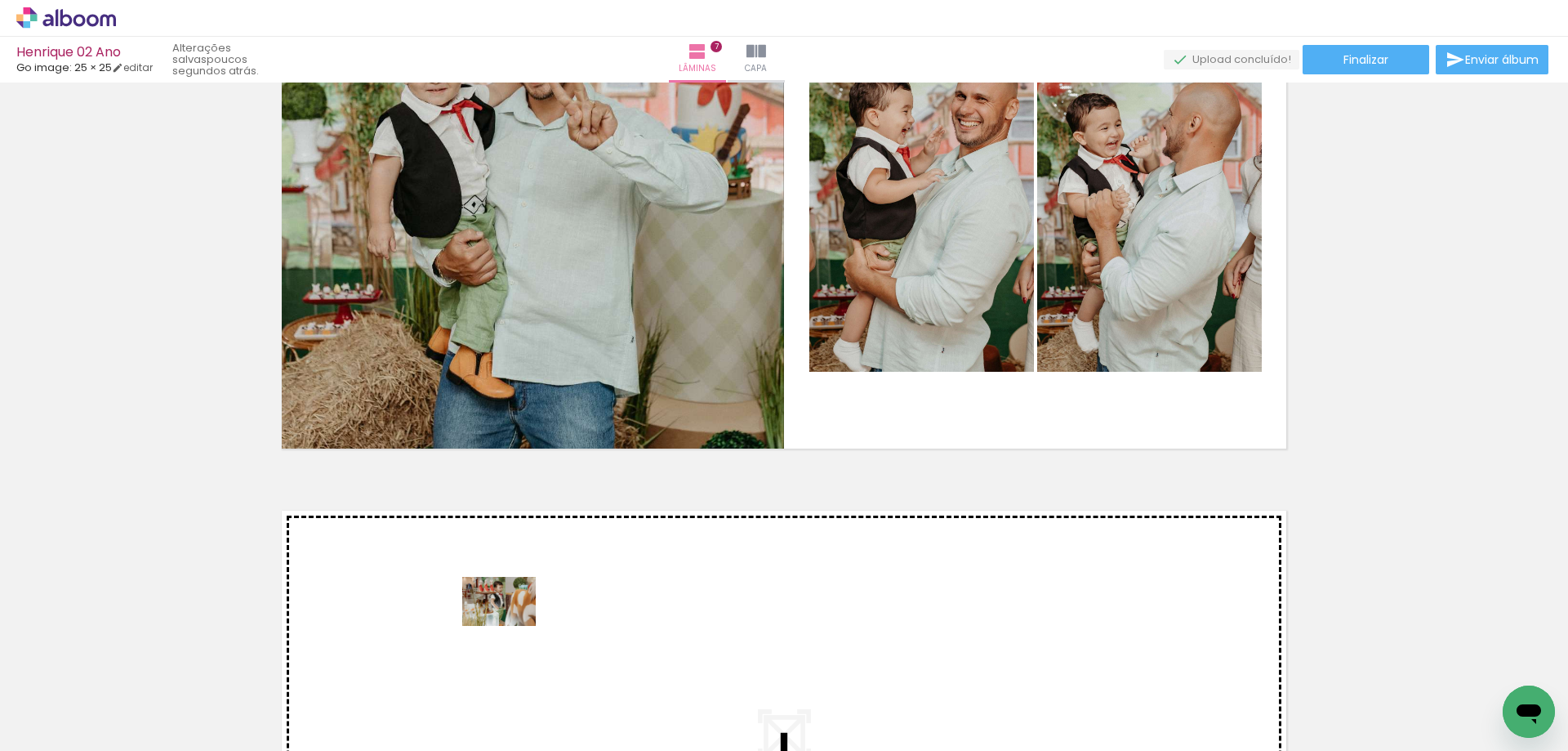
drag, startPoint x: 501, startPoint y: 694, endPoint x: 512, endPoint y: 626, distance: 68.9
click at [512, 626] on quentale-workspace at bounding box center [784, 376] width 1568 height 751
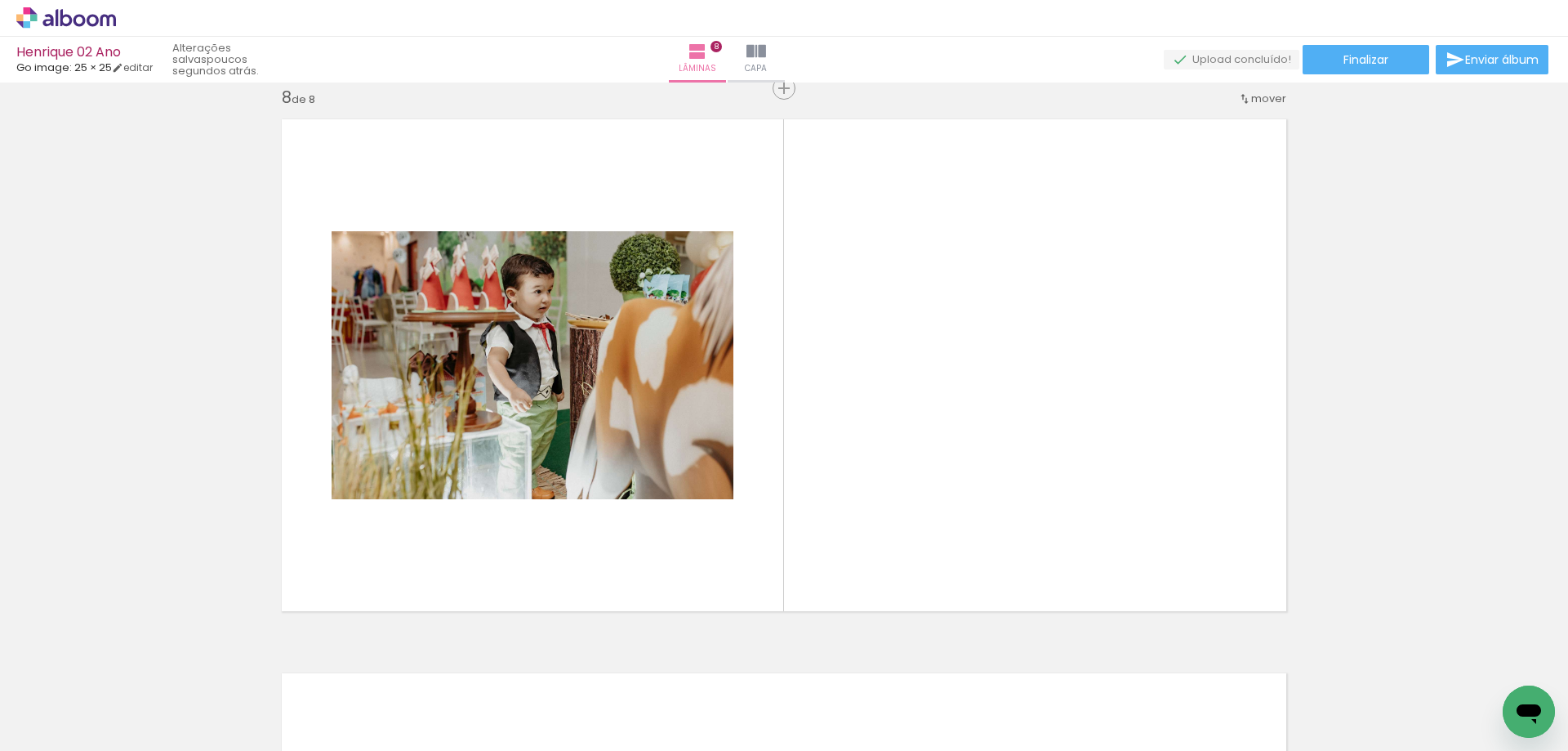
scroll to position [0, 767]
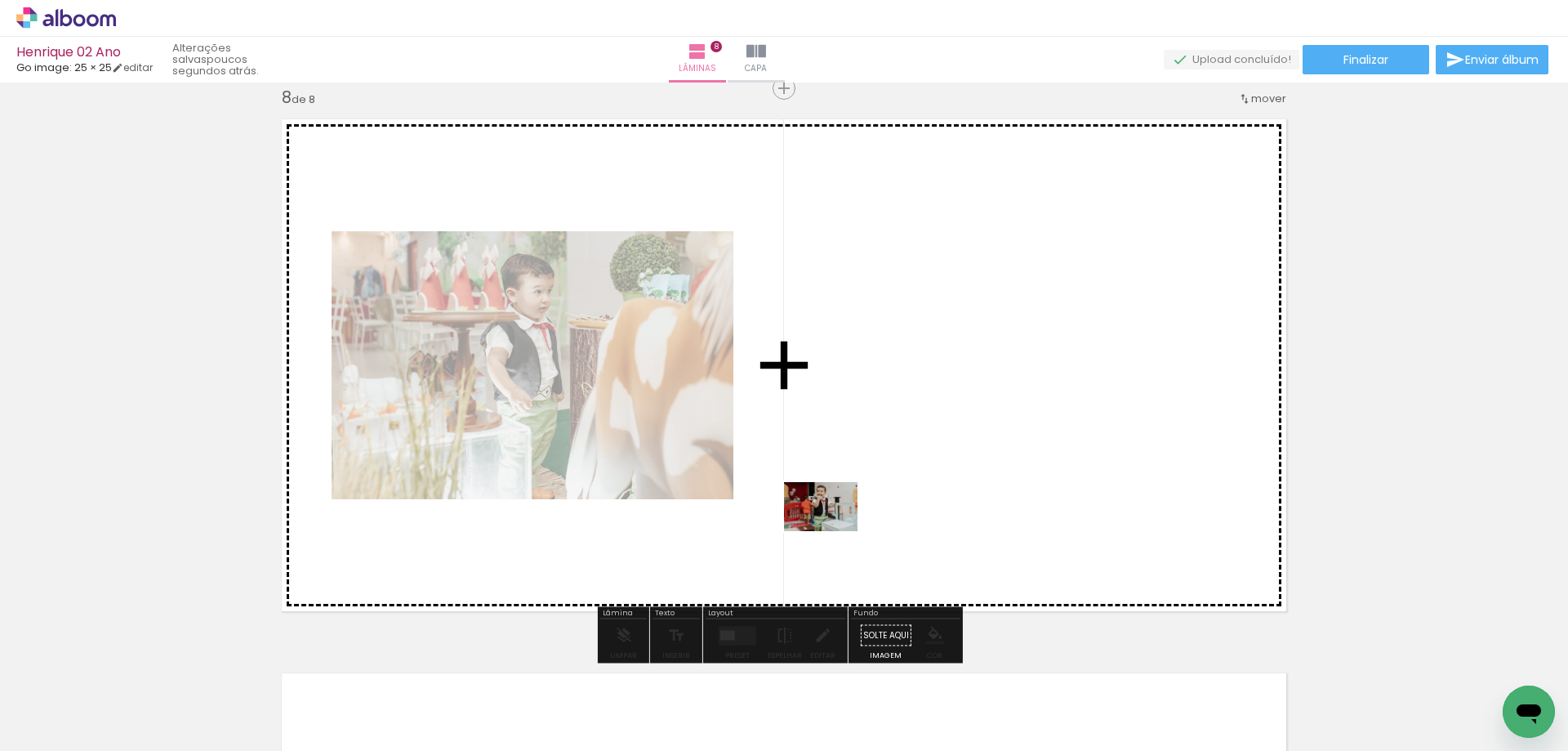
drag, startPoint x: 747, startPoint y: 633, endPoint x: 849, endPoint y: 530, distance: 145.0
click at [857, 525] on quentale-workspace at bounding box center [784, 376] width 1568 height 751
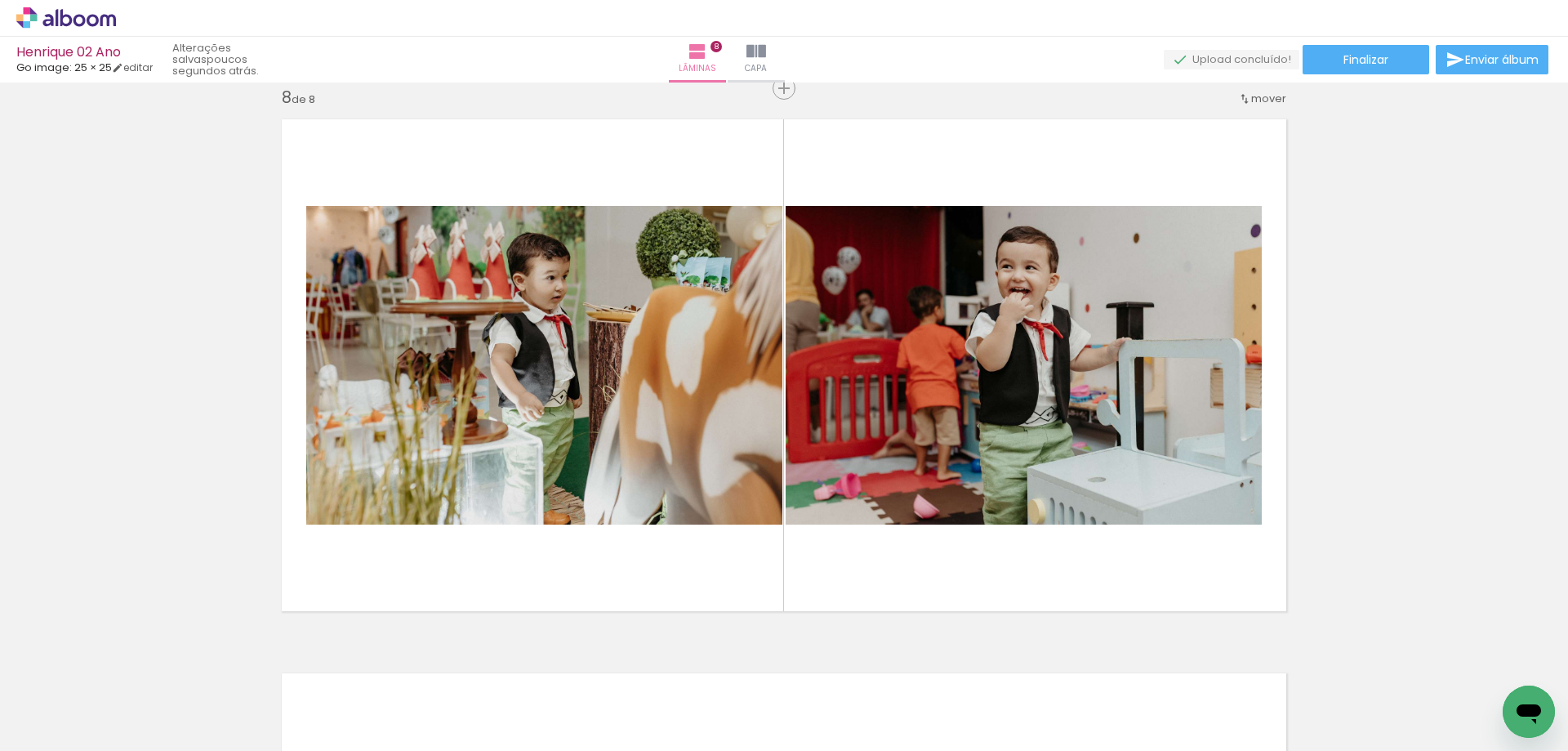
scroll to position [0, 715]
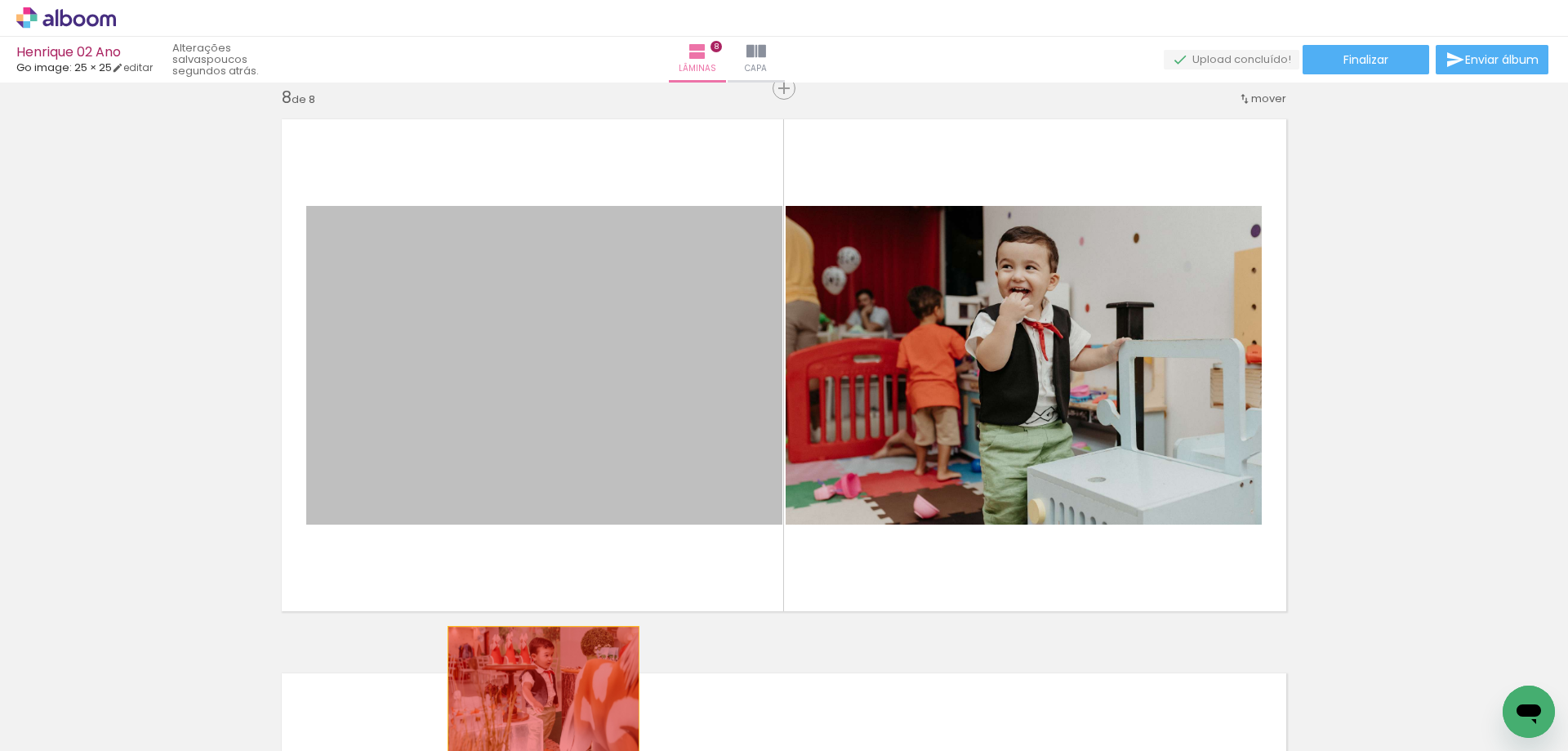
drag, startPoint x: 560, startPoint y: 363, endPoint x: 538, endPoint y: 690, distance: 327.7
click at [538, 690] on quentale-workspace at bounding box center [784, 376] width 1568 height 751
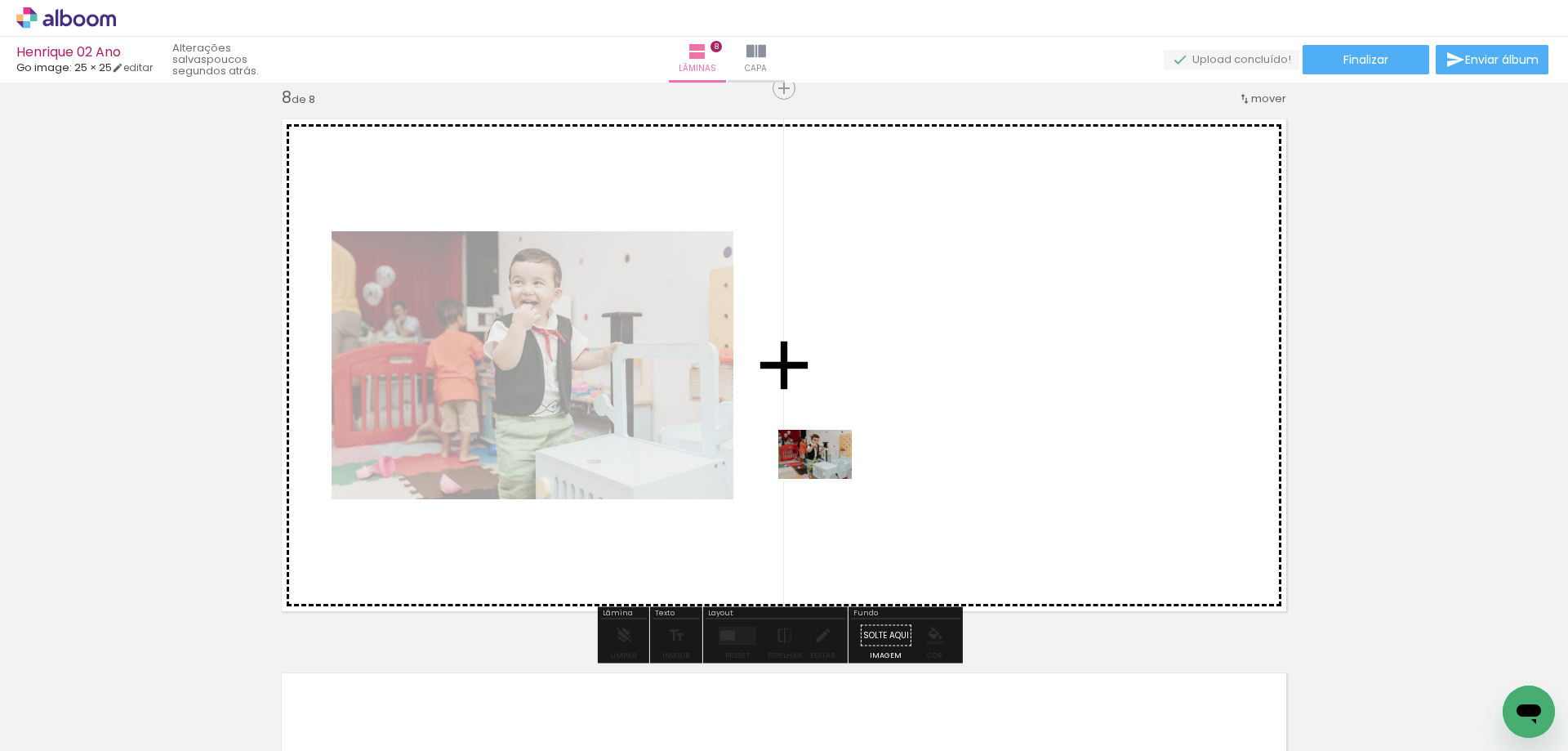
drag, startPoint x: 831, startPoint y: 697, endPoint x: 827, endPoint y: 479, distance: 218.0
click at [827, 479] on quentale-workspace at bounding box center [784, 376] width 1568 height 751
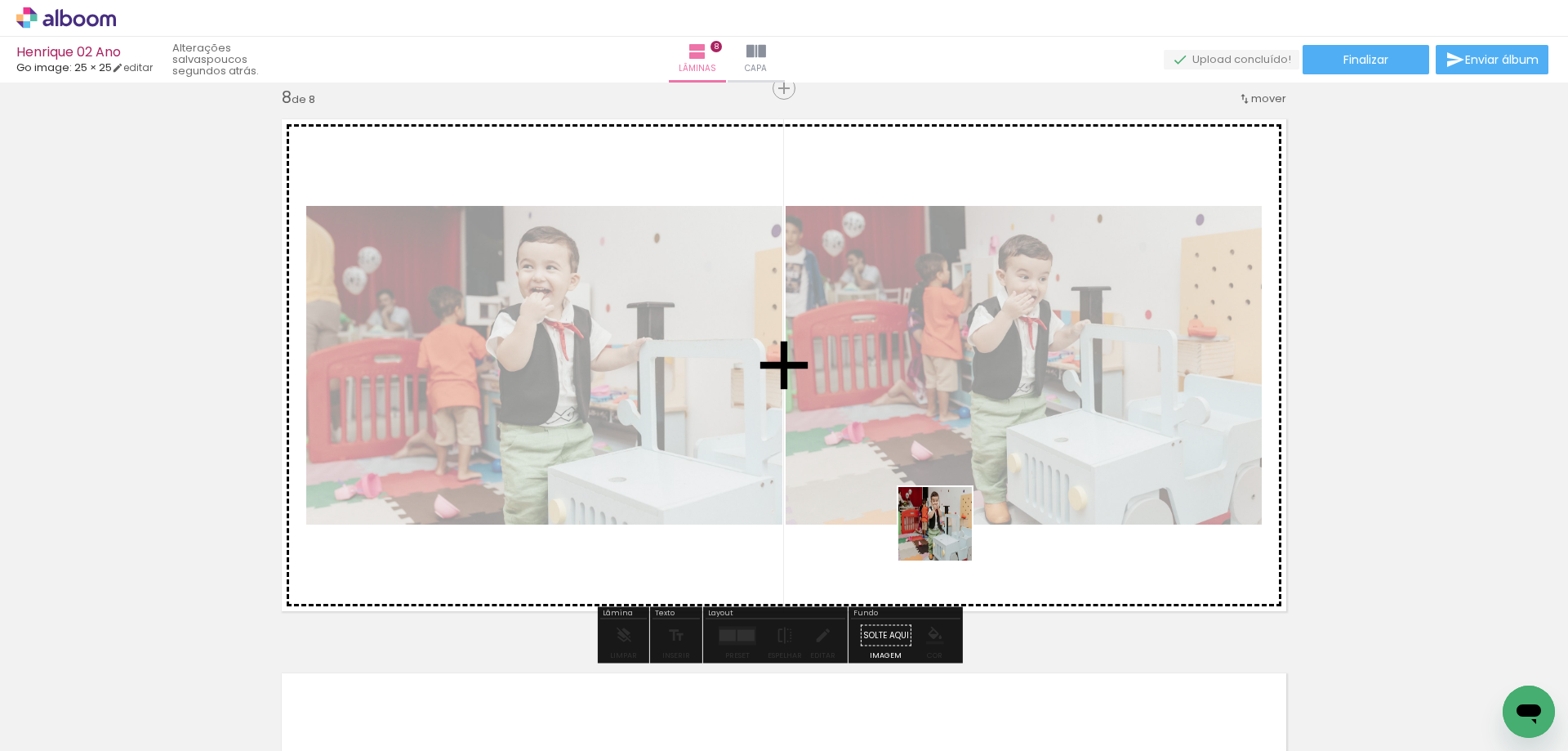
drag, startPoint x: 922, startPoint y: 706, endPoint x: 942, endPoint y: 525, distance: 182.1
click at [949, 526] on quentale-workspace at bounding box center [784, 376] width 1568 height 751
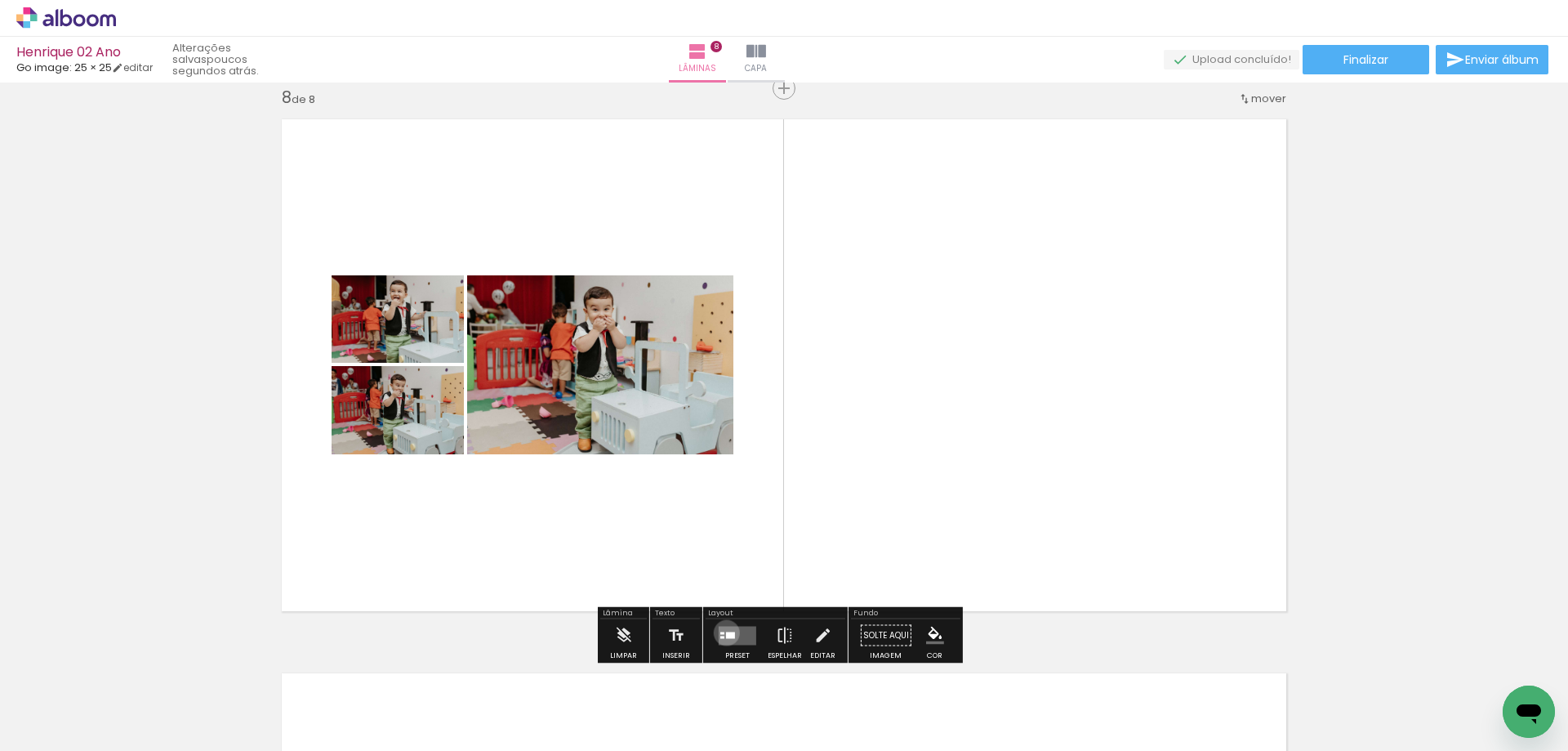
drag, startPoint x: 722, startPoint y: 633, endPoint x: 730, endPoint y: 625, distance: 11.3
click at [726, 633] on div at bounding box center [730, 635] width 9 height 7
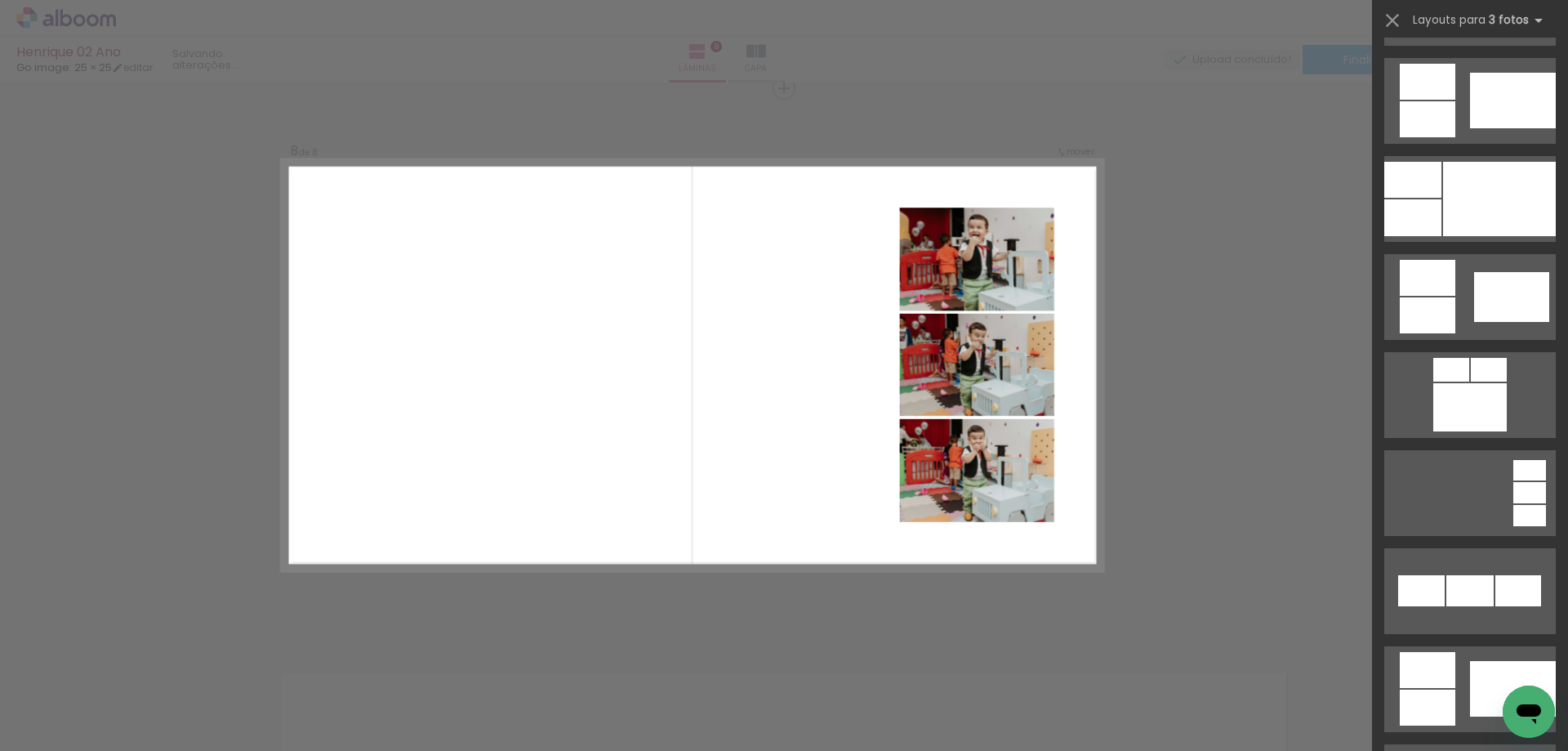
scroll to position [1062, 0]
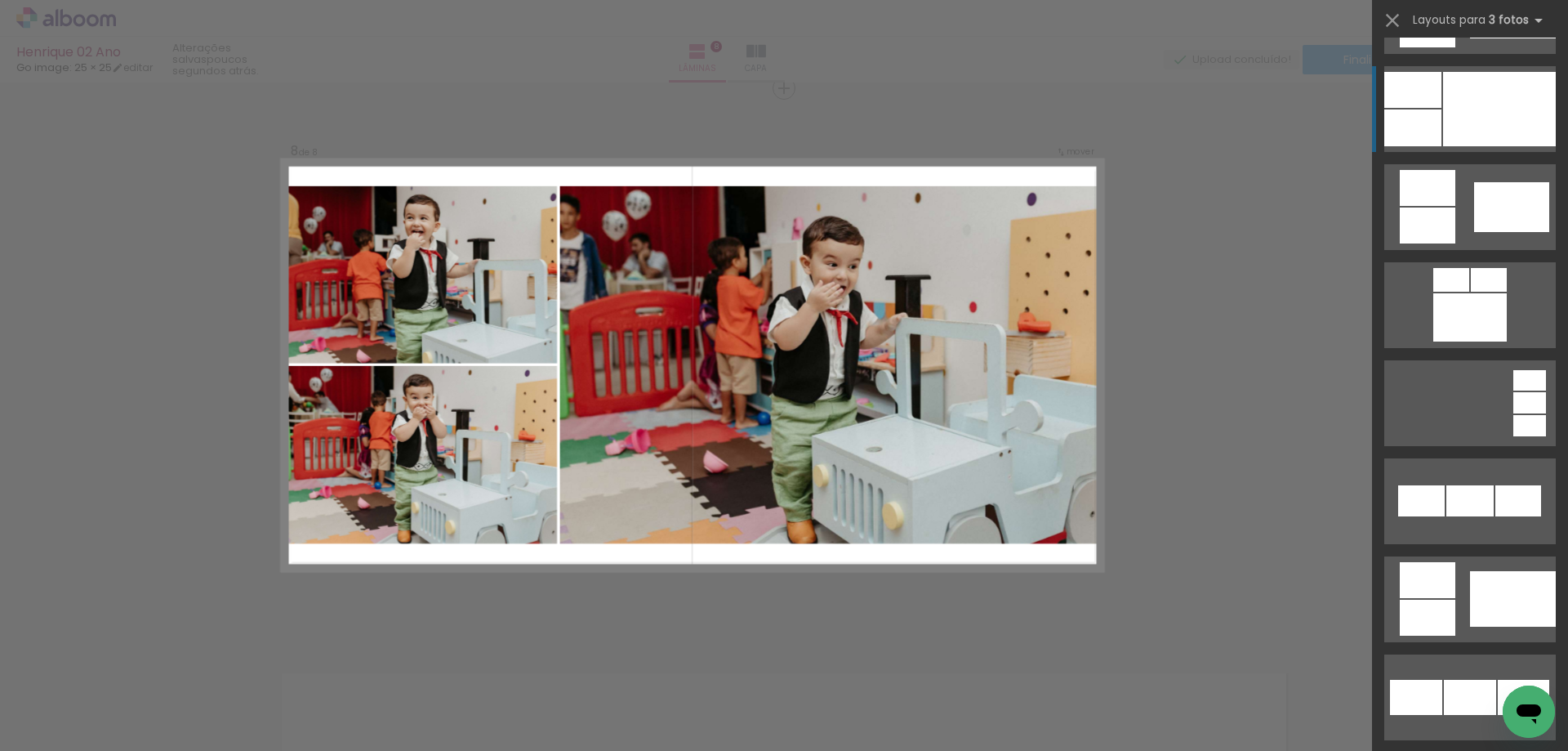
click at [1489, 86] on div at bounding box center [1499, 110] width 112 height 74
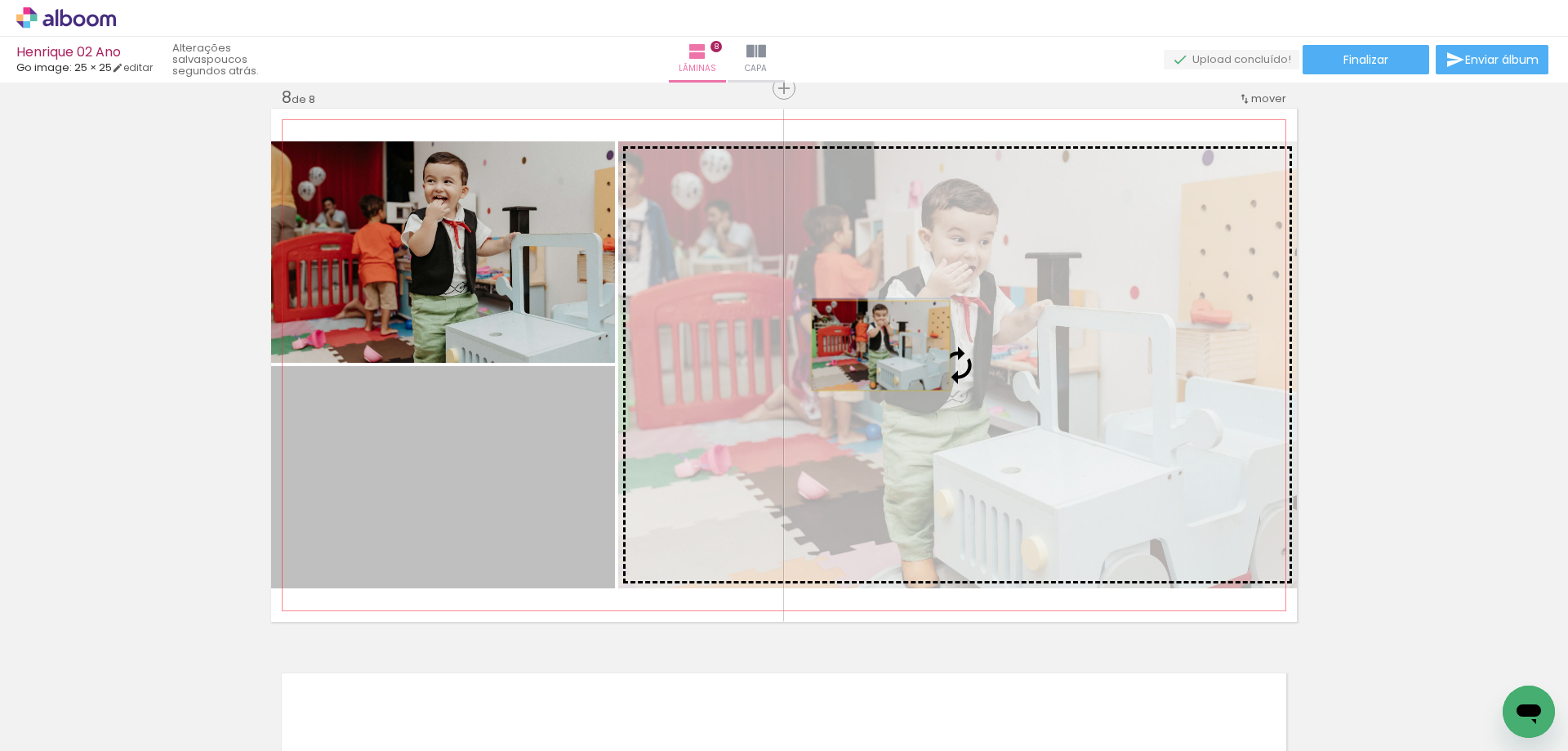
drag, startPoint x: 461, startPoint y: 437, endPoint x: 875, endPoint y: 345, distance: 424.1
click at [0, 0] on slot at bounding box center [0, 0] width 0 height 0
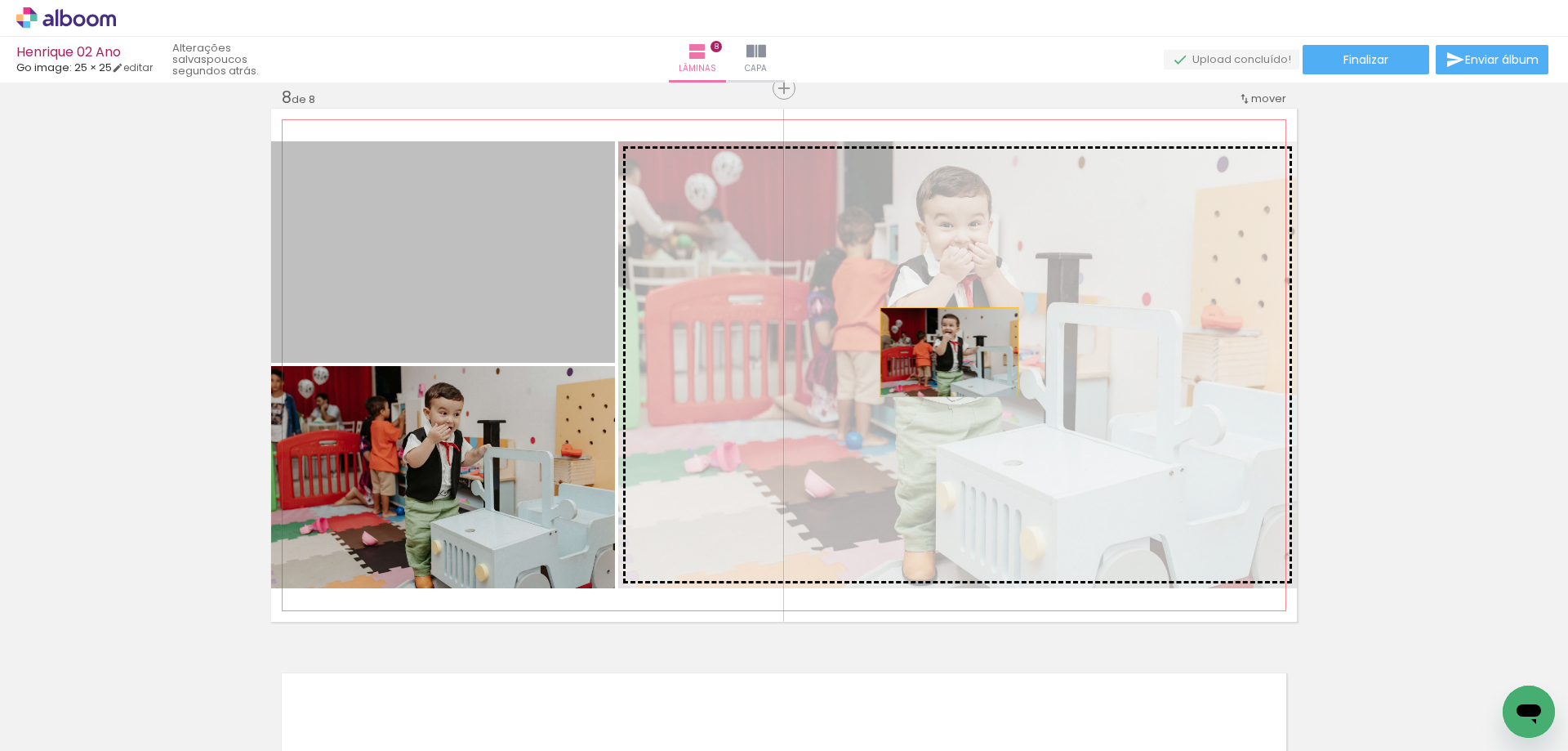
drag, startPoint x: 462, startPoint y: 274, endPoint x: 943, endPoint y: 352, distance: 487.3
click at [0, 0] on slot at bounding box center [0, 0] width 0 height 0
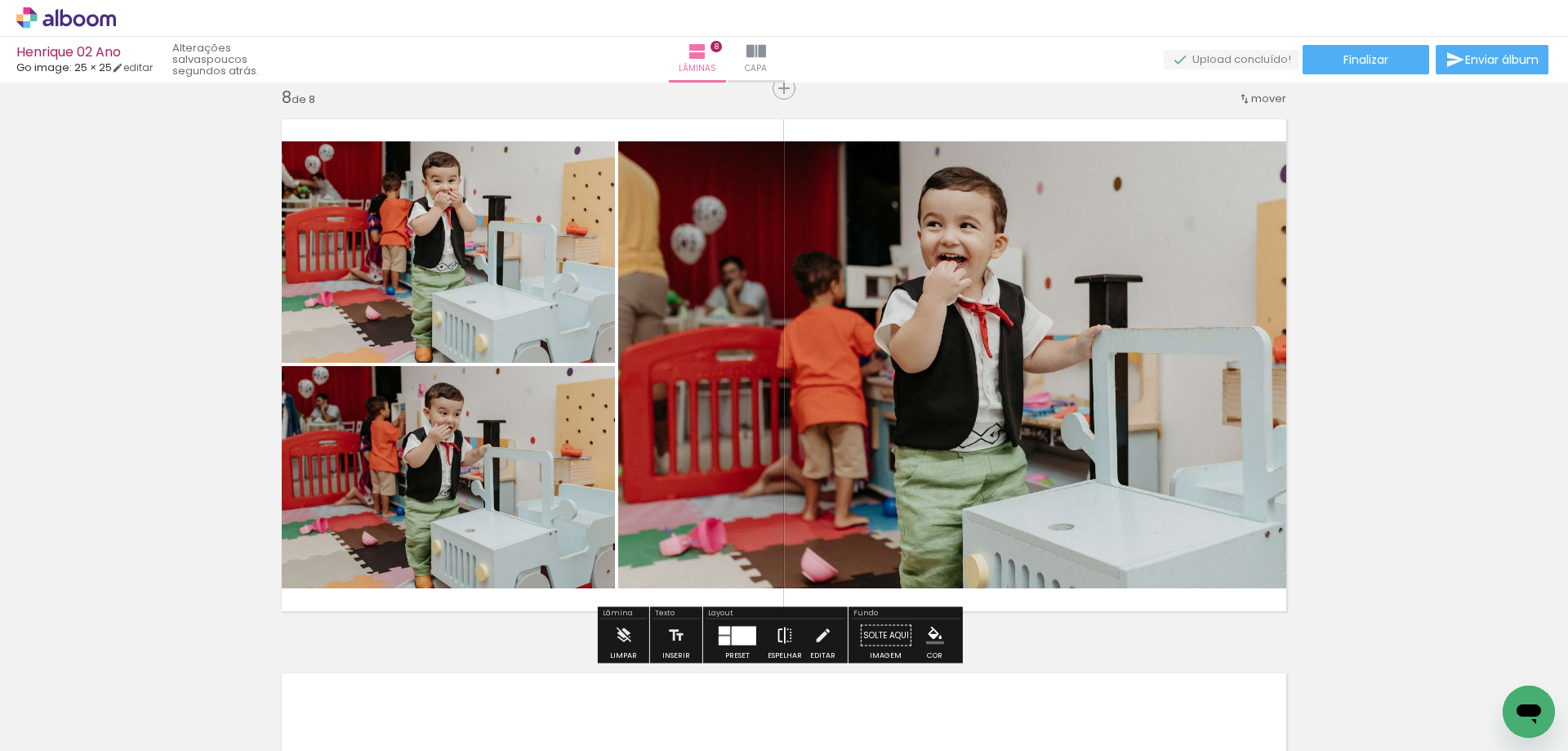
click at [779, 630] on iron-icon at bounding box center [785, 635] width 18 height 32
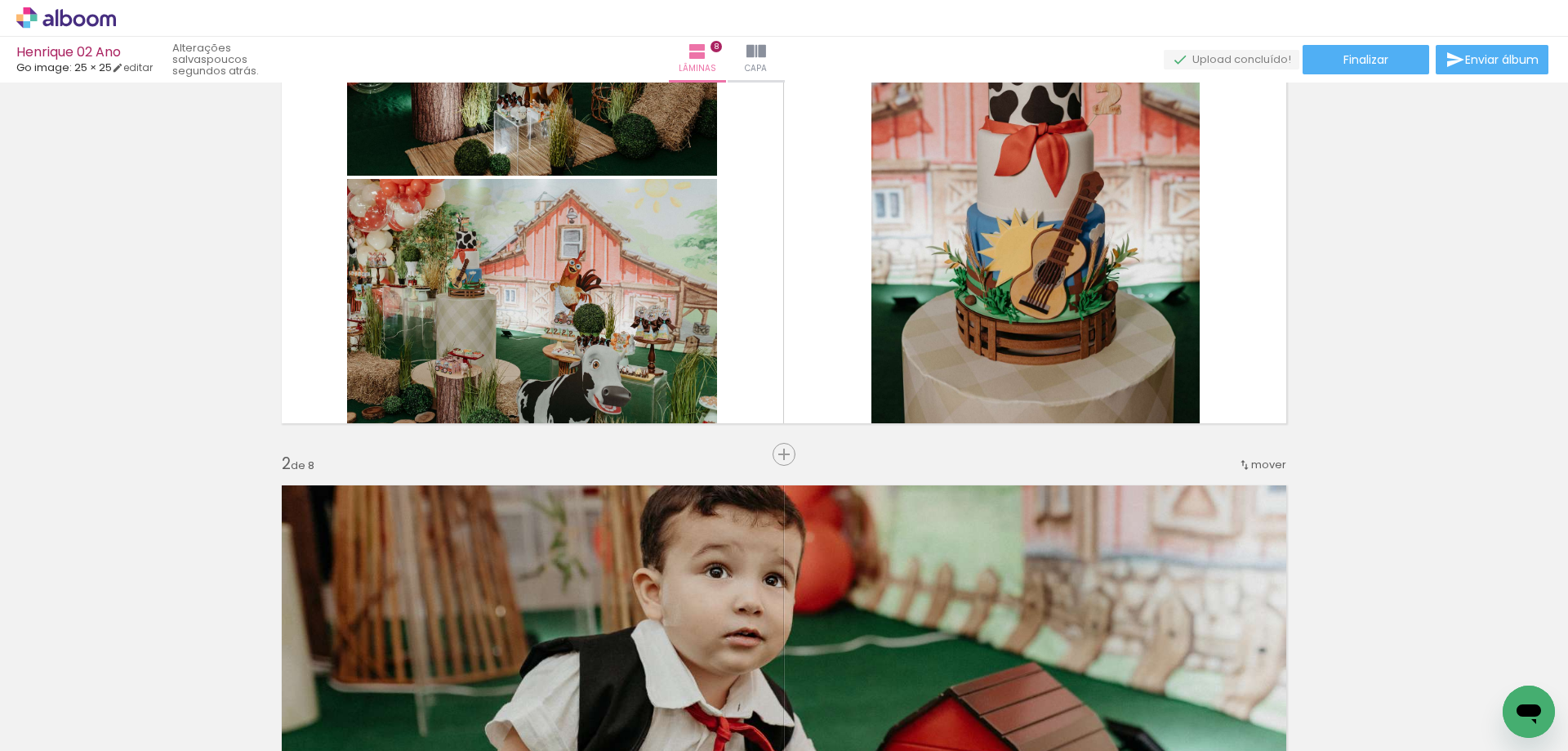
scroll to position [0, 0]
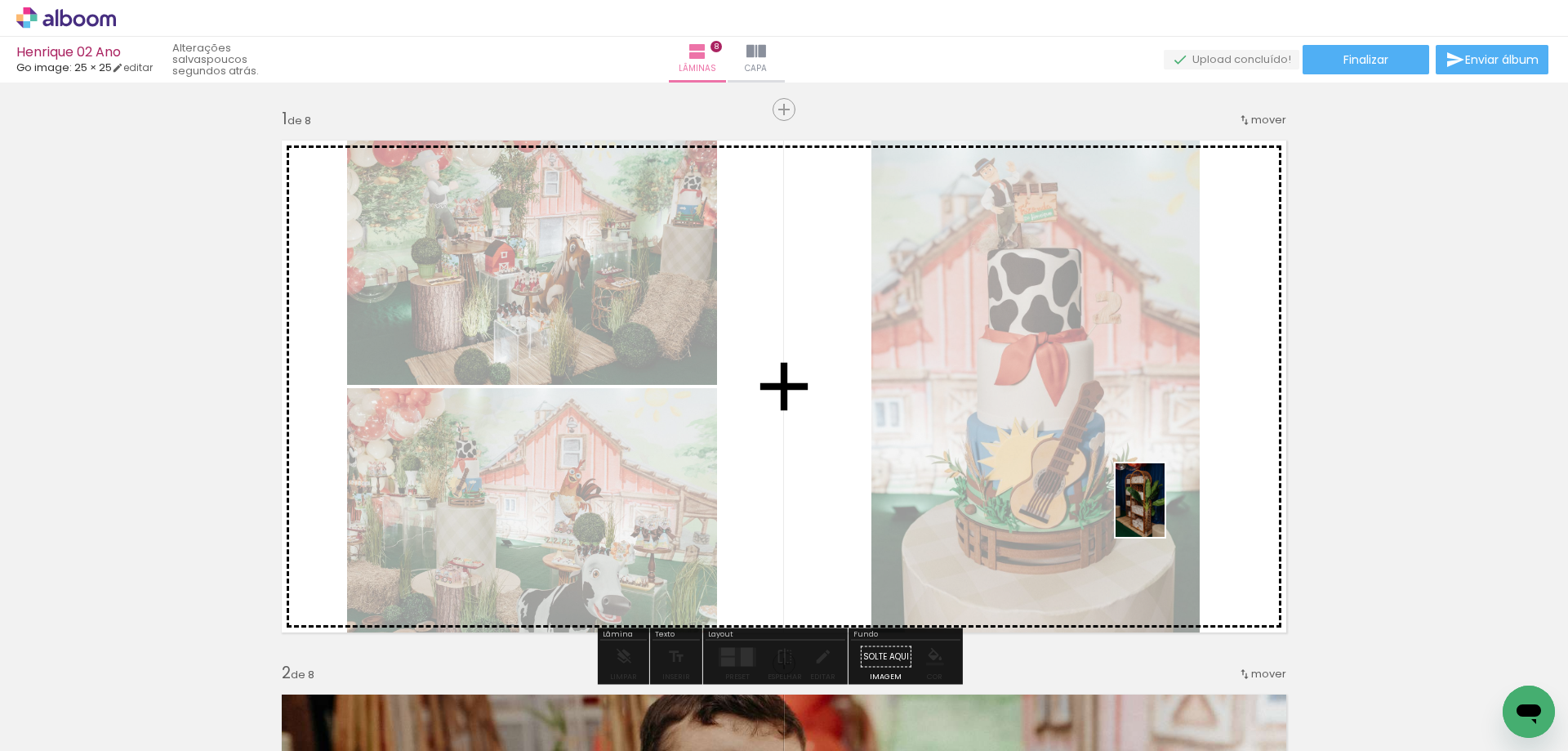
drag, startPoint x: 1228, startPoint y: 697, endPoint x: 1164, endPoint y: 512, distance: 195.8
click at [1164, 512] on quentale-workspace at bounding box center [784, 376] width 1568 height 751
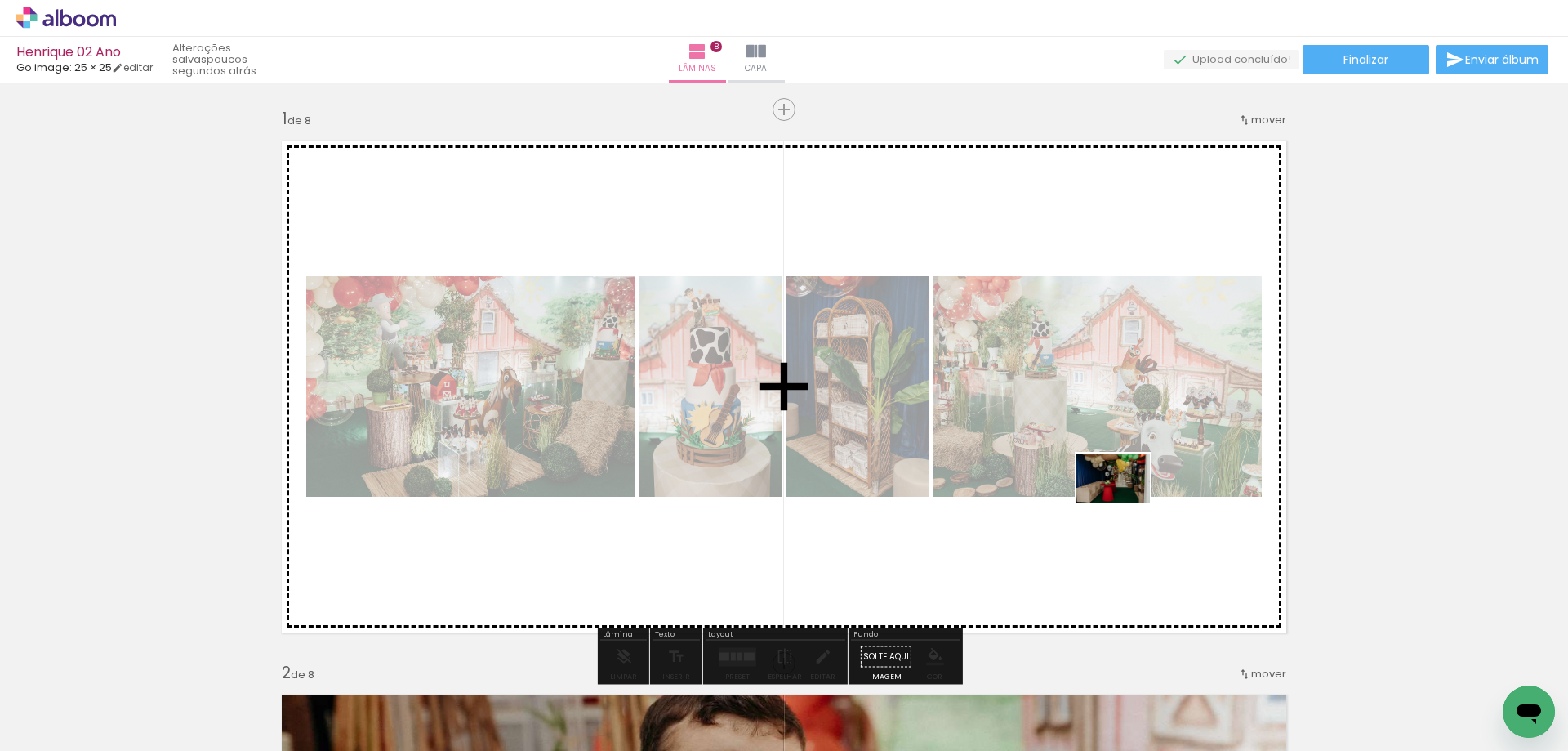
drag, startPoint x: 1128, startPoint y: 527, endPoint x: 1125, endPoint y: 503, distance: 24.2
click at [1125, 503] on quentale-workspace at bounding box center [784, 376] width 1568 height 751
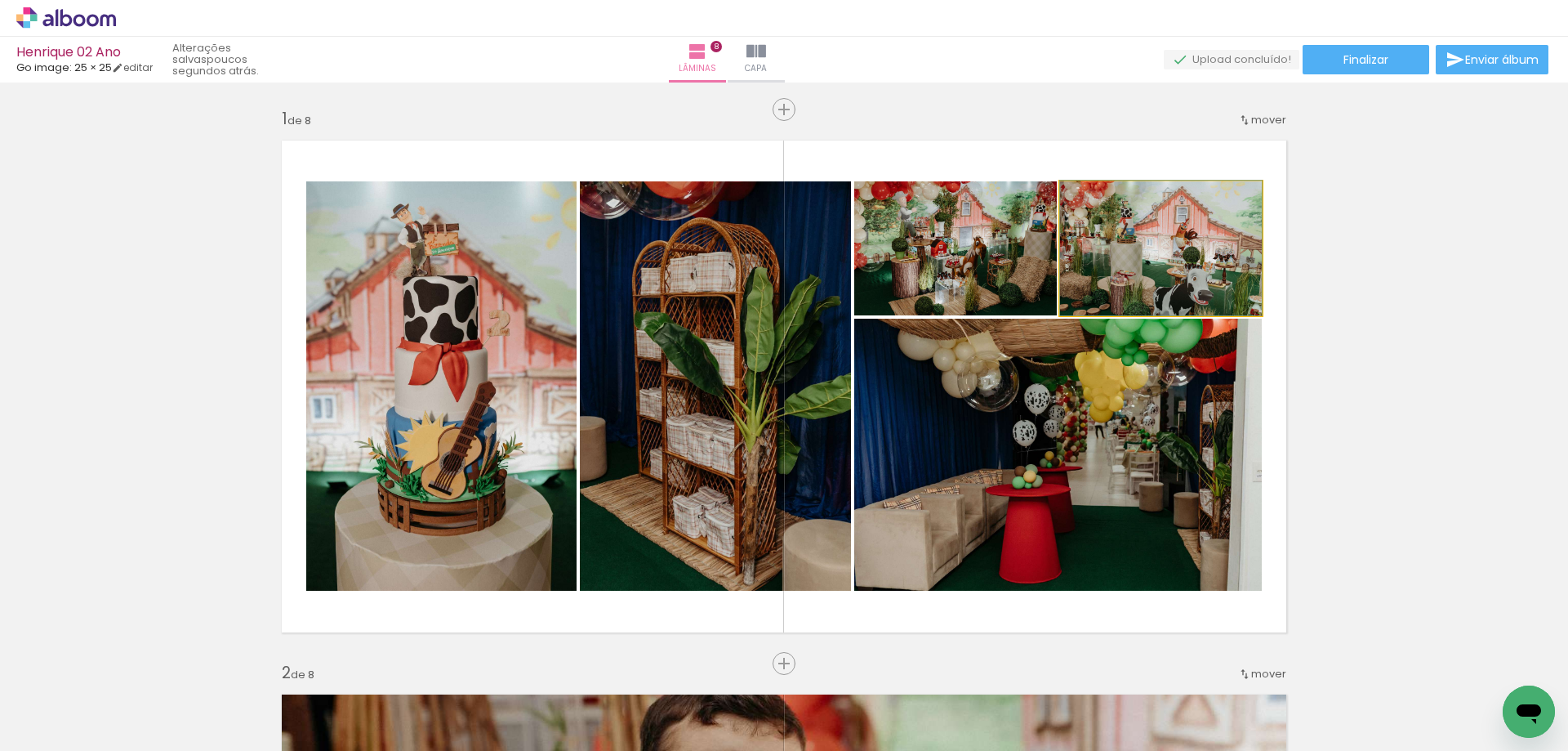
click at [1180, 255] on quentale-photo at bounding box center [1160, 247] width 201 height 134
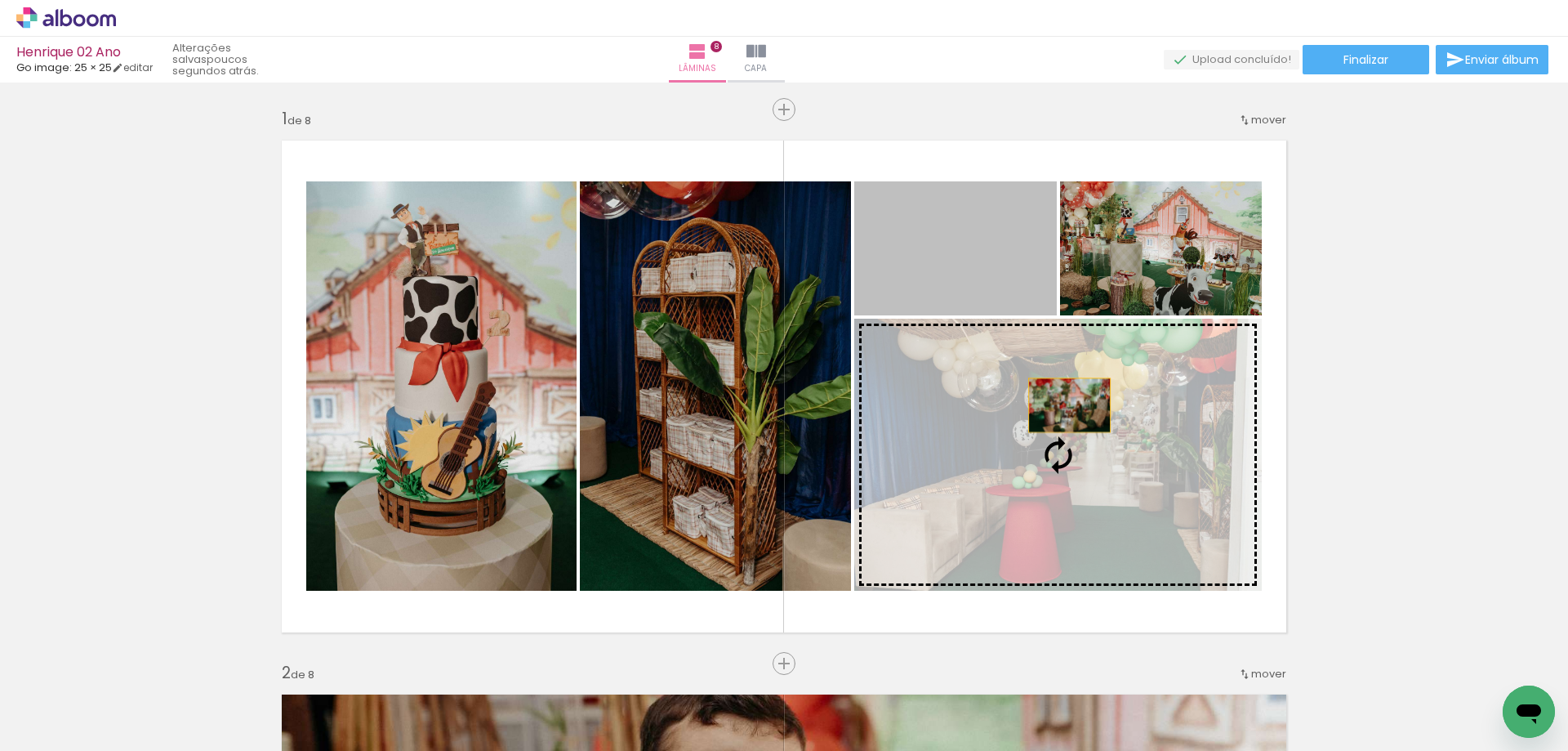
drag, startPoint x: 1025, startPoint y: 257, endPoint x: 1064, endPoint y: 405, distance: 153.1
click at [0, 0] on slot at bounding box center [0, 0] width 0 height 0
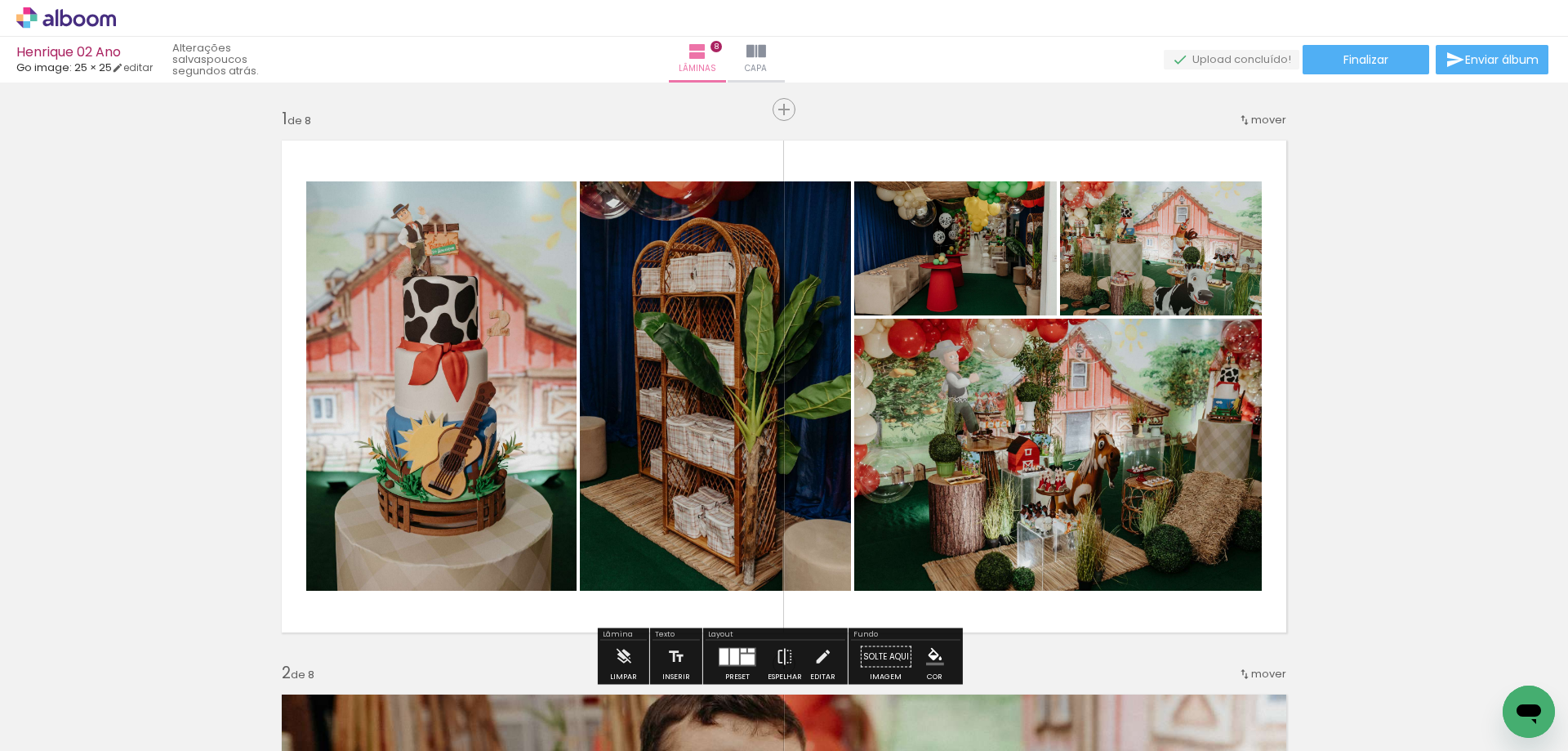
scroll to position [82, 0]
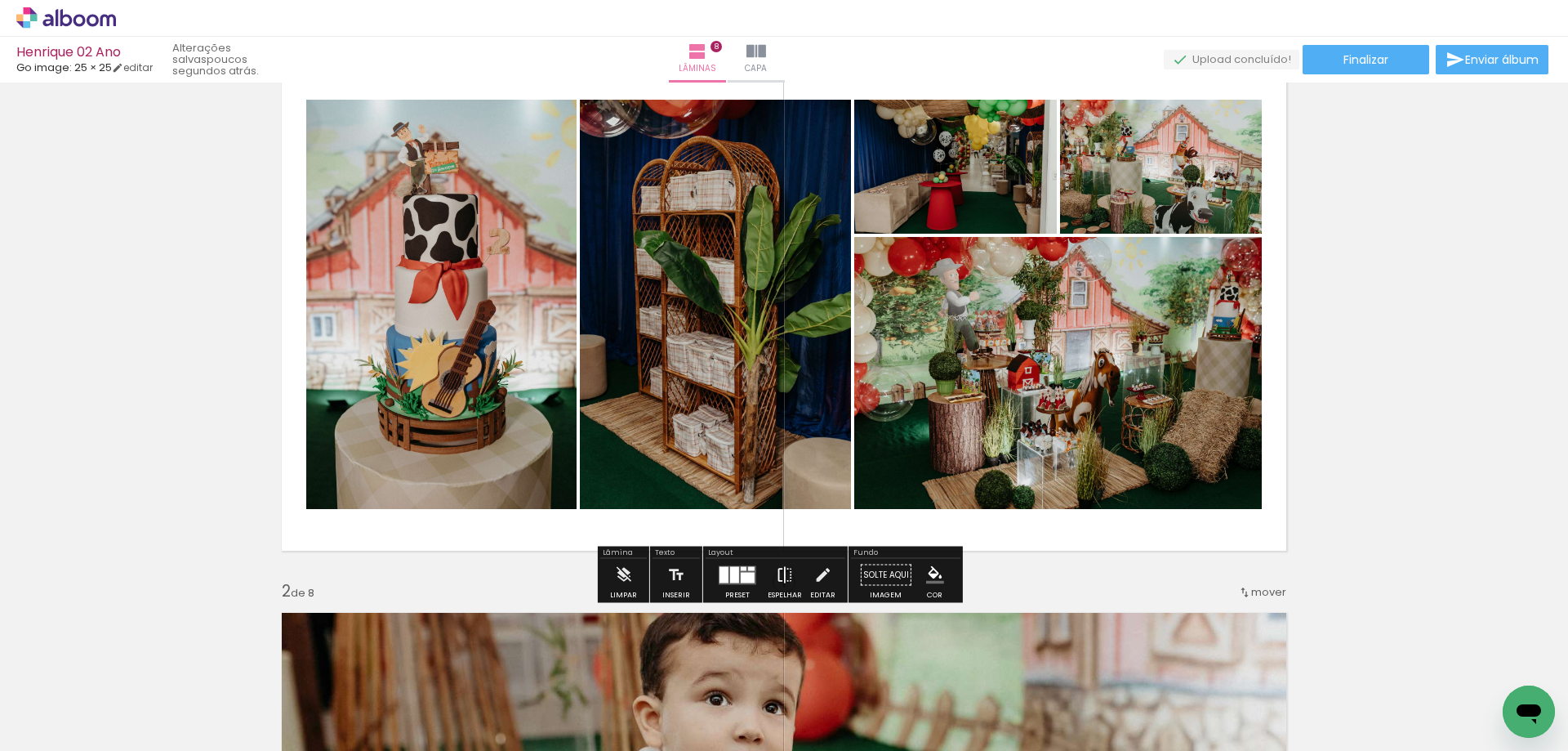
click at [770, 579] on paper-button "Espelhar" at bounding box center [784, 579] width 42 height 42
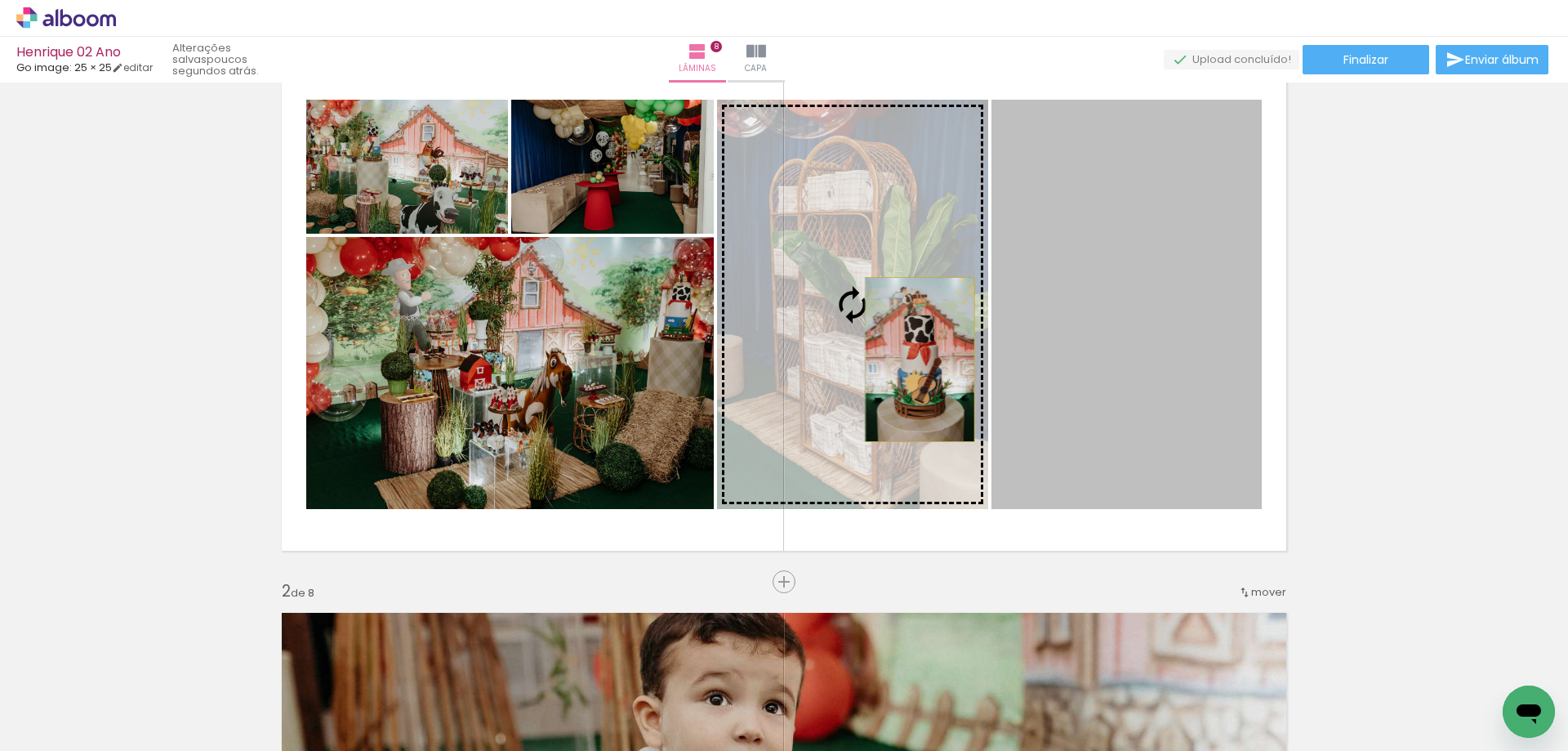
drag, startPoint x: 1163, startPoint y: 349, endPoint x: 914, endPoint y: 360, distance: 249.2
click at [0, 0] on slot at bounding box center [0, 0] width 0 height 0
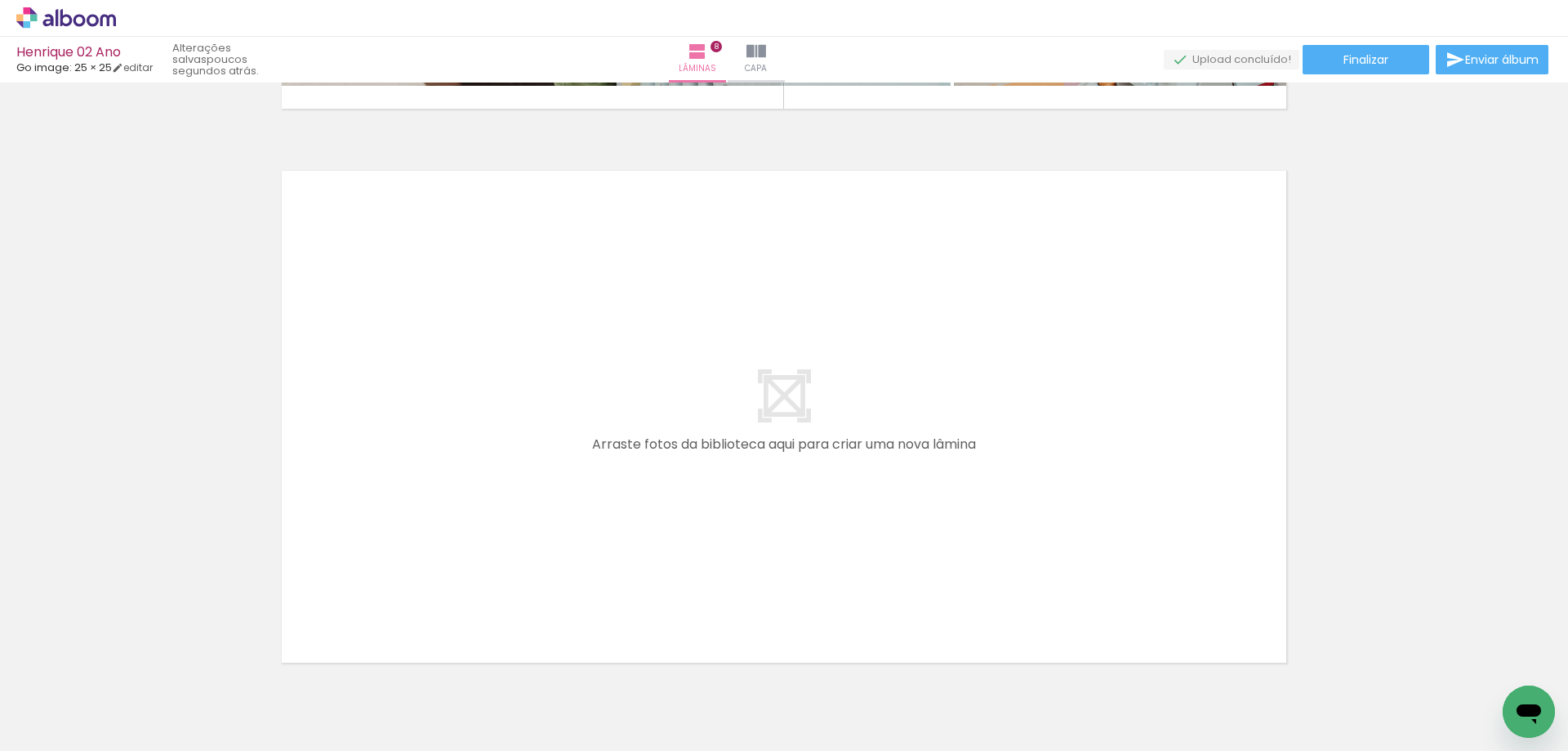
scroll to position [0, 438]
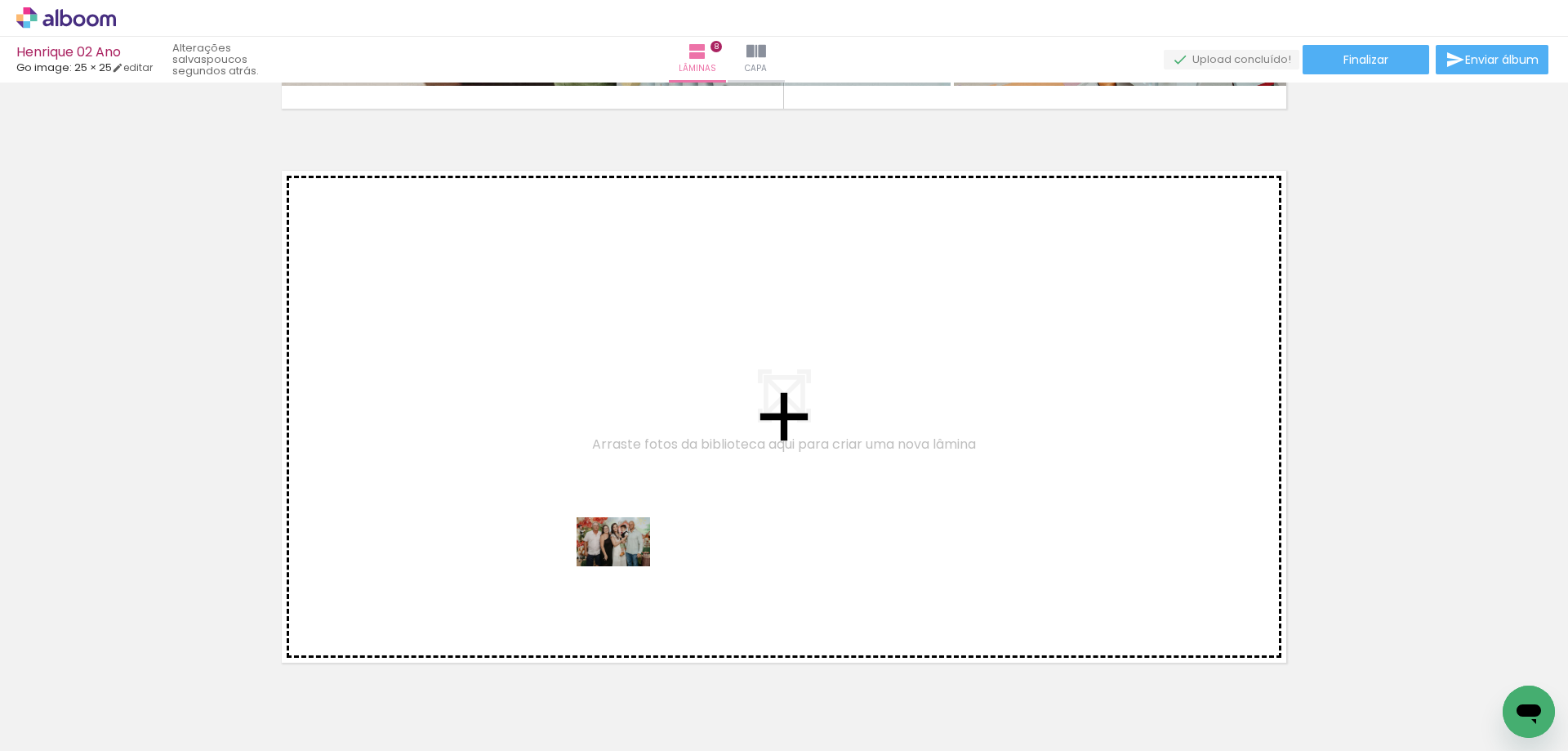
drag, startPoint x: 648, startPoint y: 696, endPoint x: 626, endPoint y: 566, distance: 131.8
click at [626, 566] on quentale-workspace at bounding box center [784, 376] width 1568 height 751
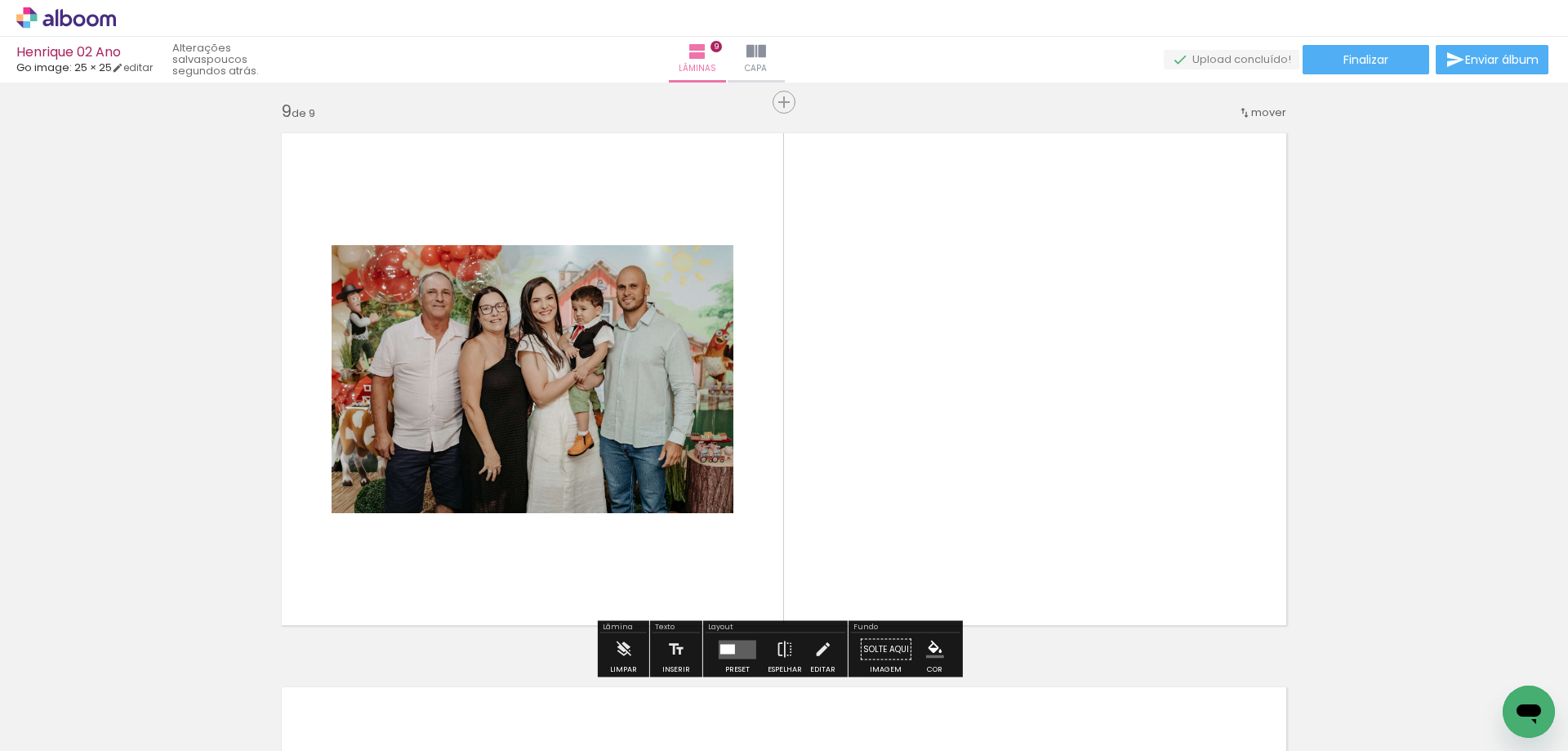
scroll to position [4452, 0]
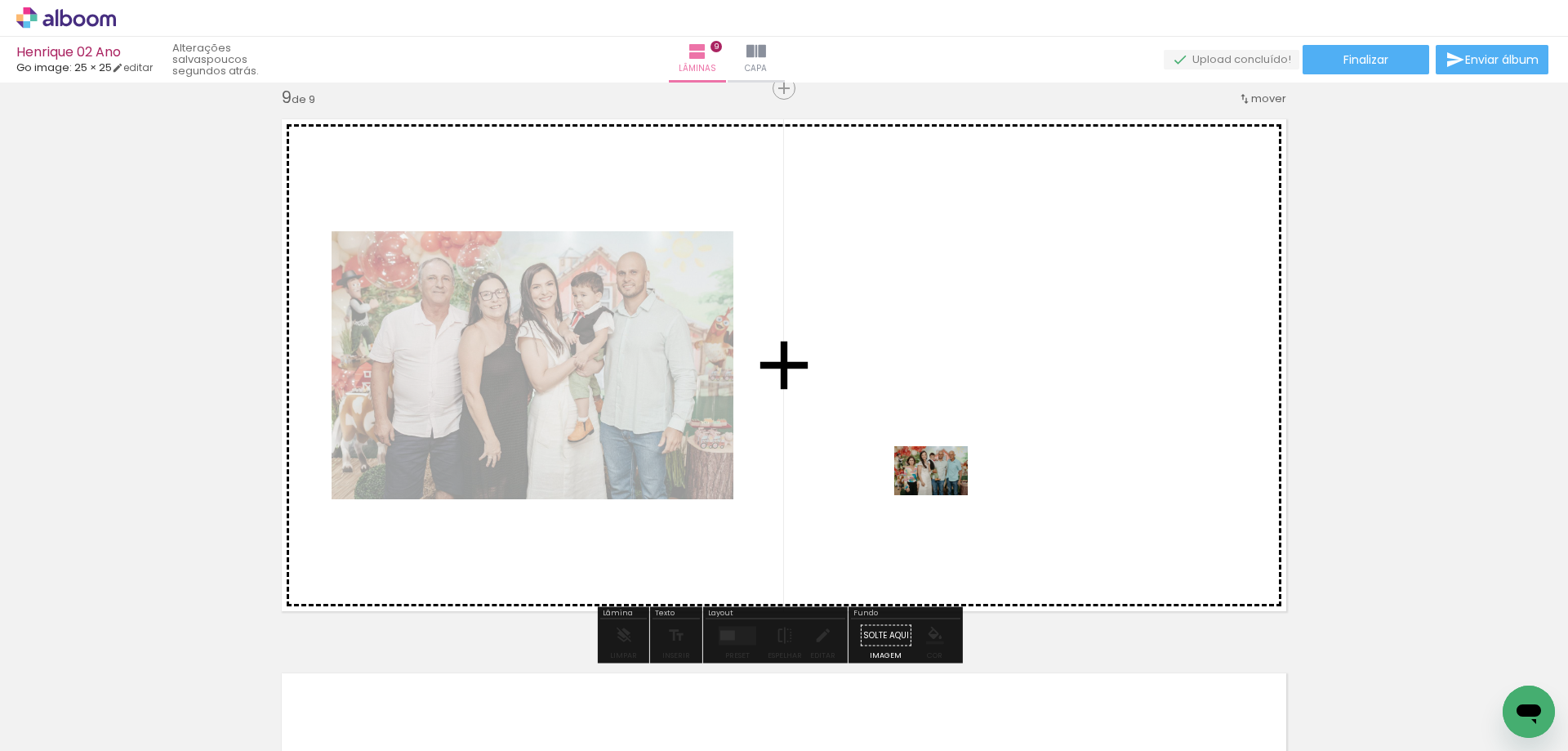
drag, startPoint x: 940, startPoint y: 602, endPoint x: 943, endPoint y: 495, distance: 107.0
click at [943, 495] on quentale-workspace at bounding box center [784, 376] width 1568 height 751
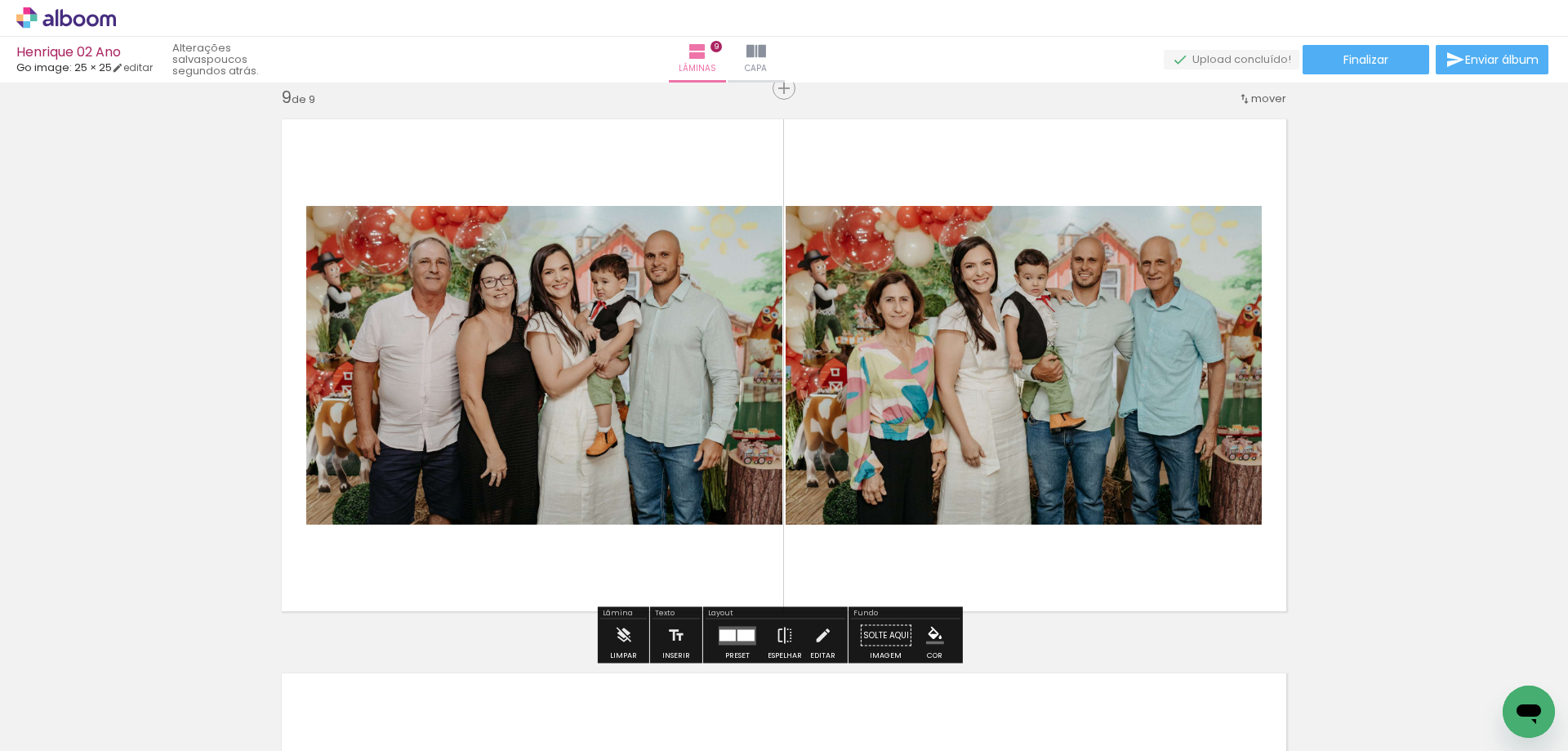
scroll to position [0, 438]
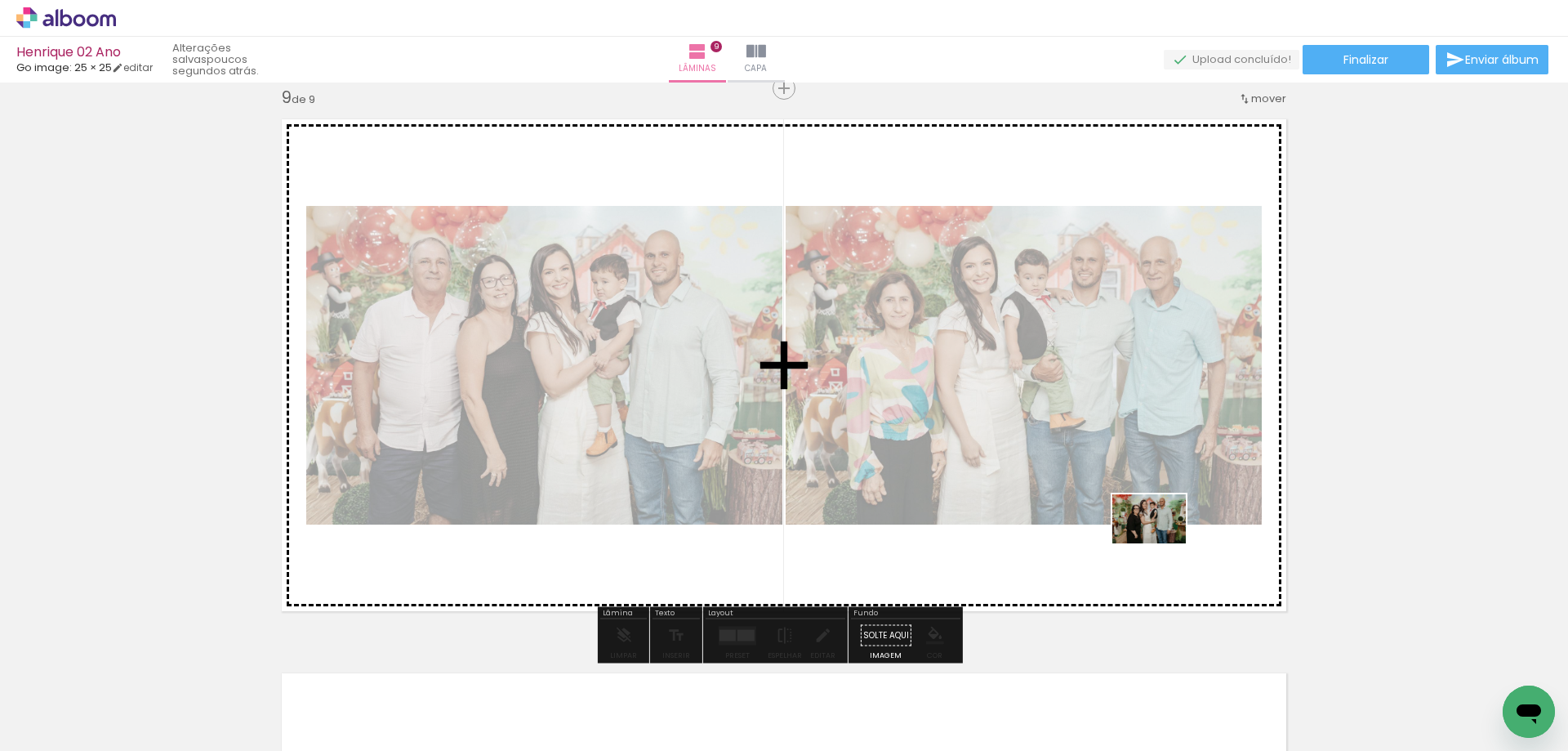
drag, startPoint x: 1284, startPoint y: 702, endPoint x: 1161, endPoint y: 544, distance: 200.2
click at [1161, 544] on quentale-workspace at bounding box center [784, 376] width 1568 height 751
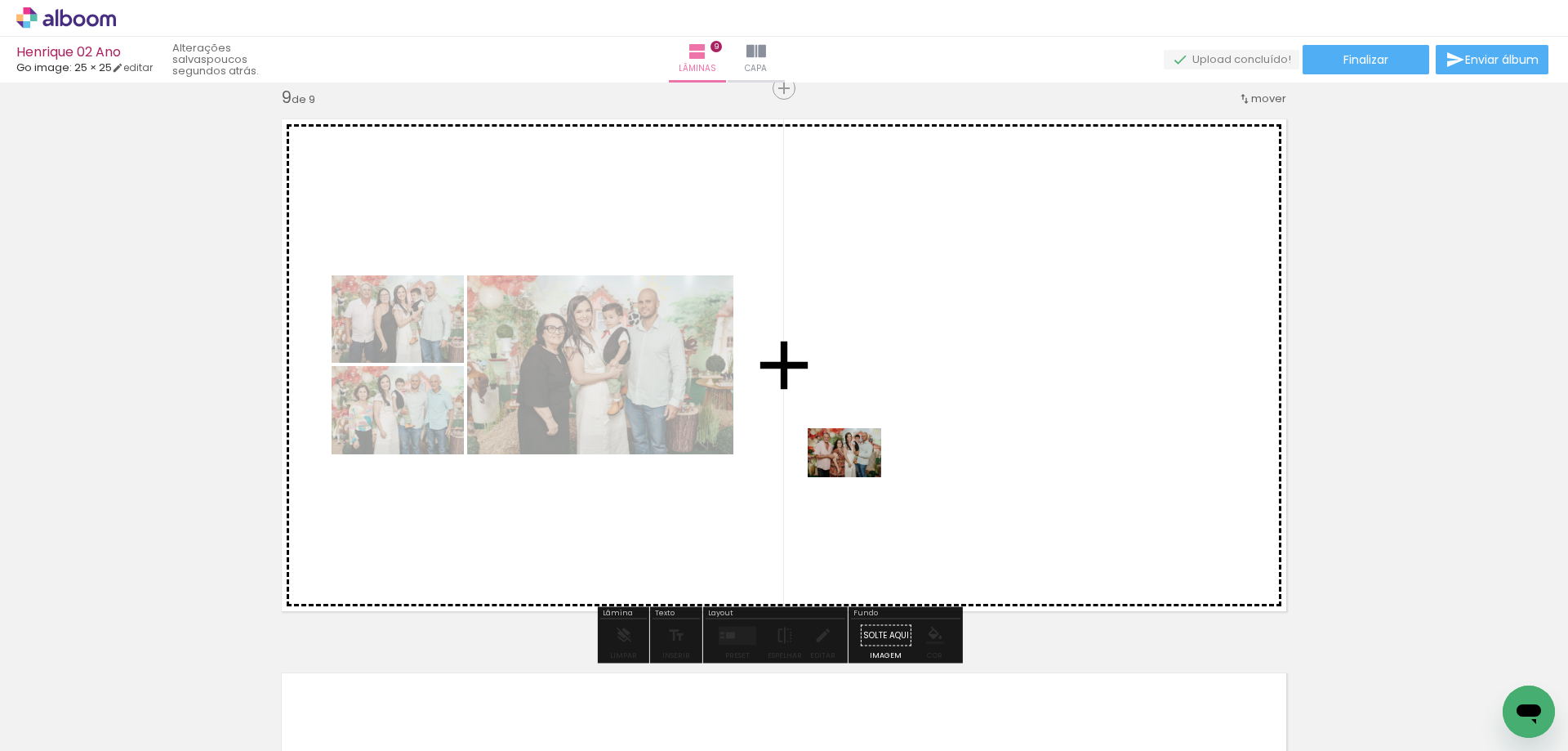
drag, startPoint x: 829, startPoint y: 700, endPoint x: 856, endPoint y: 477, distance: 224.6
click at [856, 477] on quentale-workspace at bounding box center [784, 376] width 1568 height 751
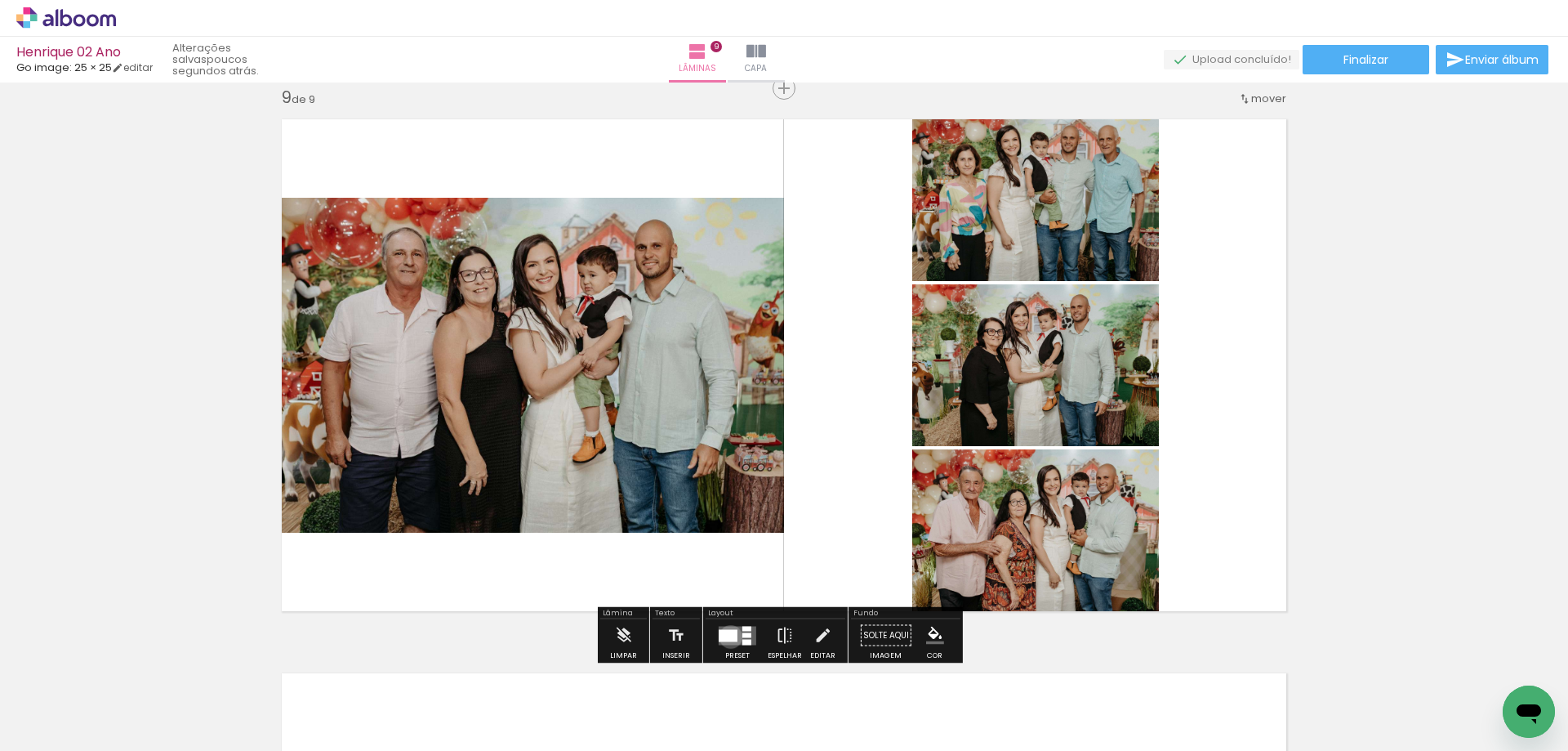
click at [726, 637] on div at bounding box center [727, 635] width 19 height 13
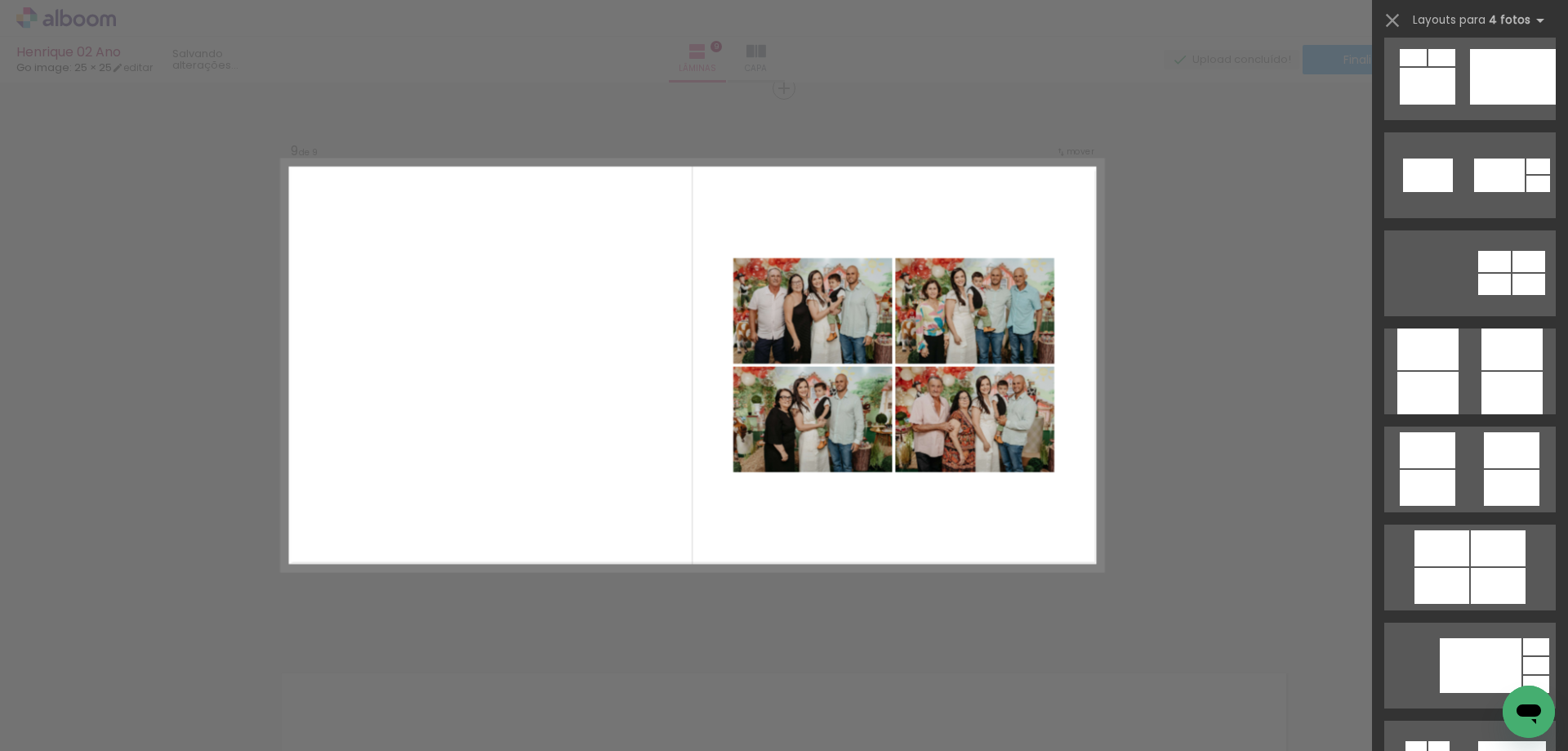
scroll to position [4330, 0]
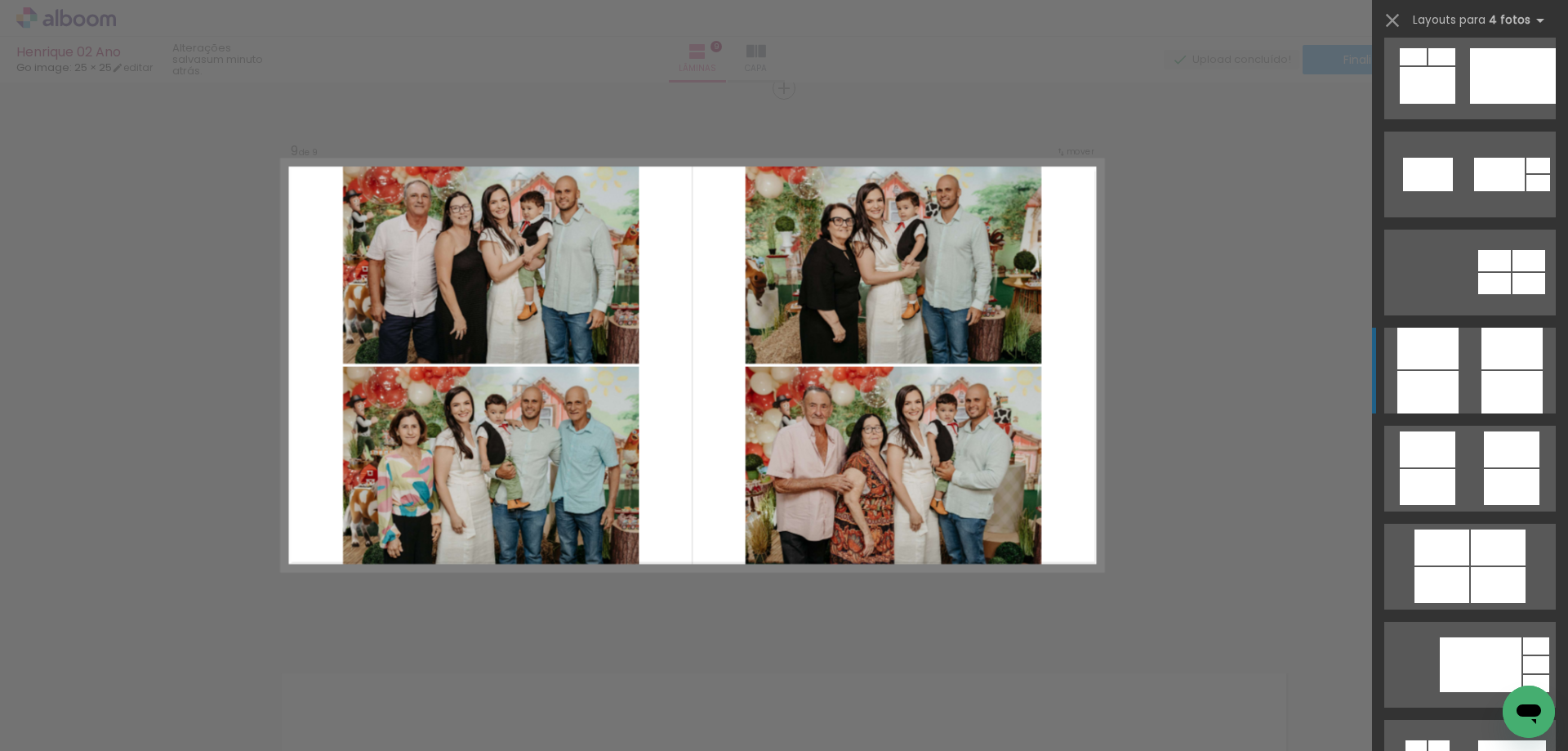
click at [1497, 351] on div at bounding box center [1511, 348] width 62 height 42
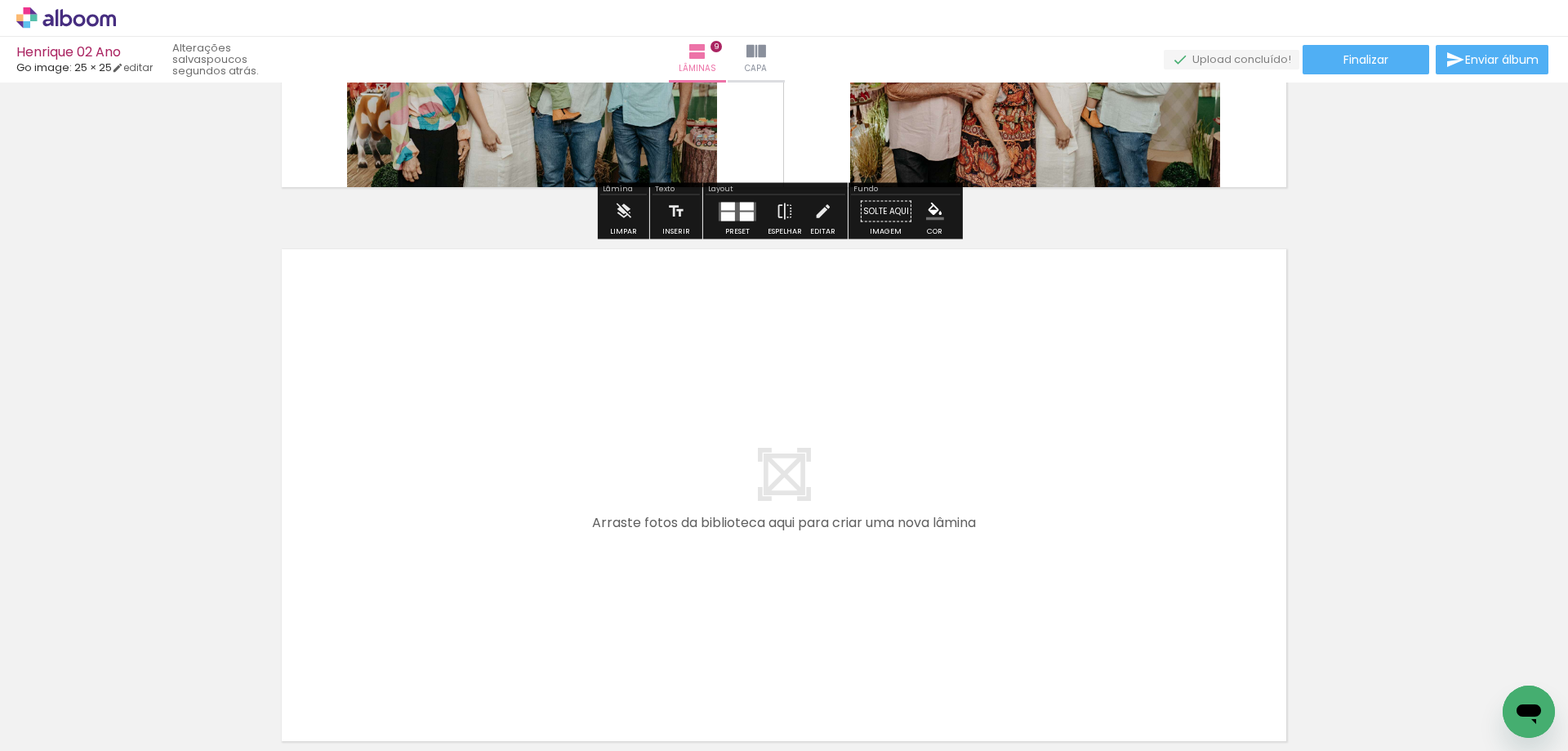
scroll to position [5024, 0]
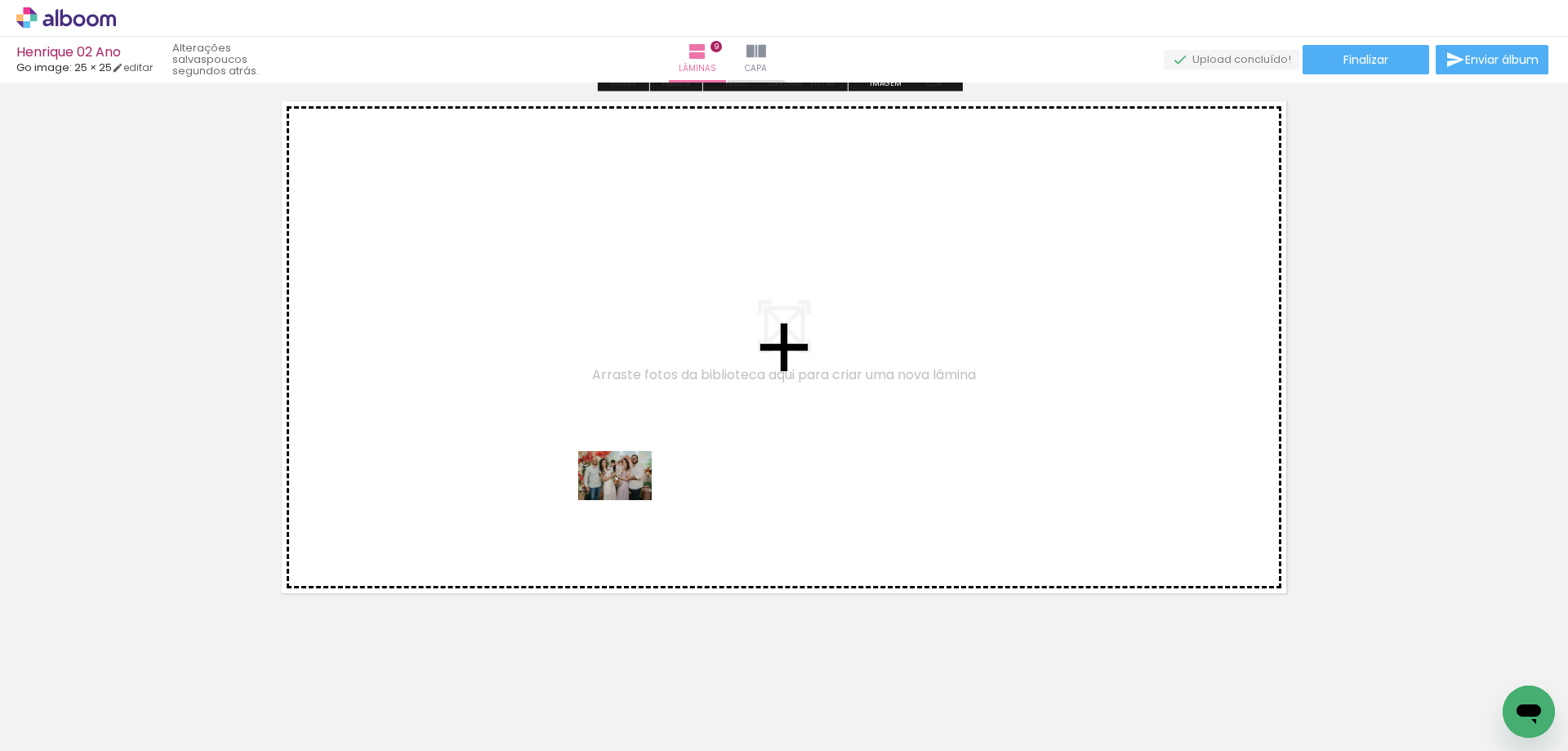
drag, startPoint x: 682, startPoint y: 664, endPoint x: 628, endPoint y: 500, distance: 172.7
click at [628, 500] on quentale-workspace at bounding box center [784, 376] width 1568 height 751
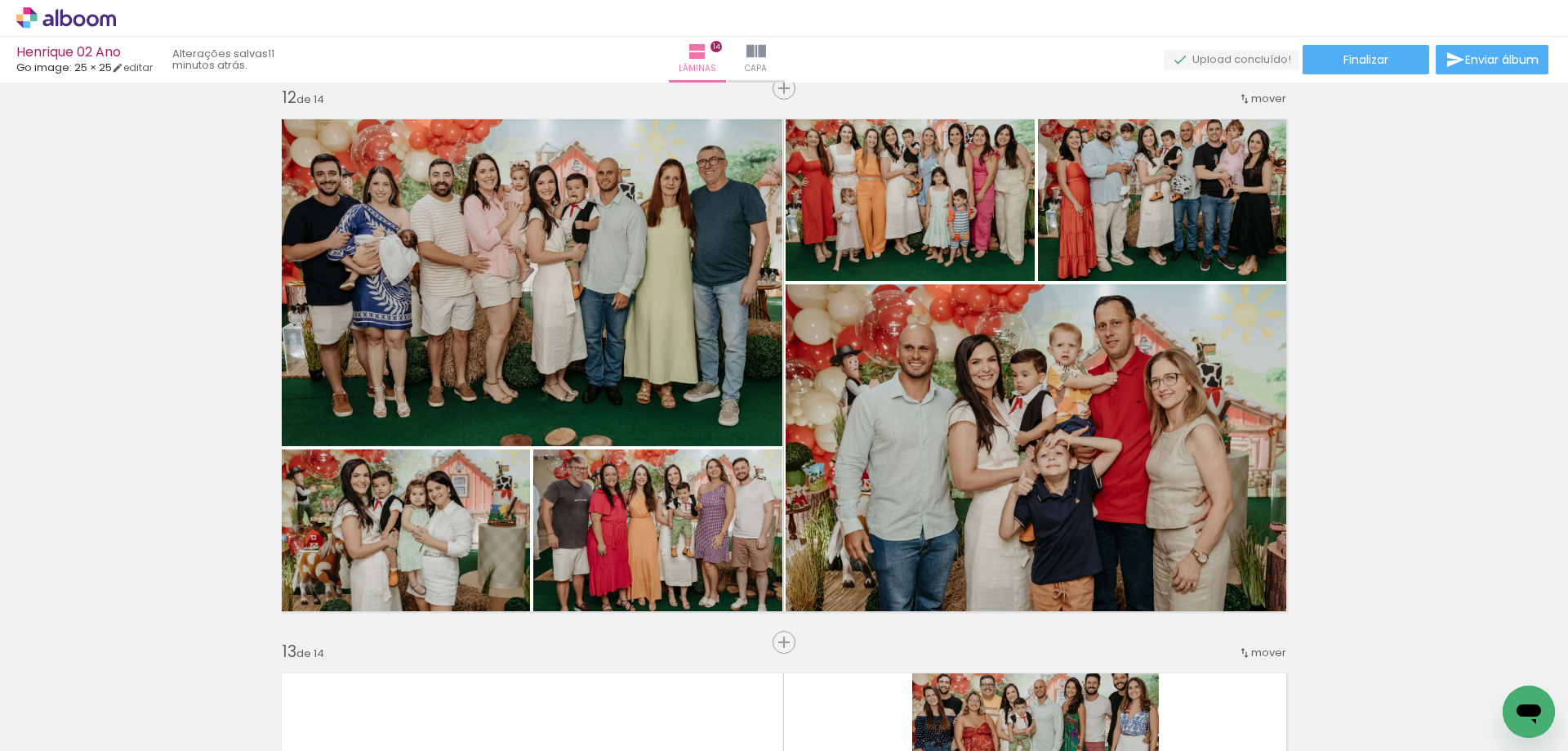
scroll to position [0, 1960]
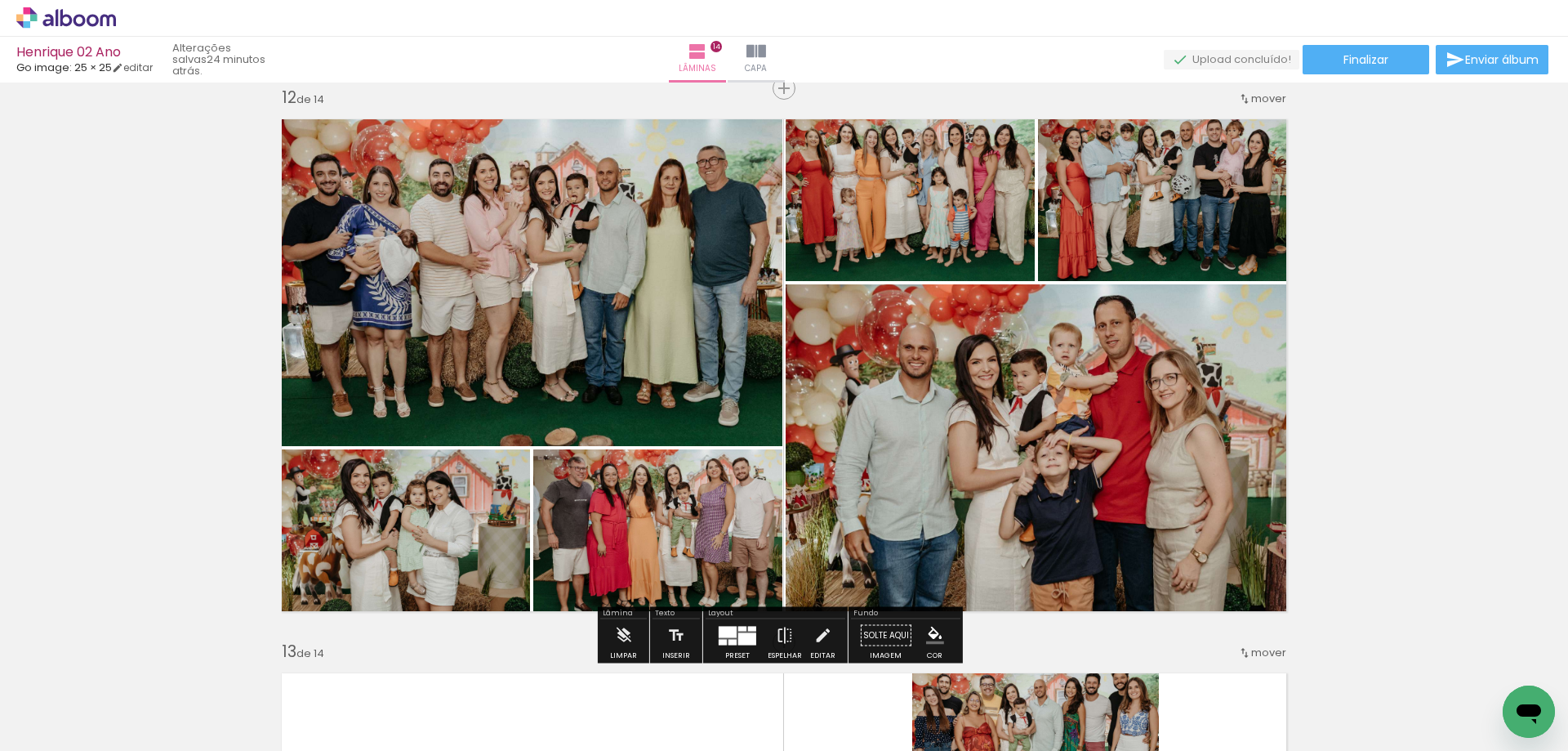
scroll to position [0, 1960]
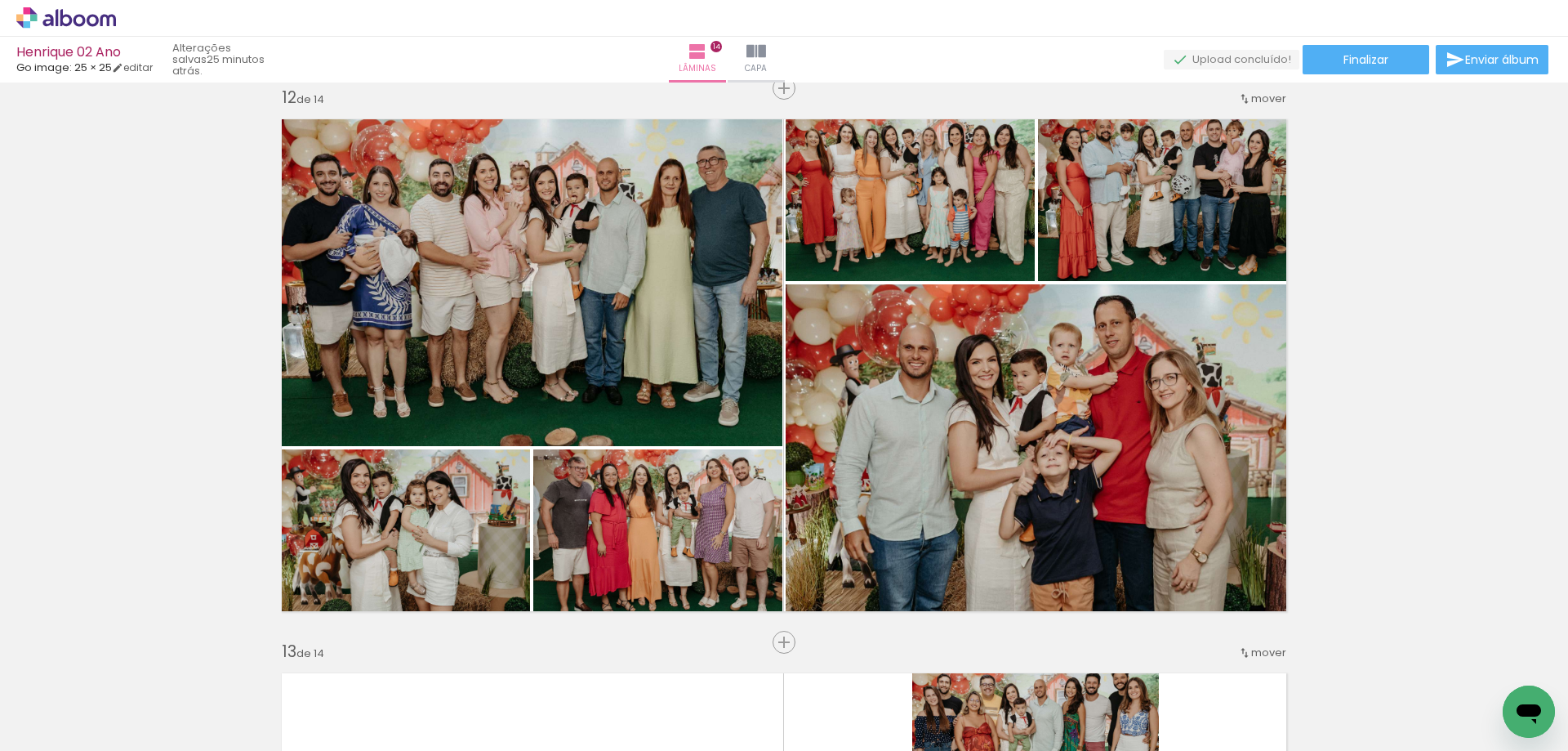
scroll to position [0, 1960]
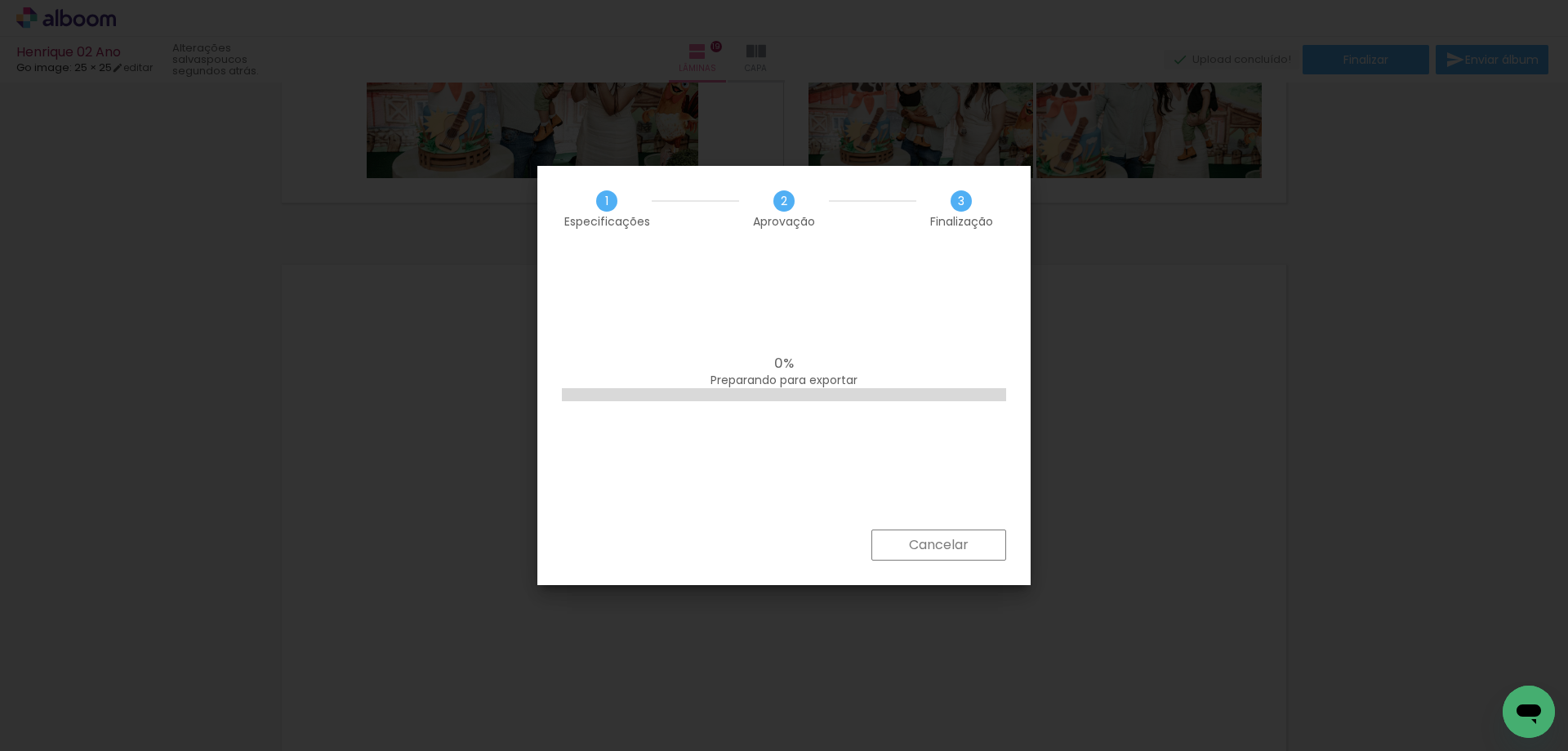
scroll to position [0, 2146]
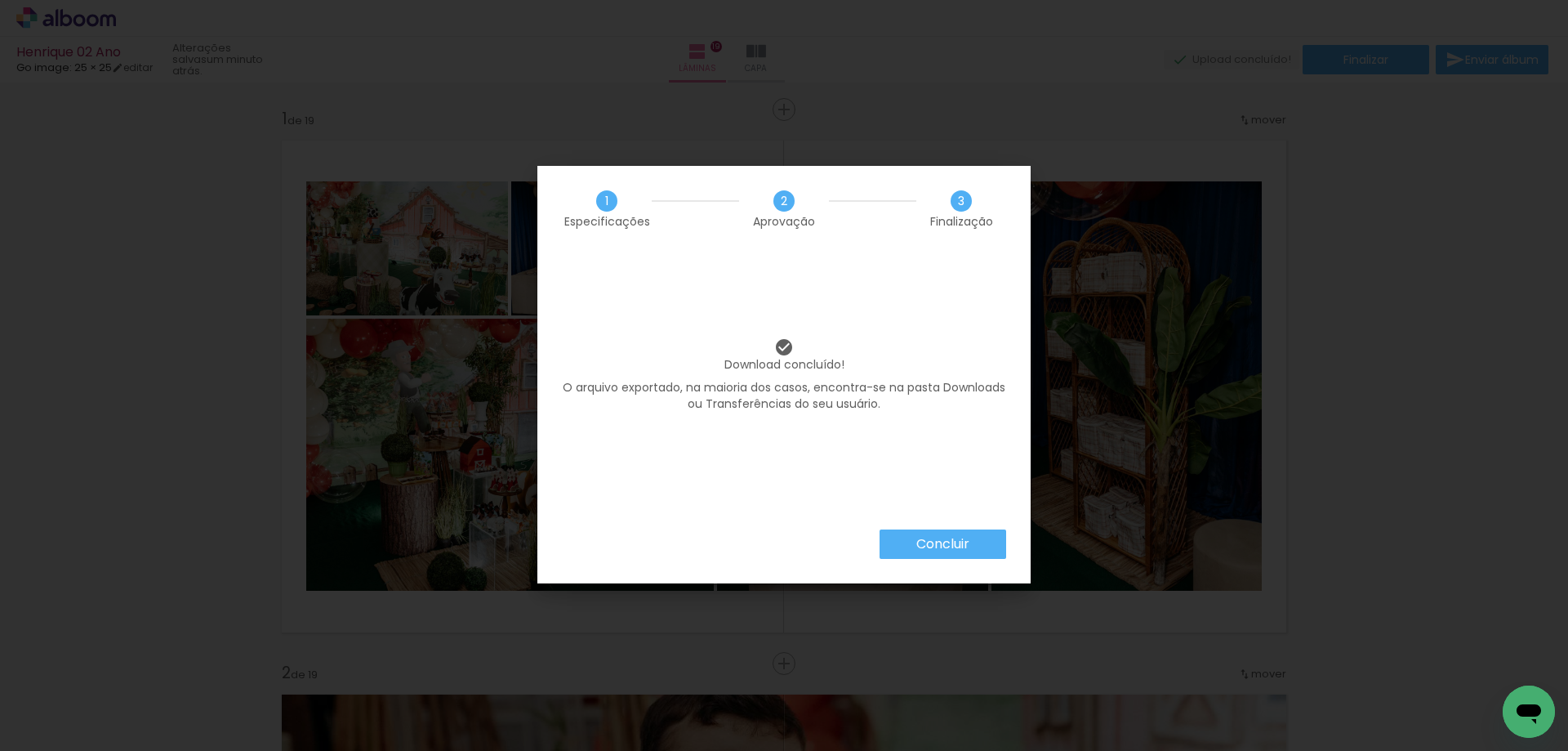
scroll to position [0, 2146]
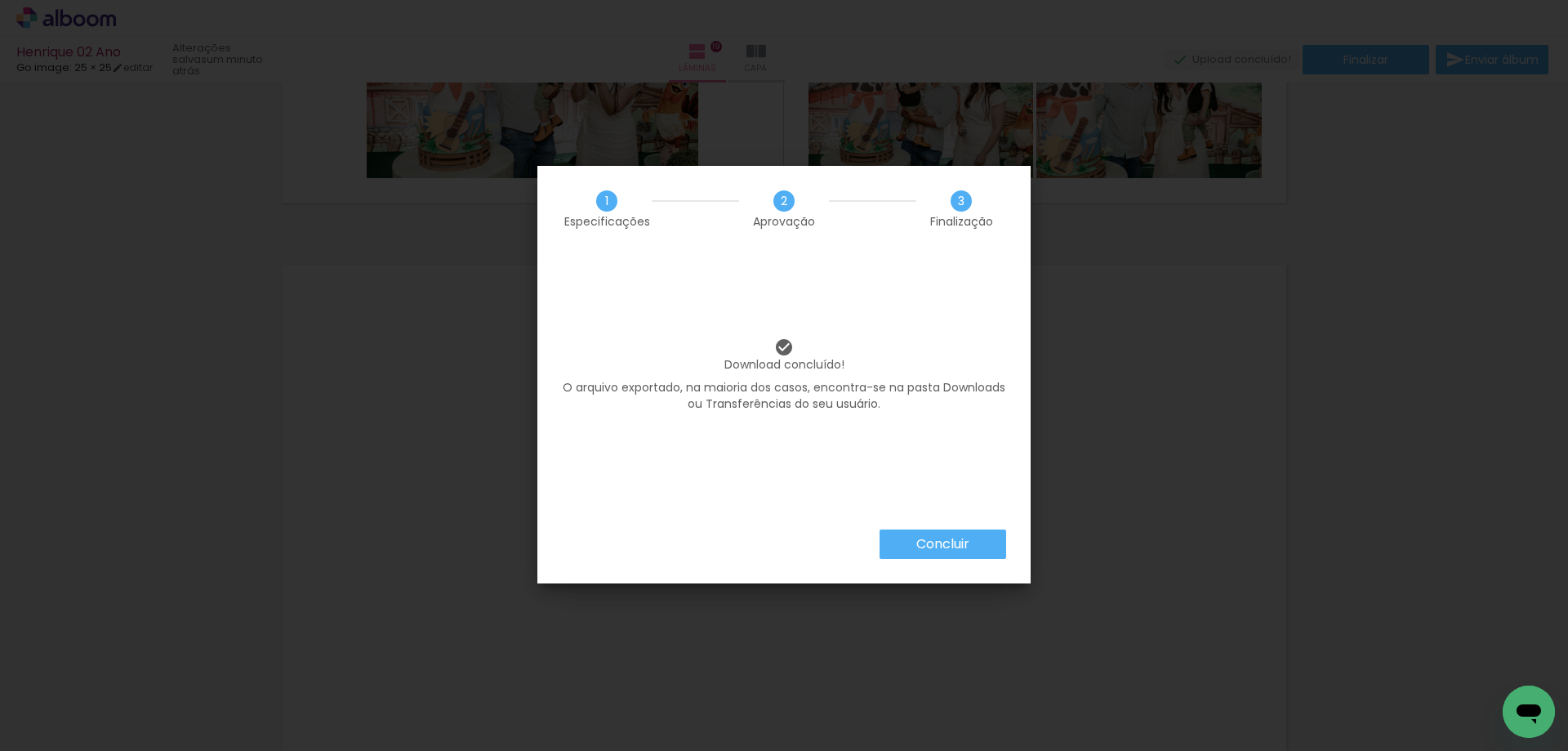
click at [0, 0] on slot "Concluir" at bounding box center [0, 0] width 0 height 0
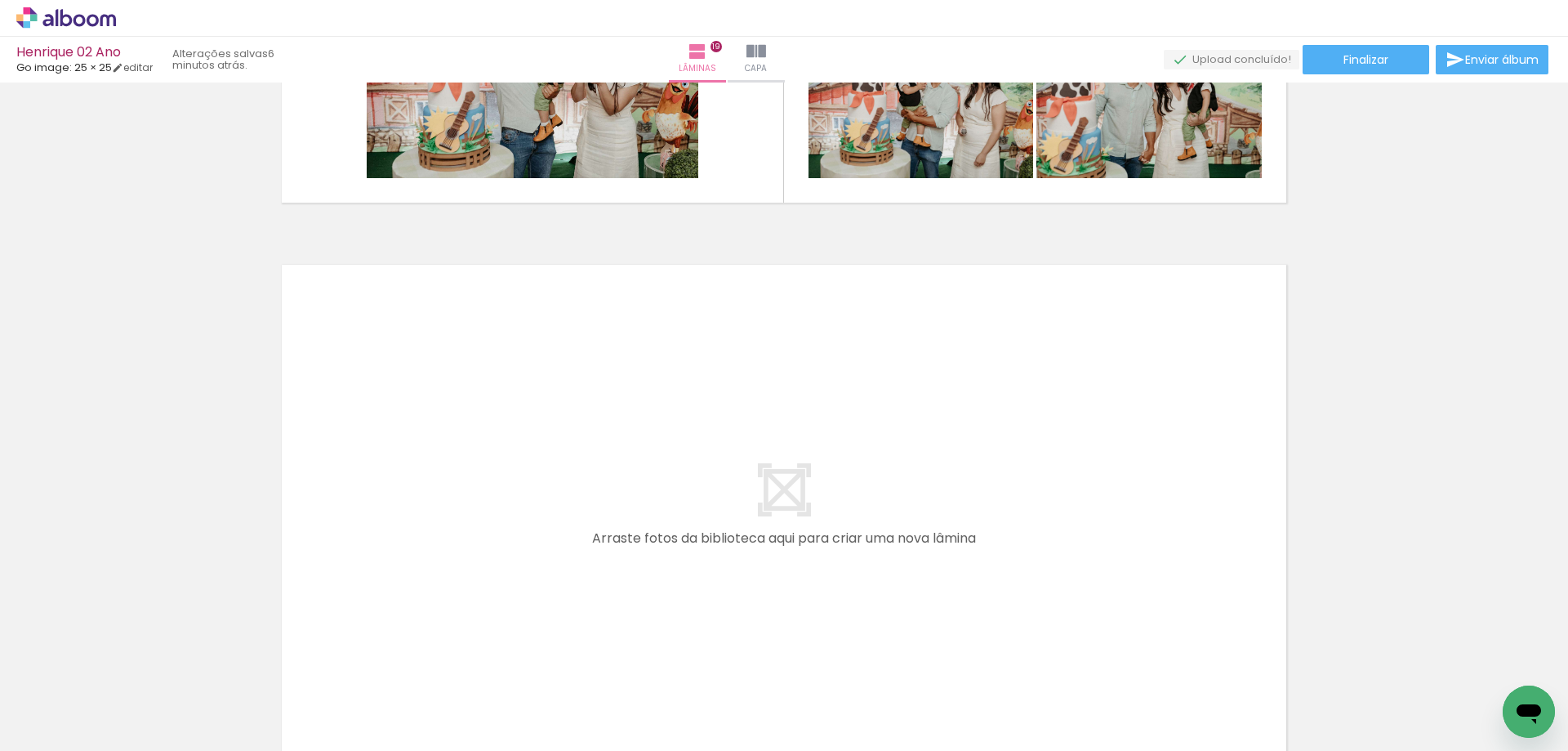
scroll to position [0, 2146]
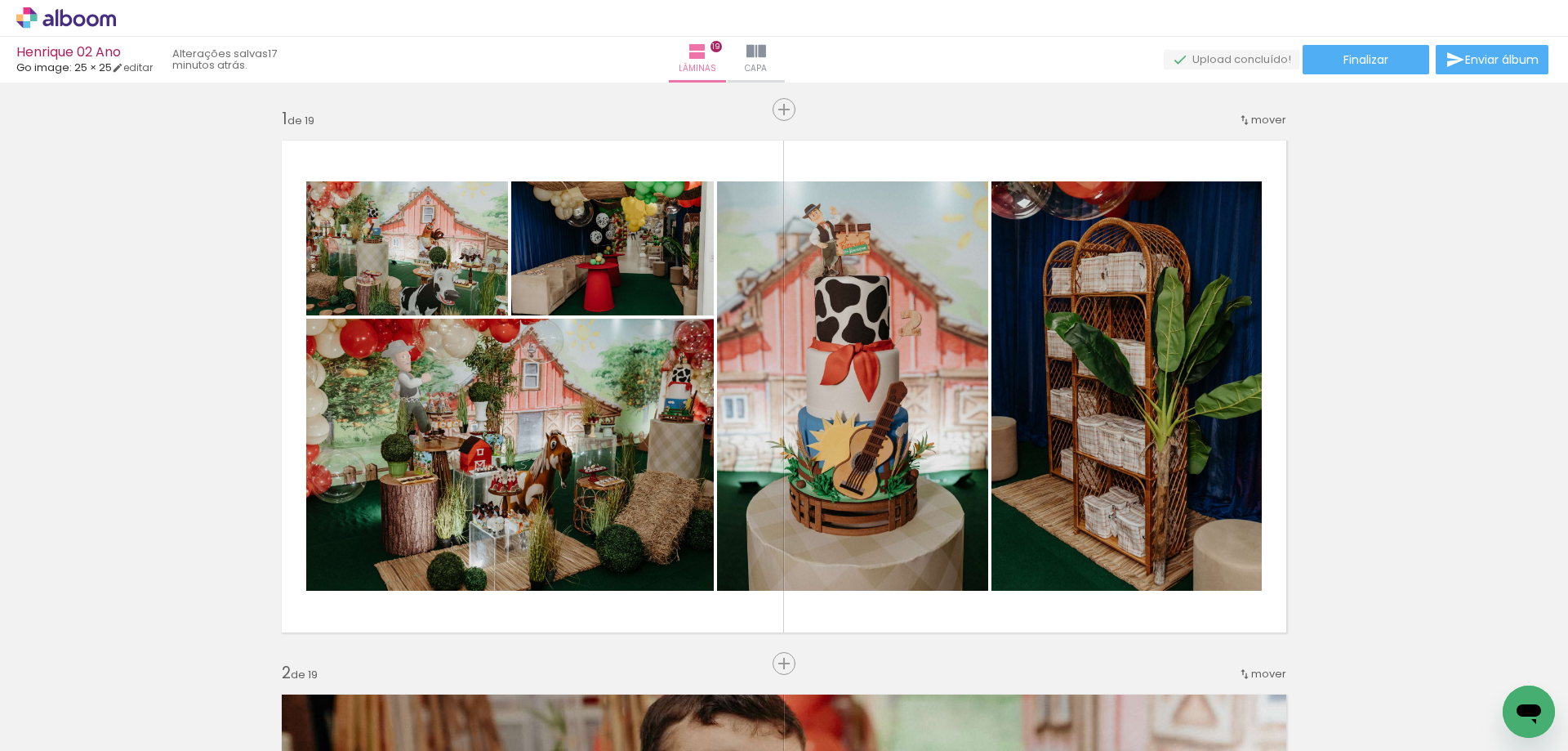
scroll to position [0, 2146]
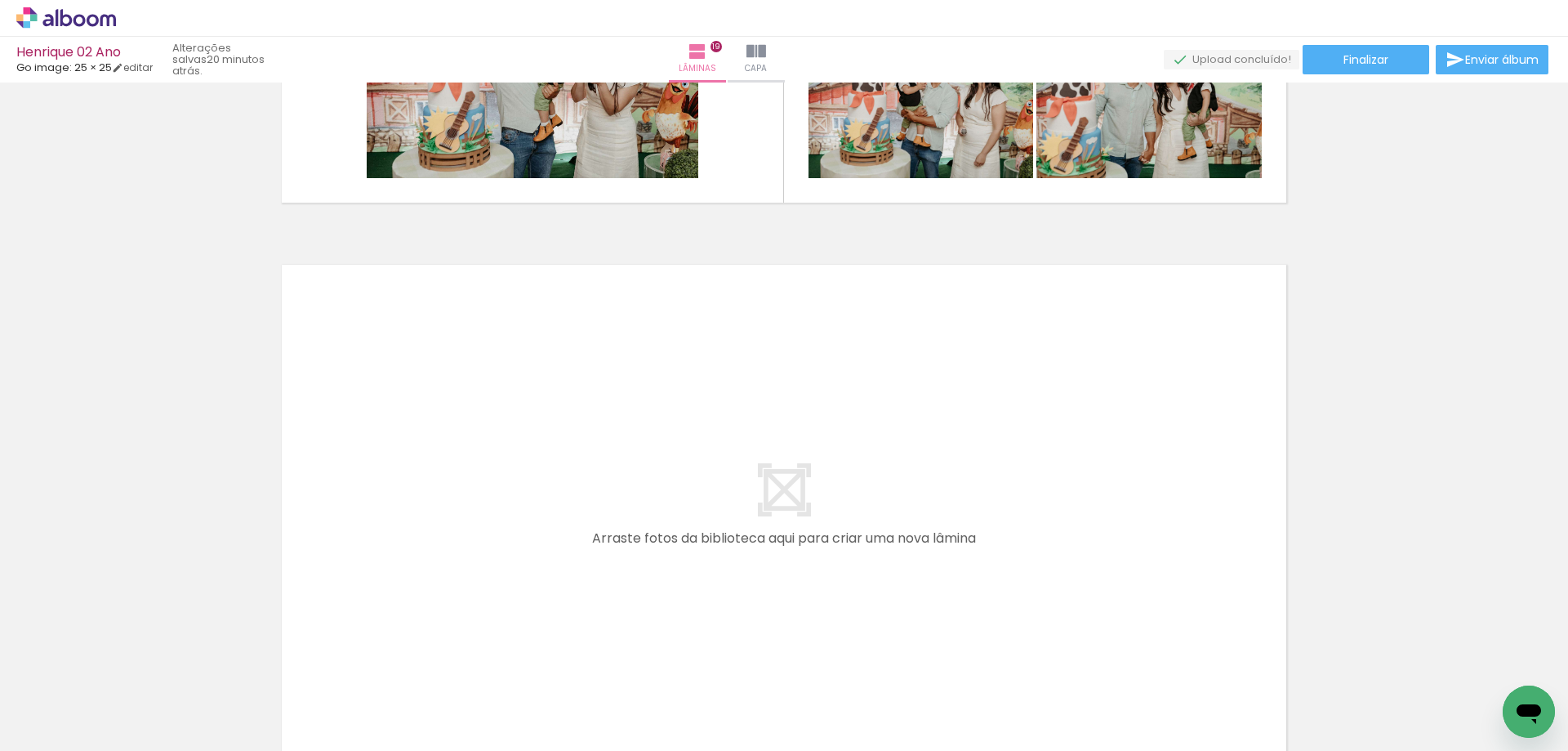
scroll to position [0, 2146]
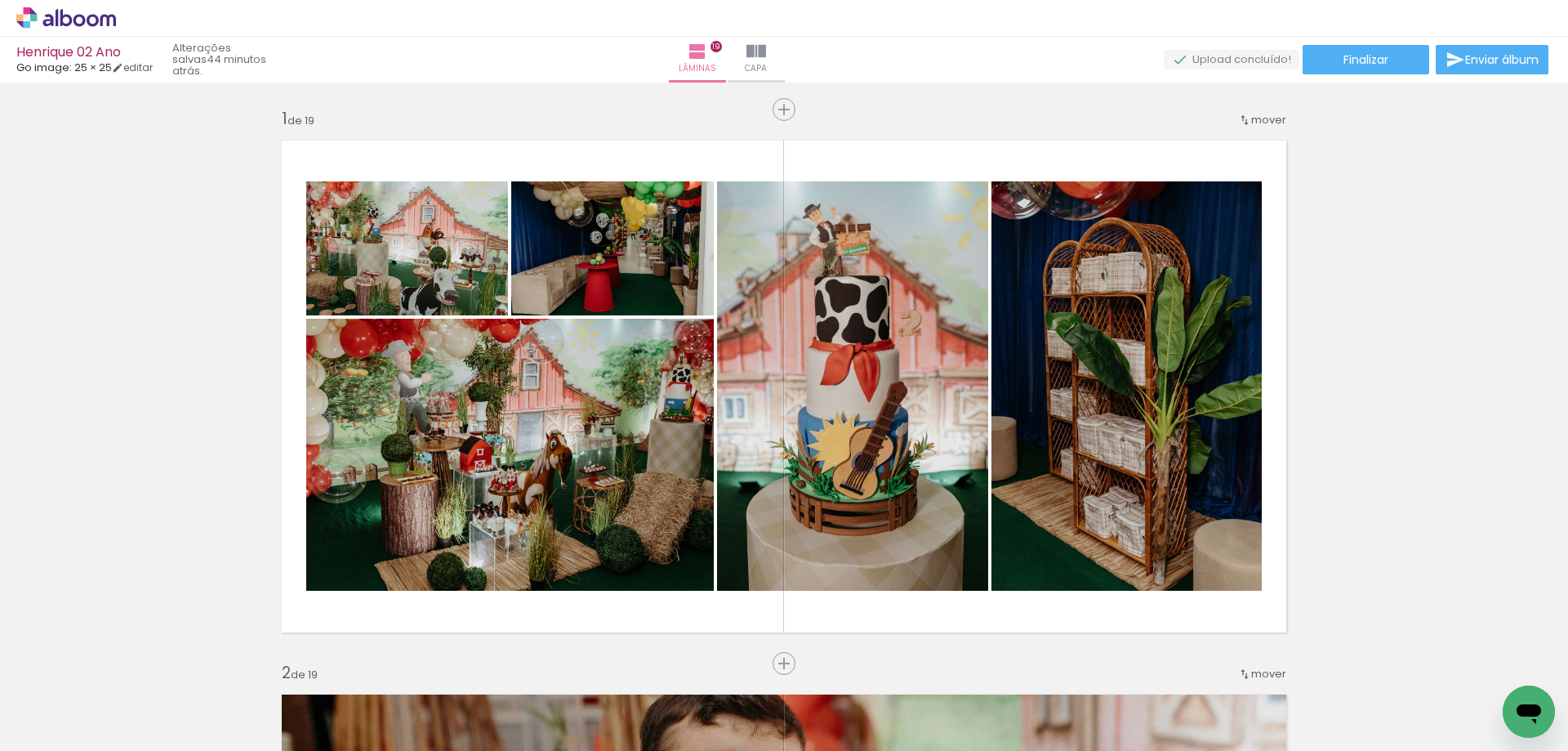
scroll to position [0, 2146]
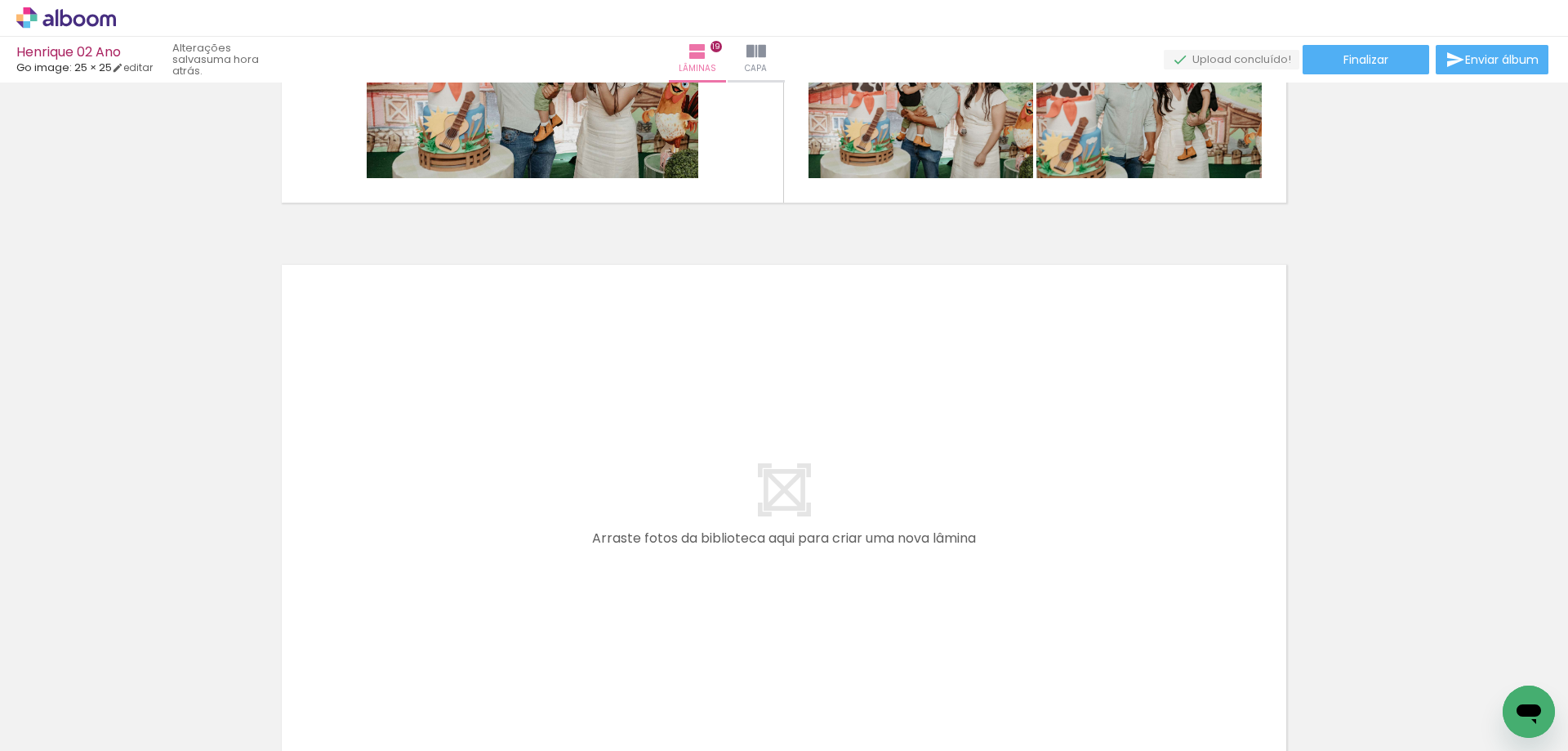
scroll to position [0, 2146]
